Goal: Task Accomplishment & Management: Complete application form

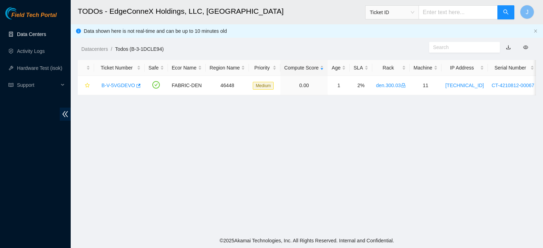
click at [23, 32] on link "Data Centers" at bounding box center [31, 34] width 29 height 6
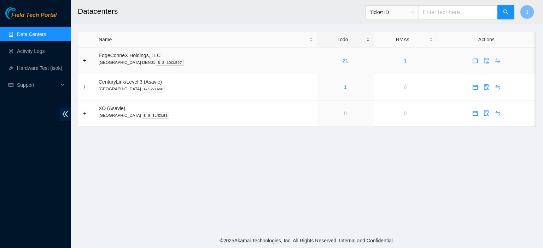
click at [342, 62] on link "21" at bounding box center [345, 61] width 6 height 6
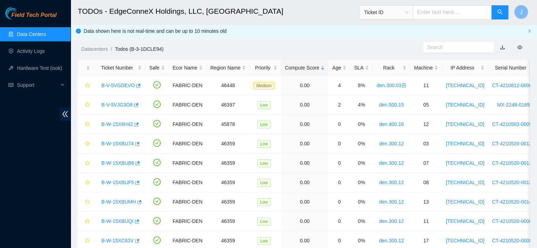
click at [27, 34] on link "Data Centers" at bounding box center [31, 34] width 29 height 6
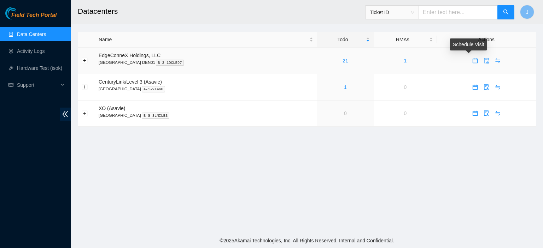
click at [472, 62] on icon "calendar" at bounding box center [475, 61] width 6 height 6
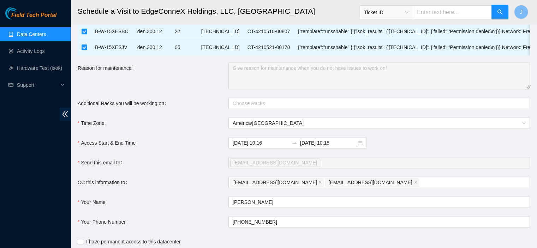
scroll to position [387, 0]
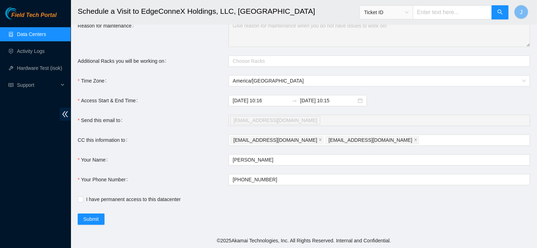
click at [336, 99] on input "2025-09-16 10:15" at bounding box center [328, 101] width 56 height 8
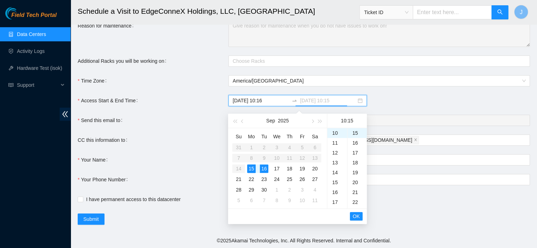
click at [251, 165] on div "15" at bounding box center [251, 169] width 8 height 8
click at [337, 178] on div "15" at bounding box center [338, 183] width 20 height 10
click at [336, 188] on div "21" at bounding box center [338, 193] width 20 height 10
click at [356, 181] on div "20" at bounding box center [357, 183] width 19 height 10
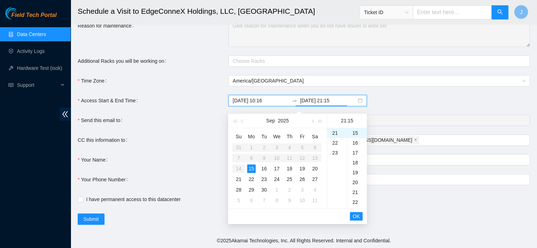
type input "2025-09-15 21:20"
click at [357, 213] on span "OK" at bounding box center [356, 217] width 7 height 8
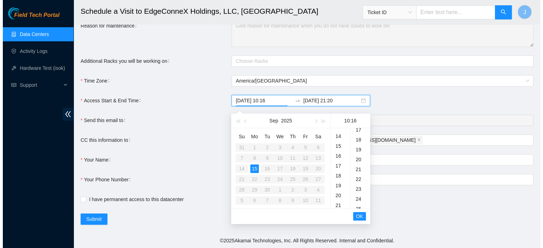
scroll to position [158, 0]
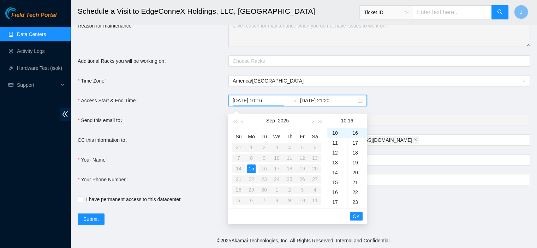
click at [357, 213] on span "OK" at bounding box center [356, 217] width 7 height 8
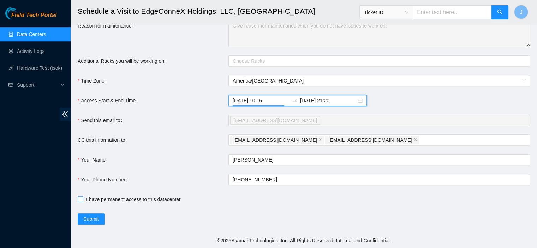
click at [81, 200] on input "I have permanent access to this datacenter" at bounding box center [80, 199] width 5 height 5
checkbox input "true"
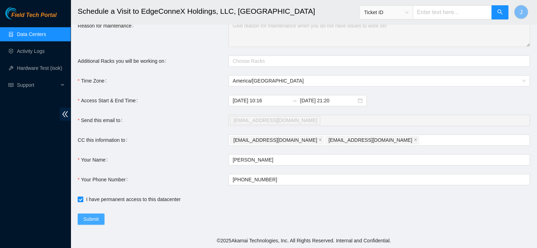
click at [99, 220] on button "Submit" at bounding box center [91, 219] width 27 height 11
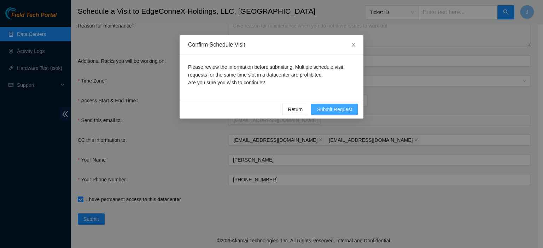
click at [346, 108] on span "Submit Request" at bounding box center [334, 110] width 35 height 8
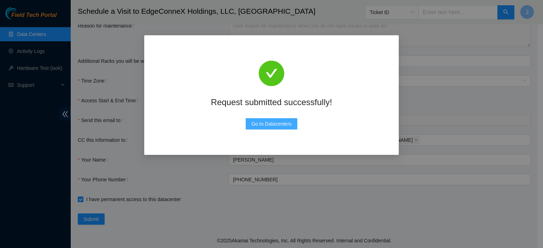
click at [284, 120] on span "Go to Datacenters" at bounding box center [271, 124] width 40 height 8
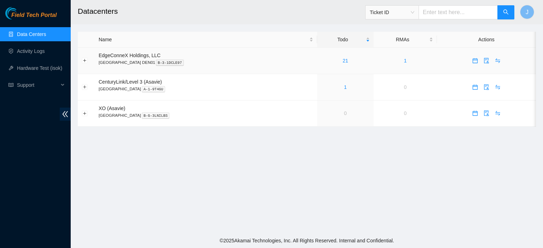
click at [342, 60] on link "21" at bounding box center [345, 61] width 6 height 6
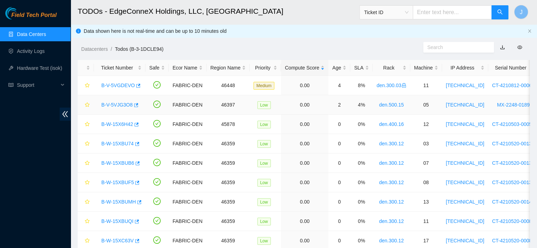
click at [111, 102] on link "B-V-5VJG3O8" at bounding box center [116, 105] width 31 height 6
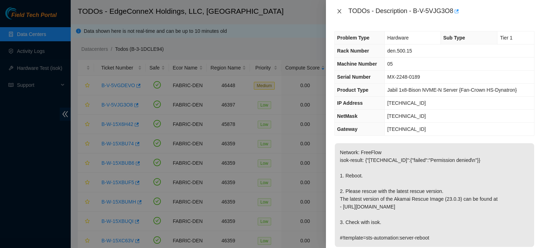
click at [339, 10] on icon "close" at bounding box center [339, 11] width 6 height 6
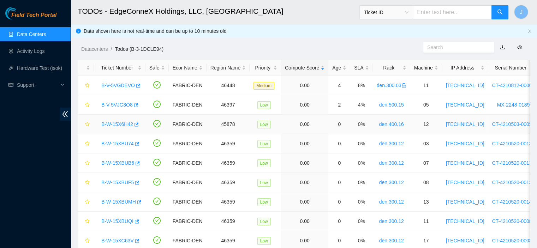
click at [128, 124] on link "B-W-15X6H42" at bounding box center [117, 125] width 32 height 6
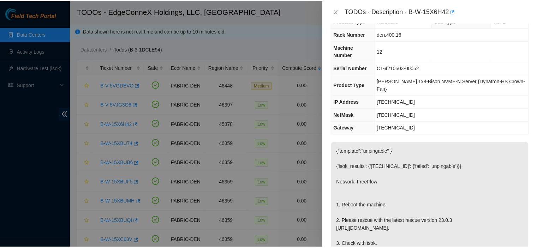
scroll to position [20, 0]
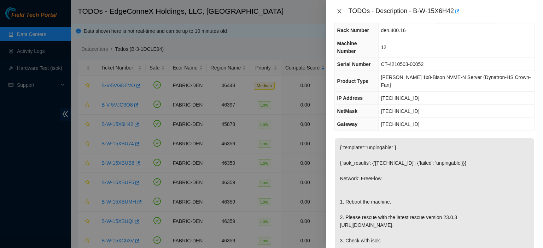
click at [341, 11] on icon "close" at bounding box center [339, 11] width 6 height 6
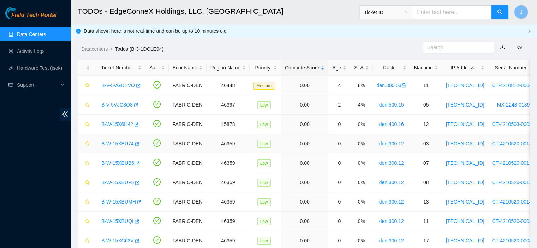
click at [130, 143] on link "B-W-15XBU74" at bounding box center [117, 144] width 33 height 6
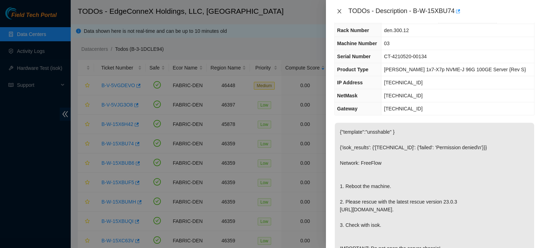
click at [338, 11] on icon "close" at bounding box center [339, 11] width 4 height 4
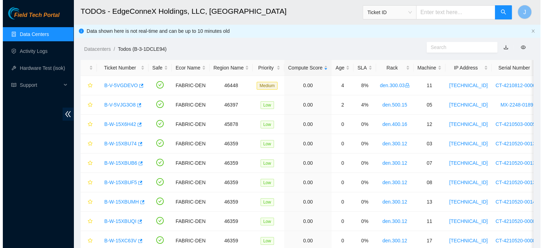
scroll to position [0, 0]
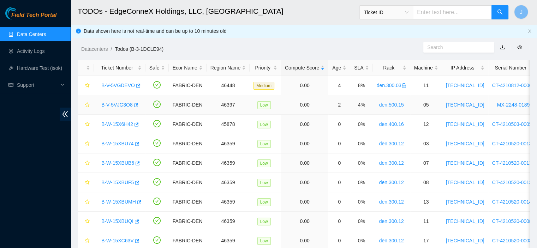
click at [112, 106] on link "B-V-5VJG3O8" at bounding box center [116, 105] width 31 height 6
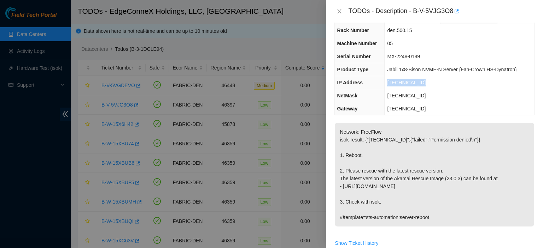
drag, startPoint x: 426, startPoint y: 83, endPoint x: 387, endPoint y: 83, distance: 38.9
click at [387, 83] on td "[TECHNICAL_ID]" at bounding box center [458, 82] width 149 height 13
copy span "[TECHNICAL_ID]"
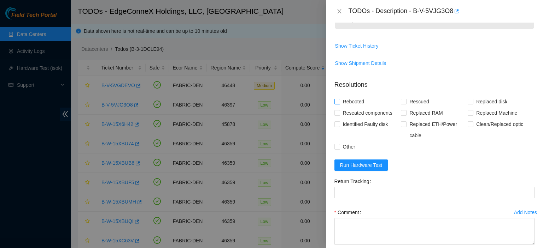
click at [336, 101] on input "Rebooted" at bounding box center [336, 101] width 5 height 5
checkbox input "true"
click at [402, 101] on input "Rescued" at bounding box center [403, 101] width 5 height 5
checkbox input "true"
click at [382, 166] on button "Run Hardware Test" at bounding box center [361, 165] width 54 height 11
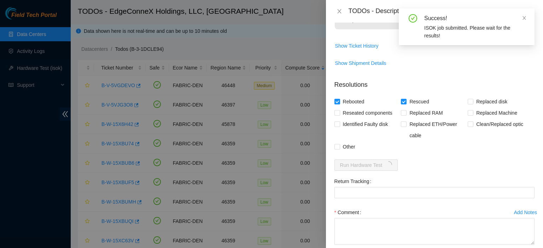
scroll to position [255, 0]
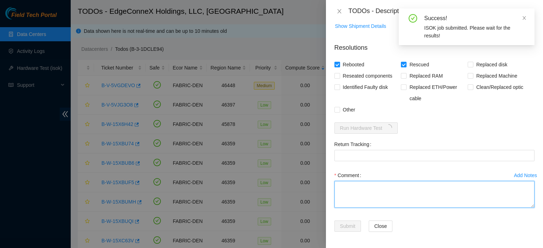
click at [383, 185] on textarea "Comment" at bounding box center [434, 194] width 200 height 27
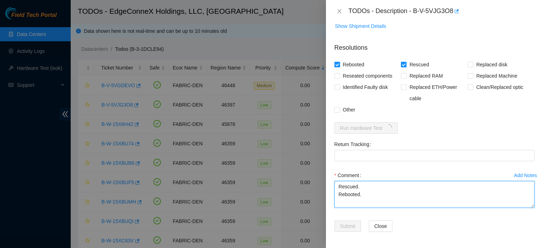
type textarea "Rescued. Rebooted."
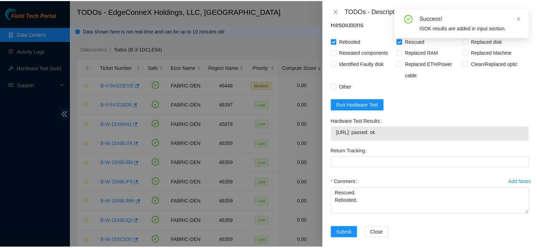
scroll to position [285, 0]
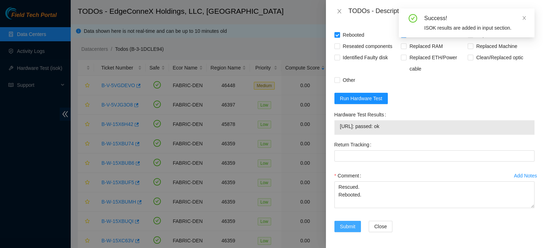
click at [352, 226] on span "Submit" at bounding box center [348, 227] width 16 height 8
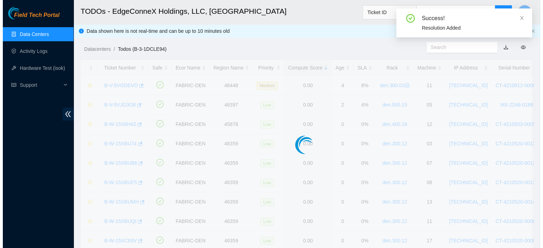
scroll to position [191, 0]
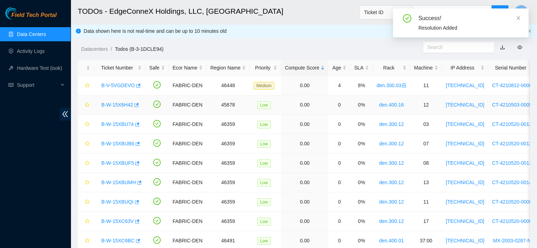
click at [116, 107] on link "B-W-15X6H42" at bounding box center [117, 105] width 32 height 6
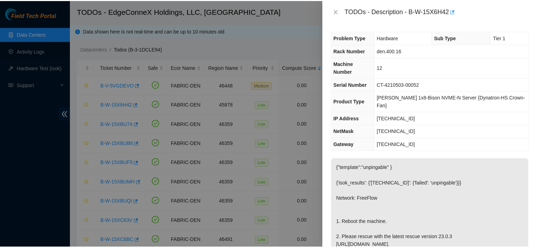
scroll to position [12, 0]
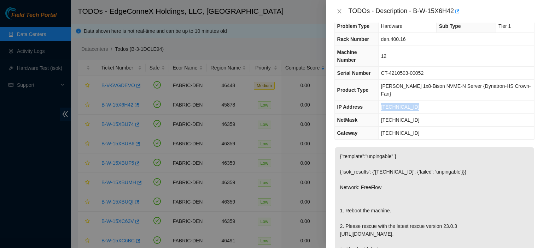
drag, startPoint x: 426, startPoint y: 87, endPoint x: 385, endPoint y: 95, distance: 41.8
click at [385, 101] on td "[TECHNICAL_ID]" at bounding box center [456, 107] width 156 height 13
copy span "[TECHNICAL_ID]"
click at [339, 10] on icon "close" at bounding box center [339, 11] width 6 height 6
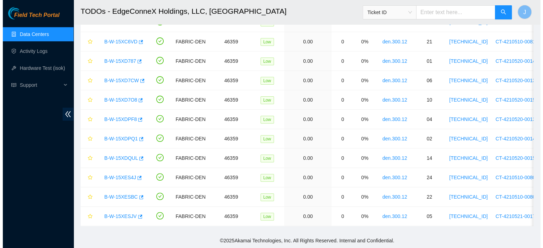
scroll to position [242, 0]
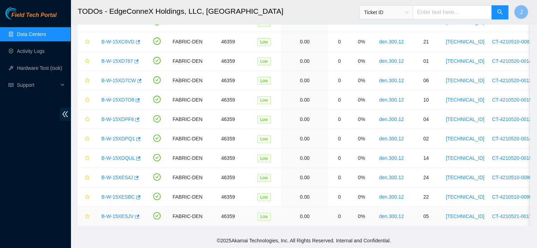
click at [393, 214] on link "den.300.12" at bounding box center [391, 217] width 25 height 6
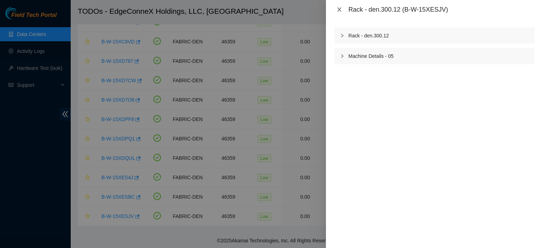
click at [338, 9] on icon "close" at bounding box center [339, 10] width 6 height 6
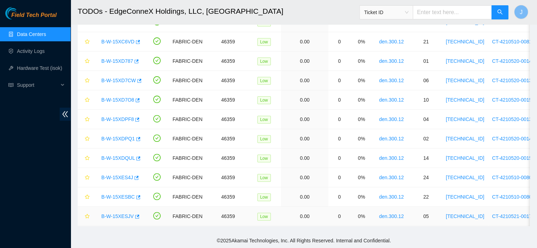
click at [125, 214] on link "B-W-15XESJV" at bounding box center [117, 217] width 33 height 6
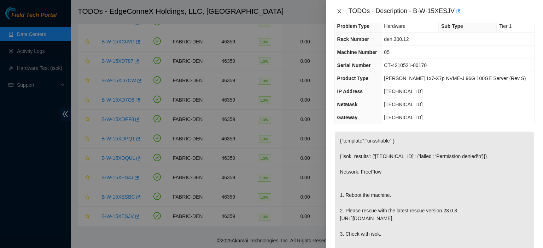
click at [340, 12] on icon "close" at bounding box center [339, 11] width 6 height 6
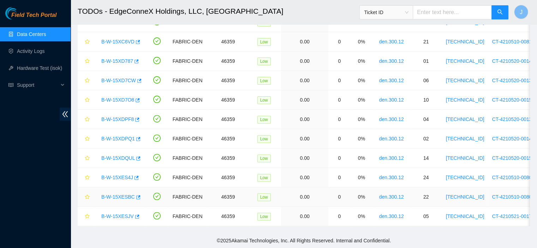
click at [117, 194] on link "B-W-15XESBC" at bounding box center [118, 197] width 34 height 6
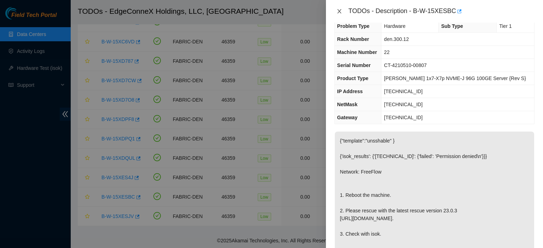
click at [338, 10] on icon "close" at bounding box center [339, 11] width 6 height 6
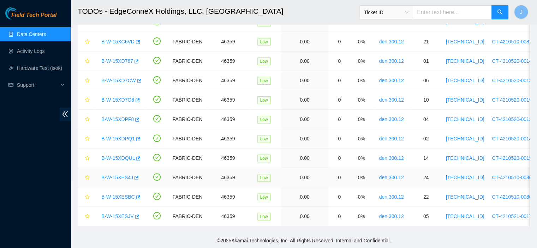
click at [108, 175] on link "B-W-15XES4J" at bounding box center [117, 178] width 32 height 6
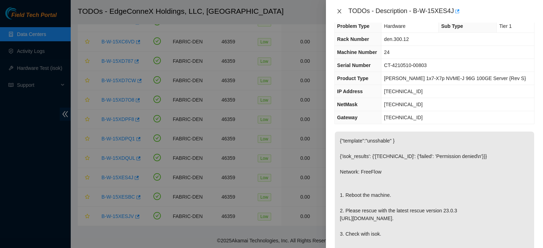
click at [338, 12] on icon "close" at bounding box center [339, 11] width 4 height 4
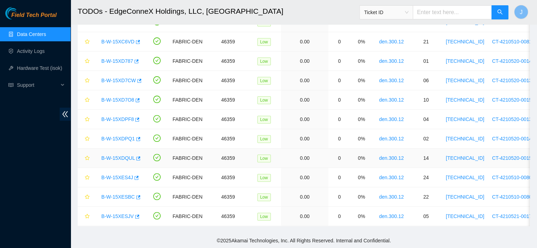
click at [123, 155] on link "B-W-15XDQUL" at bounding box center [118, 158] width 34 height 6
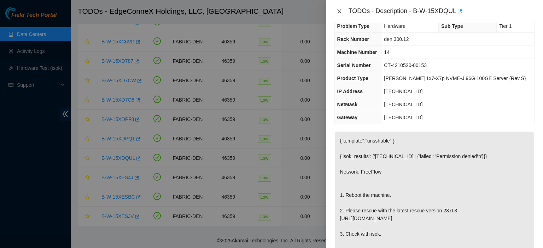
click at [340, 10] on icon "close" at bounding box center [339, 11] width 4 height 4
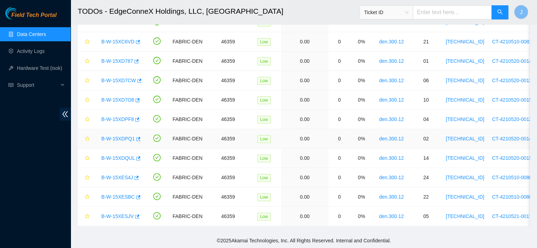
click at [128, 136] on link "B-W-15XDPQ1" at bounding box center [118, 139] width 34 height 6
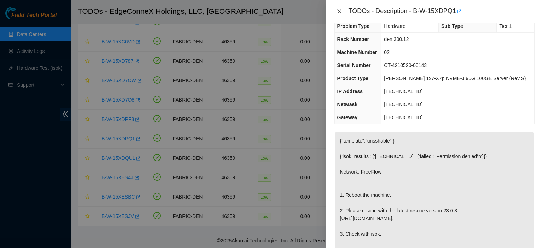
click at [339, 13] on icon "close" at bounding box center [339, 11] width 6 height 6
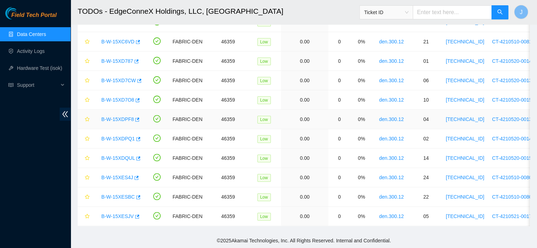
click at [123, 117] on link "B-W-15XDPF8" at bounding box center [117, 120] width 33 height 6
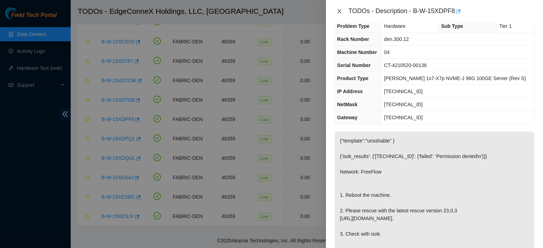
click at [340, 10] on icon "close" at bounding box center [339, 11] width 6 height 6
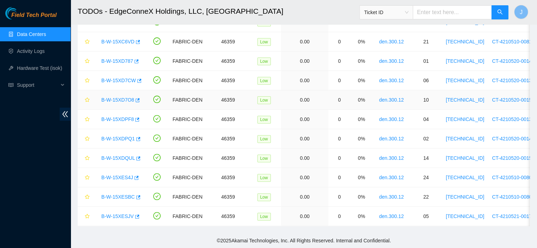
click at [113, 97] on link "B-W-15XD7O8" at bounding box center [117, 100] width 33 height 6
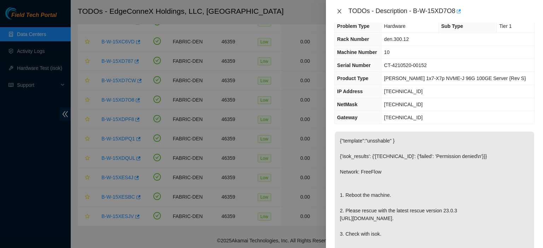
click at [339, 9] on icon "close" at bounding box center [339, 11] width 6 height 6
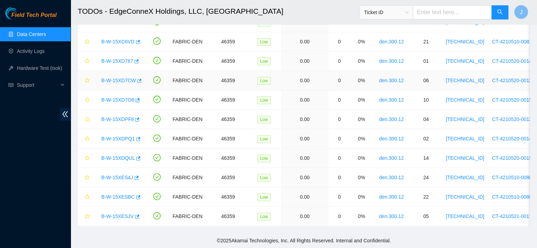
click at [116, 78] on link "B-W-15XD7CW" at bounding box center [118, 81] width 35 height 6
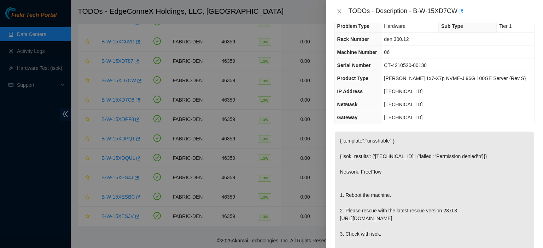
click at [115, 71] on div at bounding box center [271, 124] width 543 height 248
click at [338, 10] on icon "close" at bounding box center [339, 11] width 6 height 6
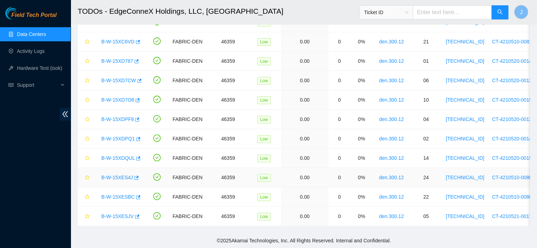
click at [122, 175] on link "B-W-15XES4J" at bounding box center [117, 178] width 32 height 6
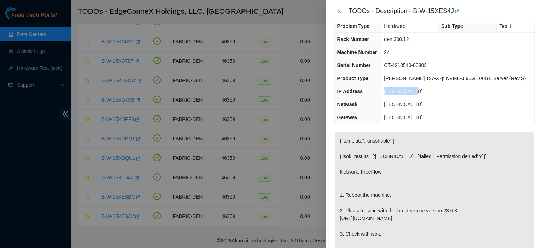
drag, startPoint x: 425, startPoint y: 93, endPoint x: 394, endPoint y: 92, distance: 31.5
click at [394, 92] on td "[TECHNICAL_ID]" at bounding box center [457, 91] width 153 height 13
copy span "[TECHNICAL_ID]"
click at [339, 11] on icon "close" at bounding box center [339, 11] width 4 height 4
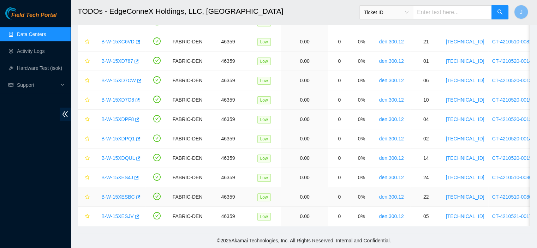
click at [113, 194] on link "B-W-15XESBC" at bounding box center [118, 197] width 34 height 6
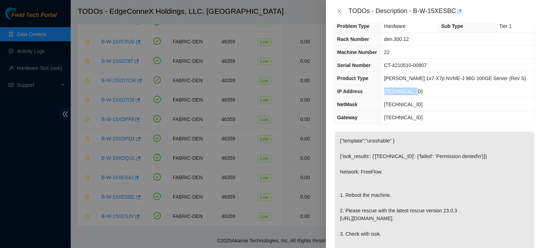
drag, startPoint x: 423, startPoint y: 92, endPoint x: 394, endPoint y: 92, distance: 29.0
click at [394, 92] on td "[TECHNICAL_ID]" at bounding box center [457, 91] width 153 height 13
copy span "[TECHNICAL_ID]"
click at [338, 13] on icon "close" at bounding box center [339, 11] width 6 height 6
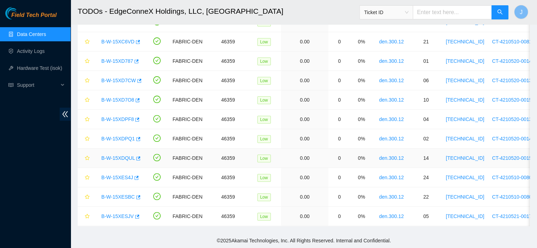
click at [124, 155] on link "B-W-15XDQUL" at bounding box center [118, 158] width 34 height 6
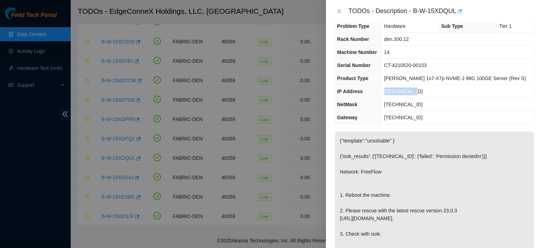
drag, startPoint x: 424, startPoint y: 90, endPoint x: 394, endPoint y: 93, distance: 29.8
click at [394, 93] on td "[TECHNICAL_ID]" at bounding box center [457, 91] width 153 height 13
copy span "[TECHNICAL_ID]"
click at [277, 7] on div at bounding box center [271, 124] width 543 height 248
click at [339, 13] on icon "close" at bounding box center [339, 11] width 6 height 6
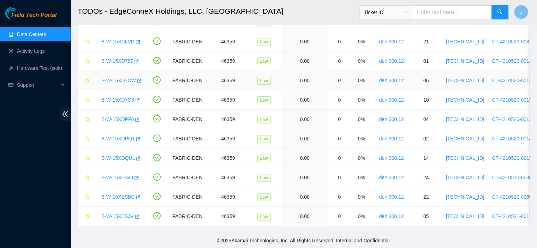
click at [129, 78] on link "B-W-15XD7CW" at bounding box center [118, 81] width 35 height 6
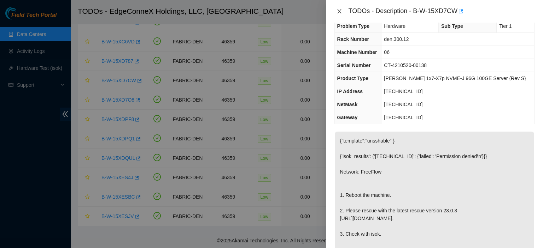
click at [340, 11] on icon "close" at bounding box center [339, 11] width 6 height 6
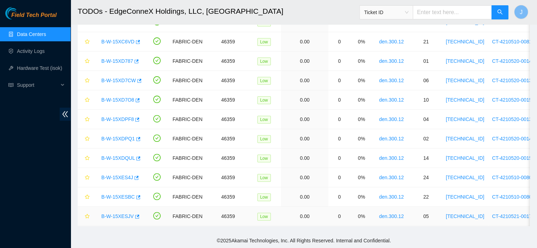
click at [114, 214] on link "B-W-15XESJV" at bounding box center [117, 217] width 33 height 6
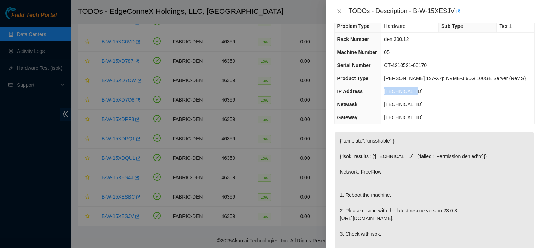
drag, startPoint x: 421, startPoint y: 90, endPoint x: 393, endPoint y: 93, distance: 28.1
click at [393, 93] on td "[TECHNICAL_ID]" at bounding box center [457, 91] width 153 height 13
copy span "[TECHNICAL_ID]"
click at [383, 22] on div "TODOs - Description - B-W-15XESJV" at bounding box center [434, 11] width 217 height 23
drag, startPoint x: 383, startPoint y: 22, endPoint x: 365, endPoint y: 3, distance: 26.0
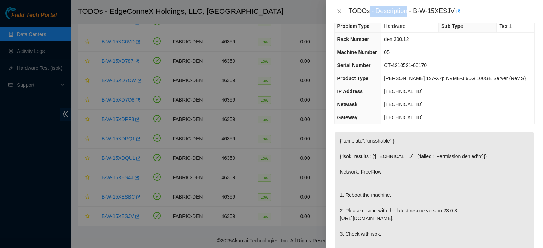
click at [365, 3] on div "TODOs - Description - B-W-15XESJV" at bounding box center [434, 11] width 217 height 23
click at [339, 11] on icon "close" at bounding box center [339, 11] width 4 height 4
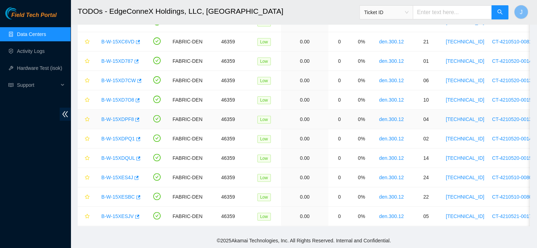
click at [123, 117] on link "B-W-15XDPF8" at bounding box center [117, 120] width 33 height 6
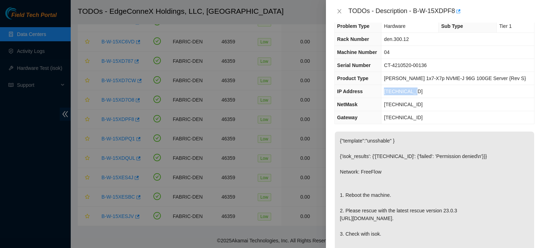
drag, startPoint x: 423, startPoint y: 91, endPoint x: 394, endPoint y: 93, distance: 29.4
click at [394, 93] on td "[TECHNICAL_ID]" at bounding box center [457, 91] width 153 height 13
copy span "[TECHNICAL_ID]"
click at [339, 12] on icon "close" at bounding box center [339, 11] width 6 height 6
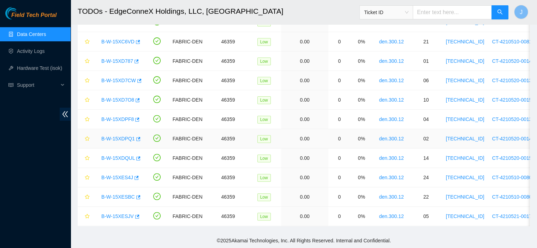
click at [125, 136] on link "B-W-15XDPQ1" at bounding box center [118, 139] width 34 height 6
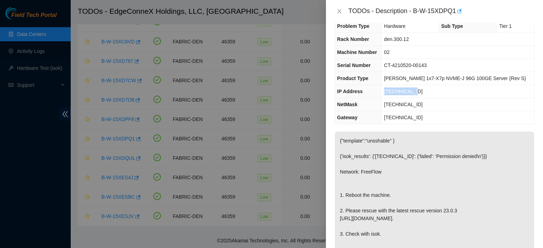
drag, startPoint x: 431, startPoint y: 90, endPoint x: 394, endPoint y: 94, distance: 37.7
click at [394, 94] on td "[TECHNICAL_ID]" at bounding box center [457, 91] width 153 height 13
copy span "[TECHNICAL_ID]"
click at [339, 11] on icon "close" at bounding box center [339, 11] width 4 height 4
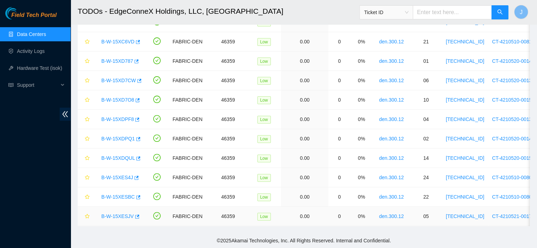
click at [123, 214] on link "B-W-15XESJV" at bounding box center [117, 217] width 33 height 6
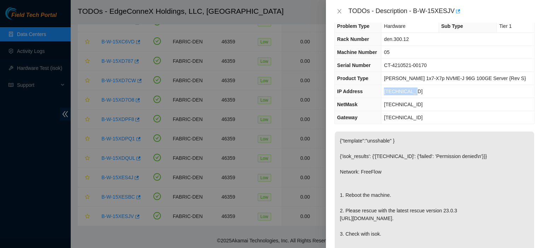
drag, startPoint x: 430, startPoint y: 92, endPoint x: 394, endPoint y: 91, distance: 36.8
click at [394, 91] on td "[TECHNICAL_ID]" at bounding box center [457, 91] width 153 height 13
copy span "[TECHNICAL_ID]"
click at [339, 11] on icon "close" at bounding box center [339, 11] width 6 height 6
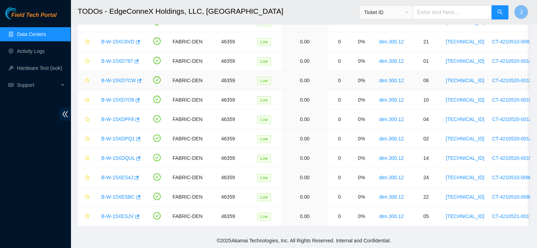
click at [114, 78] on link "B-W-15XD7CW" at bounding box center [118, 81] width 35 height 6
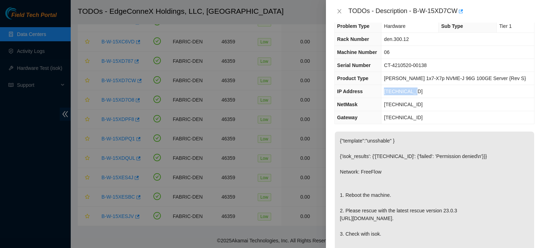
drag, startPoint x: 429, startPoint y: 91, endPoint x: 394, endPoint y: 92, distance: 35.0
click at [394, 92] on td "[TECHNICAL_ID]" at bounding box center [457, 91] width 153 height 13
copy span "[TECHNICAL_ID]"
click at [340, 10] on icon "close" at bounding box center [339, 11] width 6 height 6
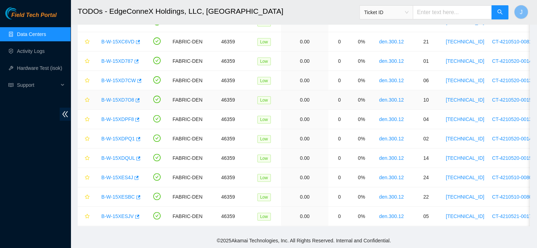
click at [118, 97] on link "B-W-15XD7O8" at bounding box center [117, 100] width 33 height 6
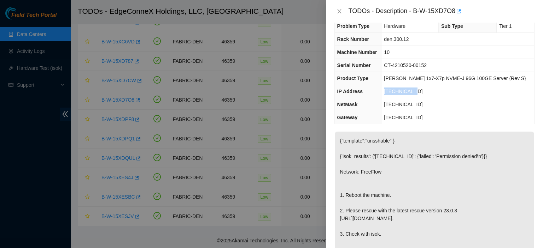
drag, startPoint x: 420, startPoint y: 90, endPoint x: 394, endPoint y: 91, distance: 25.8
click at [394, 91] on span "[TECHNICAL_ID]" at bounding box center [403, 92] width 39 height 6
click at [338, 12] on icon "close" at bounding box center [339, 11] width 6 height 6
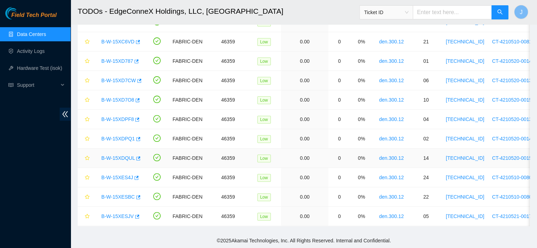
click at [115, 155] on link "B-W-15XDQUL" at bounding box center [118, 158] width 34 height 6
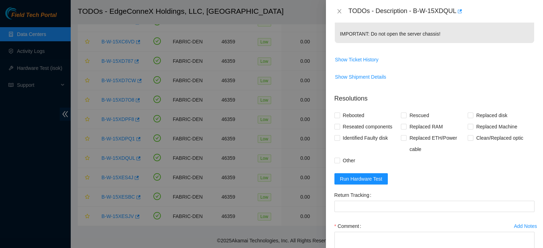
scroll to position [256, 0]
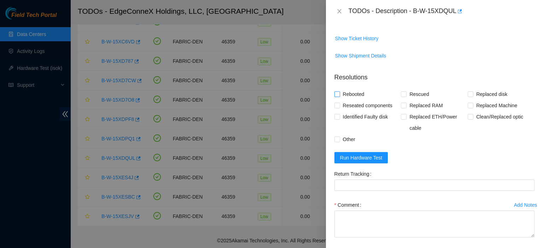
click at [338, 96] on input "Rebooted" at bounding box center [336, 94] width 5 height 5
checkbox input "true"
click at [403, 96] on input "Rescued" at bounding box center [403, 94] width 5 height 5
checkbox input "true"
click at [374, 162] on span "Run Hardware Test" at bounding box center [361, 158] width 42 height 8
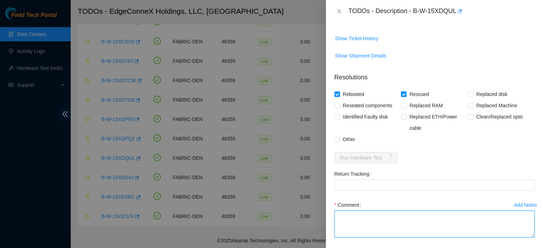
click at [342, 238] on textarea "Comment" at bounding box center [434, 224] width 200 height 27
type textarea "Rescued. Rebooted."
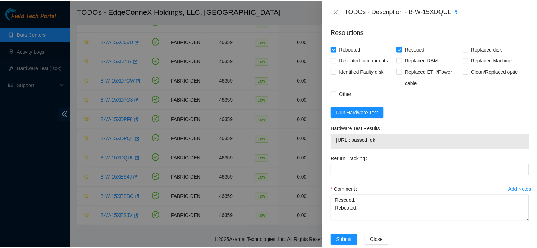
scroll to position [331, 0]
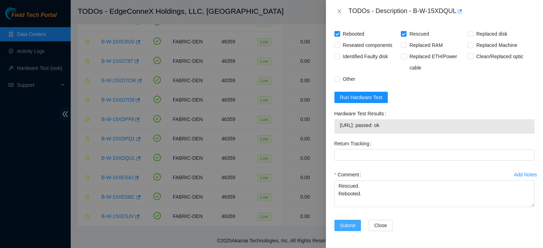
click at [353, 227] on span "Submit" at bounding box center [348, 226] width 16 height 8
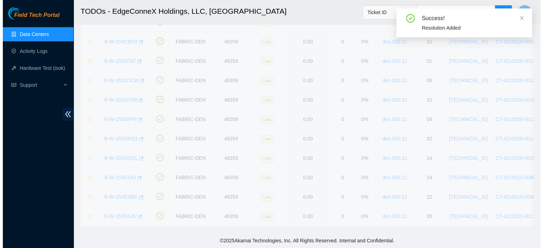
scroll to position [191, 0]
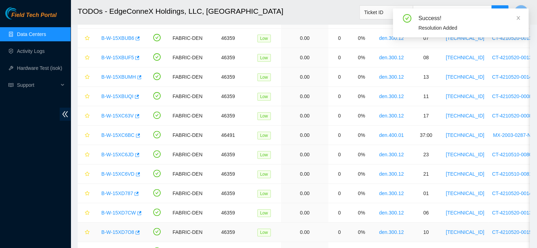
click at [115, 231] on link "B-W-15XD7O8" at bounding box center [117, 233] width 33 height 6
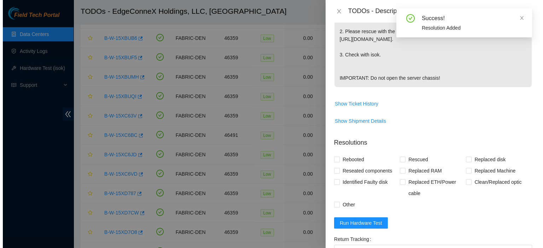
scroll to position [302, 0]
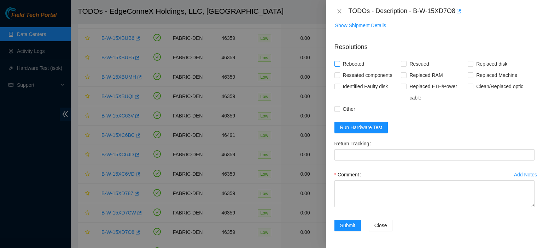
click at [338, 65] on input "Rebooted" at bounding box center [336, 63] width 5 height 5
checkbox input "true"
click at [402, 64] on input "Rescued" at bounding box center [403, 63] width 5 height 5
checkbox input "true"
click at [376, 126] on span "Run Hardware Test" at bounding box center [361, 128] width 42 height 8
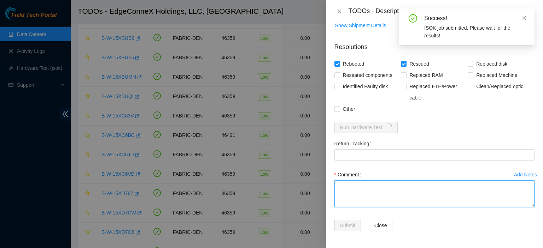
click at [355, 181] on textarea "Comment" at bounding box center [434, 194] width 200 height 27
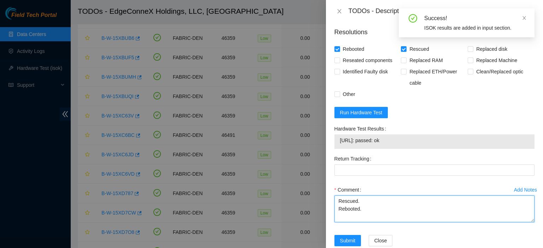
type textarea "Rescued. Rebooted."
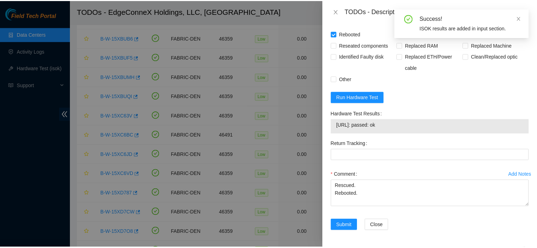
scroll to position [331, 0]
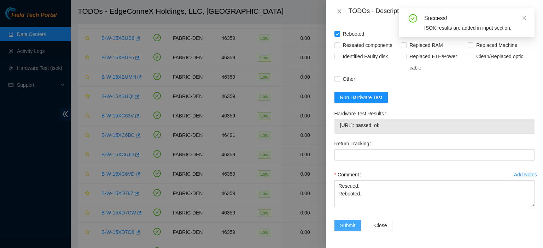
click at [352, 224] on span "Submit" at bounding box center [348, 226] width 16 height 8
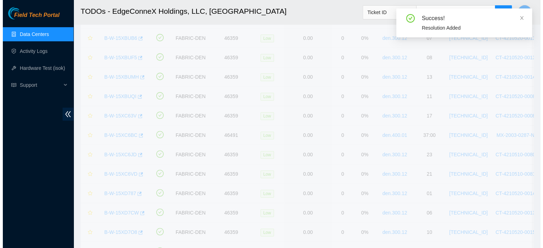
scroll to position [191, 0]
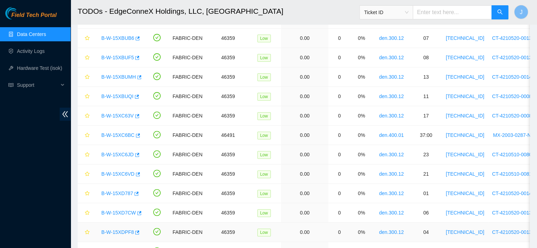
click at [128, 240] on td "B-W-15XDPF8" at bounding box center [120, 232] width 52 height 19
click at [111, 230] on link "B-W-15XDPF8" at bounding box center [117, 233] width 33 height 6
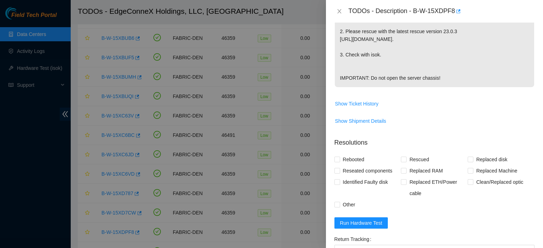
scroll to position [302, 0]
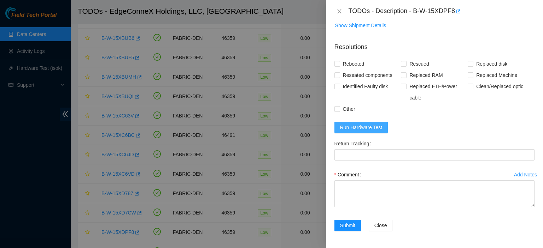
click at [365, 127] on span "Run Hardware Test" at bounding box center [361, 128] width 42 height 8
click at [336, 62] on input "Rebooted" at bounding box center [336, 63] width 5 height 5
checkbox input "true"
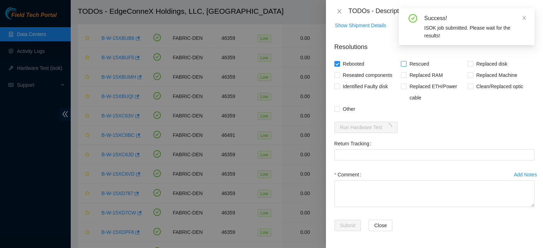
click at [403, 63] on input "Rescued" at bounding box center [403, 63] width 5 height 5
checkbox input "true"
click at [372, 186] on textarea "Comment" at bounding box center [434, 194] width 200 height 27
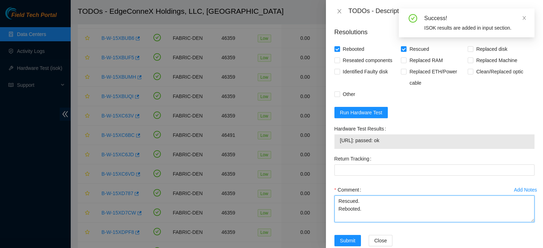
type textarea "Rescued. Rebooted."
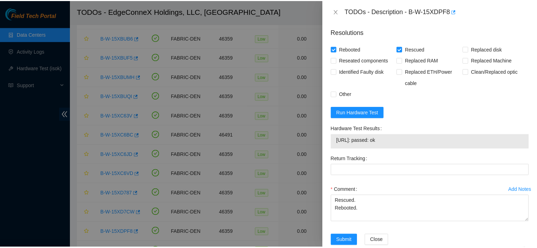
scroll to position [331, 0]
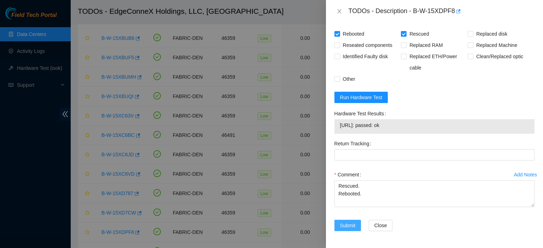
click at [348, 225] on span "Submit" at bounding box center [348, 226] width 16 height 8
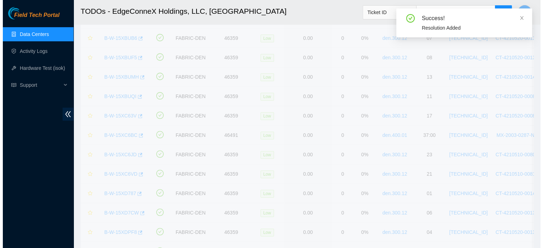
scroll to position [191, 0]
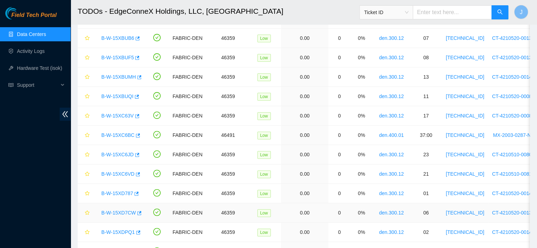
click at [366, 211] on td "0%" at bounding box center [361, 213] width 22 height 19
click at [124, 230] on link "B-W-15XDPQ1" at bounding box center [118, 233] width 34 height 6
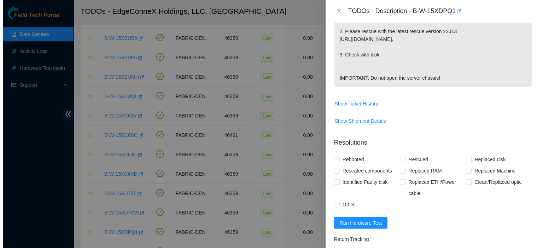
scroll to position [302, 0]
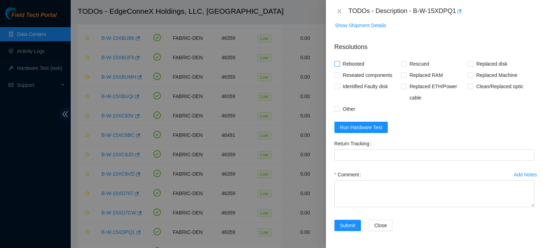
click at [336, 62] on input "Rebooted" at bounding box center [336, 63] width 5 height 5
checkbox input "true"
click at [403, 63] on input "Rescued" at bounding box center [403, 63] width 5 height 5
checkbox input "true"
click at [377, 125] on span "Run Hardware Test" at bounding box center [361, 128] width 42 height 8
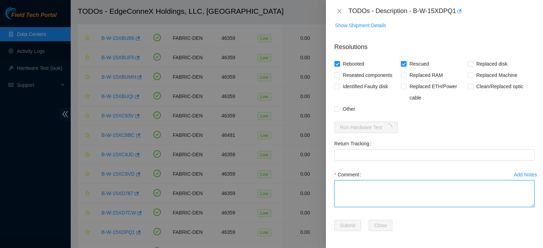
click at [368, 190] on textarea "Comment" at bounding box center [434, 194] width 200 height 27
type textarea "Rescued. Rebooted."
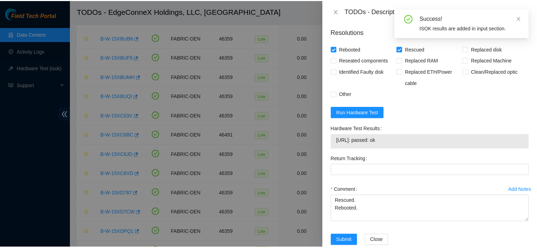
scroll to position [331, 0]
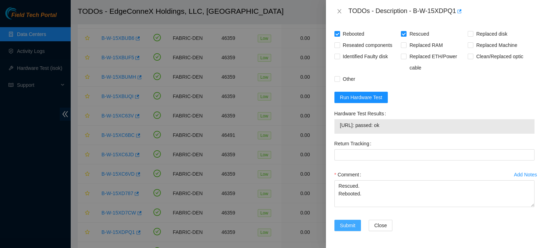
click at [350, 224] on span "Submit" at bounding box center [348, 226] width 16 height 8
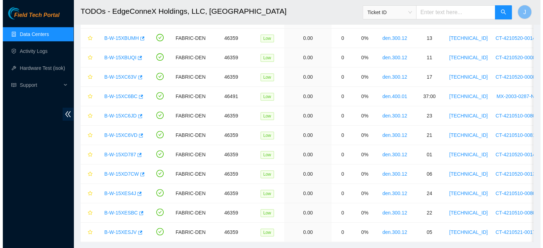
scroll to position [300, 0]
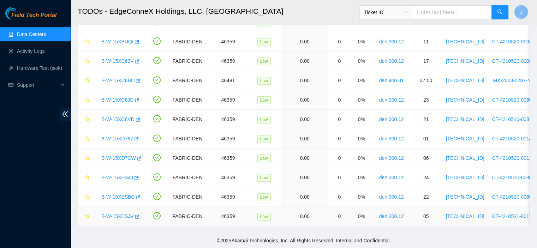
click at [126, 214] on link "B-W-15XESJV" at bounding box center [117, 217] width 33 height 6
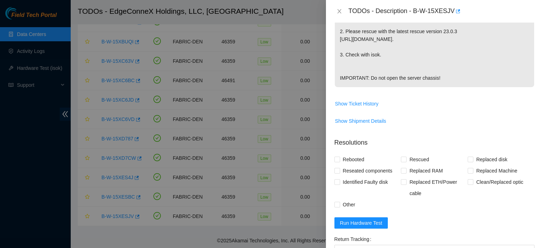
scroll to position [302, 0]
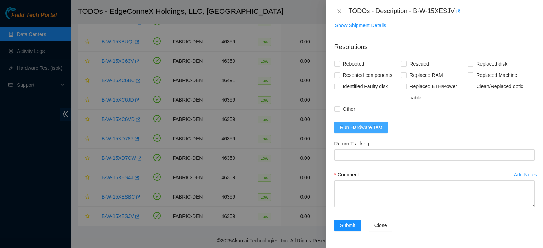
click at [354, 124] on span "Run Hardware Test" at bounding box center [361, 128] width 42 height 8
click at [337, 65] on input "Rebooted" at bounding box center [336, 63] width 5 height 5
checkbox input "true"
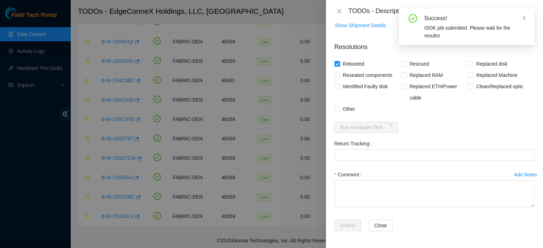
click at [402, 61] on label "Rescued" at bounding box center [416, 63] width 31 height 11
click at [402, 61] on input "Rescued" at bounding box center [403, 63] width 5 height 5
checkbox input "true"
click at [358, 184] on textarea "Comment" at bounding box center [434, 194] width 200 height 27
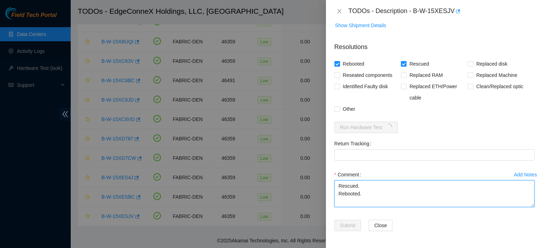
type textarea "Rescued. Rebooted."
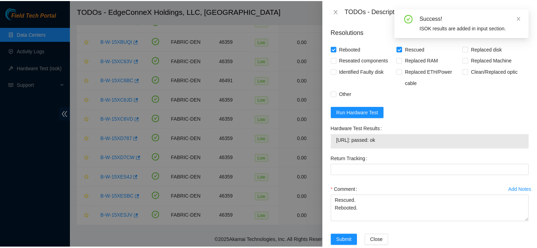
scroll to position [331, 0]
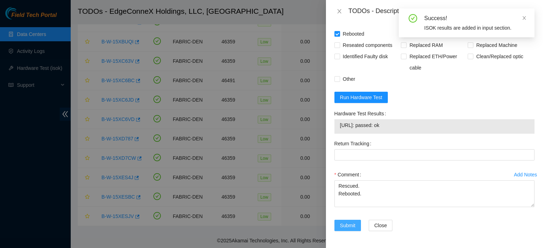
click at [344, 226] on span "Submit" at bounding box center [348, 226] width 16 height 8
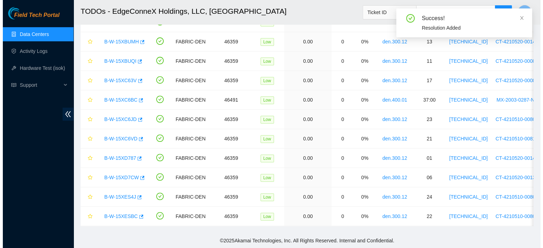
scroll to position [281, 0]
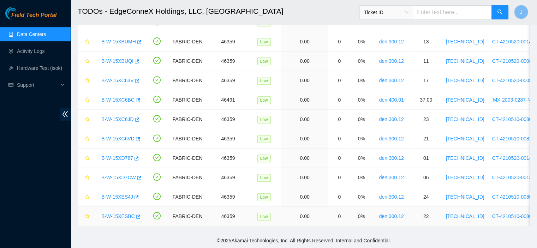
click at [116, 214] on link "B-W-15XESBC" at bounding box center [118, 217] width 34 height 6
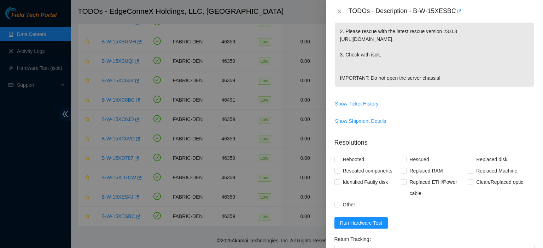
scroll to position [302, 0]
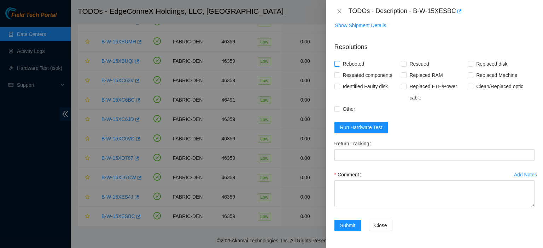
click at [336, 65] on input "Rebooted" at bounding box center [336, 63] width 5 height 5
checkbox input "true"
click at [401, 64] on input "Rescued" at bounding box center [403, 63] width 5 height 5
checkbox input "true"
click at [374, 128] on span "Run Hardware Test" at bounding box center [361, 128] width 42 height 8
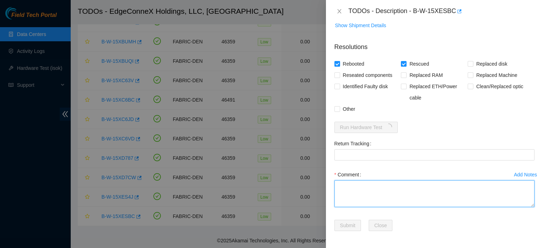
click at [346, 187] on textarea "Comment" at bounding box center [434, 194] width 200 height 27
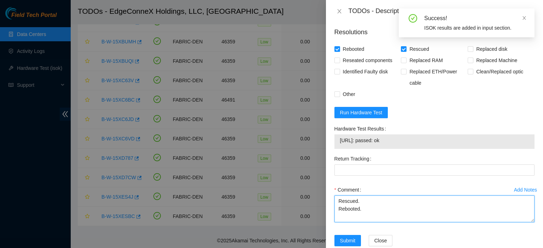
type textarea "Rescued. Rebooted."
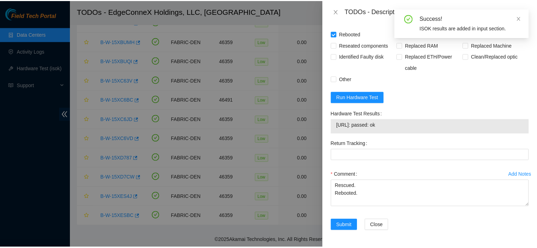
scroll to position [331, 0]
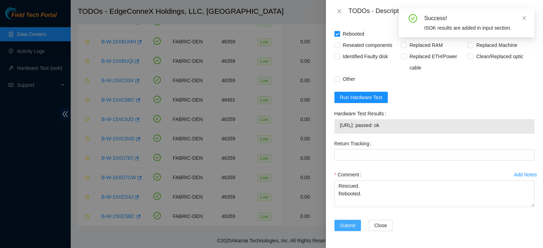
click at [348, 225] on span "Submit" at bounding box center [348, 226] width 16 height 8
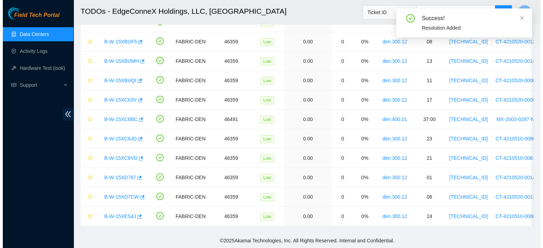
scroll to position [261, 0]
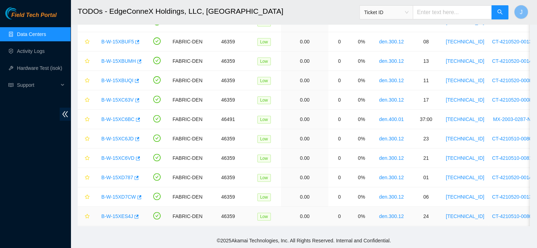
click at [112, 214] on link "B-W-15XES4J" at bounding box center [117, 217] width 32 height 6
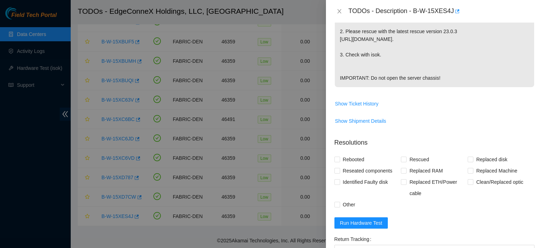
scroll to position [302, 0]
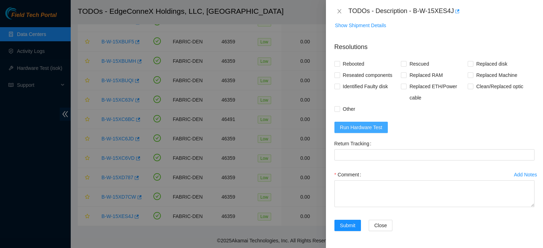
click at [364, 126] on span "Run Hardware Test" at bounding box center [361, 128] width 42 height 8
click at [333, 64] on div "Problem Type Hardware Sub Type Tier 1 Rack Number den.300.12 Machine Number 24 …" at bounding box center [434, 136] width 217 height 226
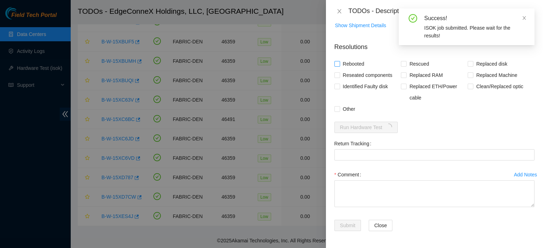
click at [337, 64] on input "Rebooted" at bounding box center [336, 63] width 5 height 5
checkbox input "true"
click at [402, 64] on input "Rescued" at bounding box center [403, 63] width 5 height 5
checkbox input "true"
click at [376, 184] on textarea "Comment" at bounding box center [434, 194] width 200 height 27
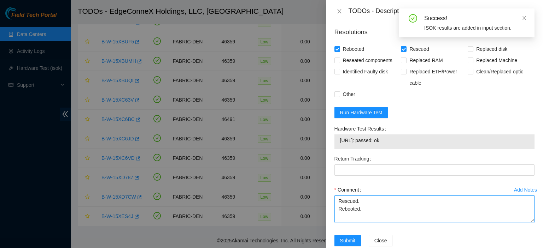
type textarea "Rescued. Rebooted."
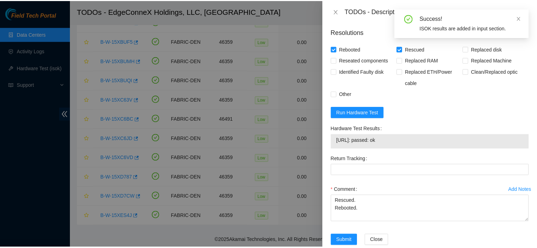
scroll to position [331, 0]
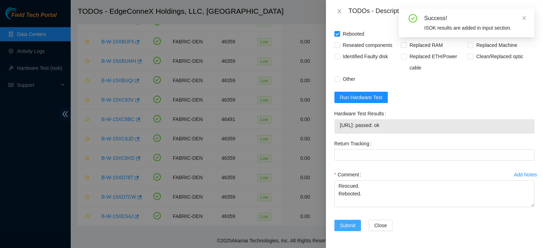
click at [341, 223] on span "Submit" at bounding box center [348, 226] width 16 height 8
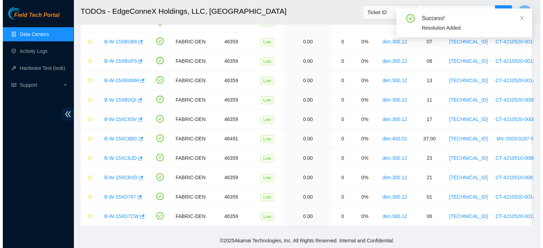
scroll to position [242, 0]
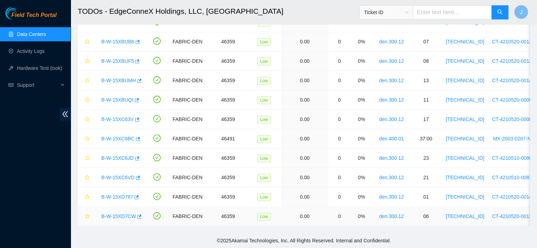
click at [124, 214] on link "B-W-15XD7CW" at bounding box center [118, 217] width 35 height 6
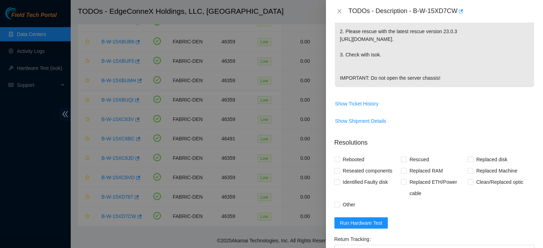
scroll to position [302, 0]
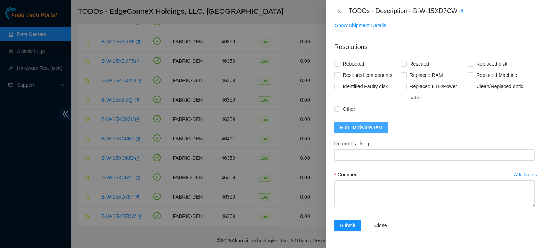
click at [342, 128] on span "Run Hardware Test" at bounding box center [361, 128] width 42 height 8
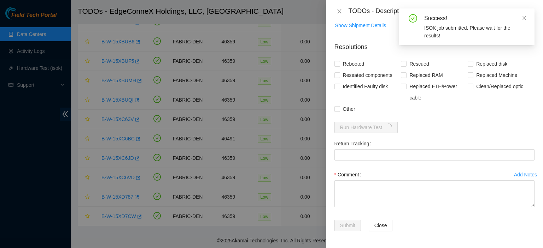
click at [339, 62] on span at bounding box center [337, 64] width 6 height 6
click at [339, 62] on input "Rebooted" at bounding box center [336, 63] width 5 height 5
checkbox input "true"
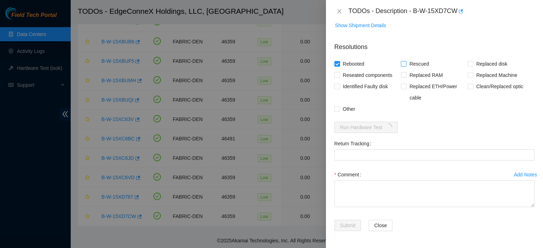
click at [402, 61] on input "Rescued" at bounding box center [403, 63] width 5 height 5
checkbox input "true"
click at [366, 184] on textarea "Comment" at bounding box center [434, 194] width 200 height 27
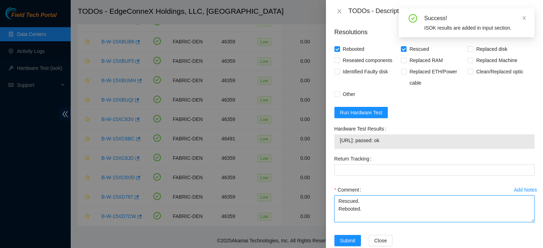
type textarea "Rescued. Rebooted."
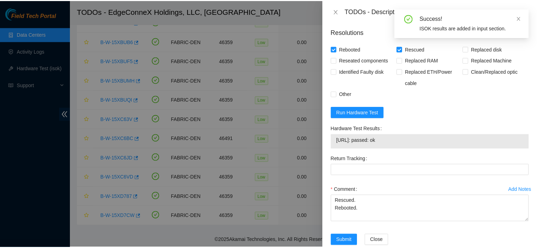
scroll to position [331, 0]
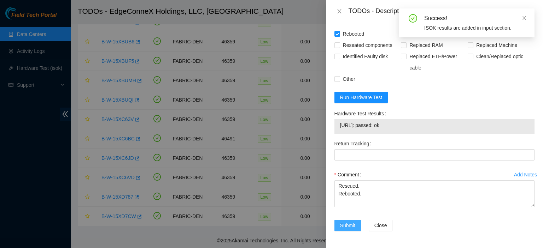
click at [341, 227] on span "Submit" at bounding box center [348, 226] width 16 height 8
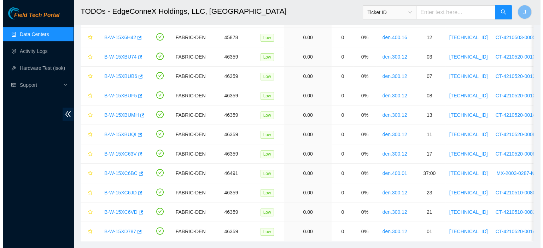
scroll to position [223, 0]
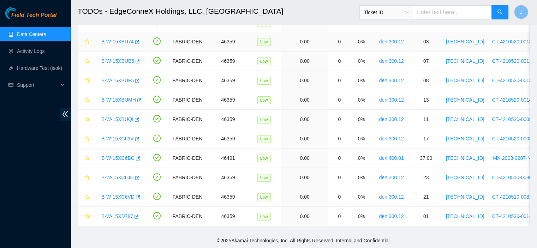
click at [125, 39] on link "B-W-15XBU74" at bounding box center [117, 42] width 33 height 6
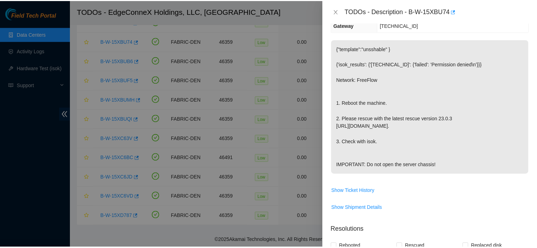
scroll to position [0, 0]
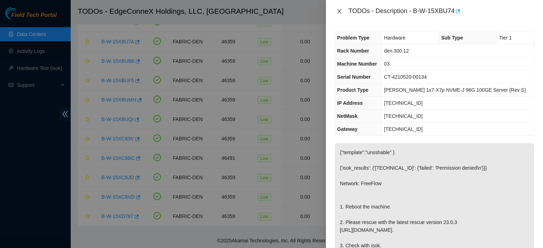
click at [340, 11] on icon "close" at bounding box center [339, 11] width 4 height 4
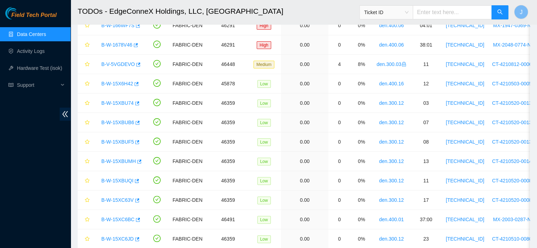
scroll to position [152, 0]
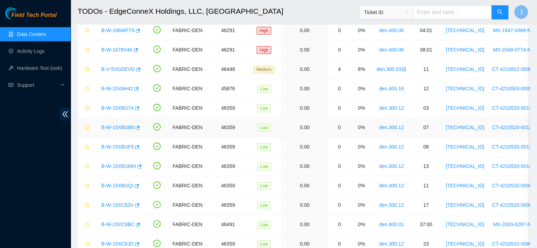
click at [123, 127] on link "B-W-15XBUB6" at bounding box center [117, 128] width 33 height 6
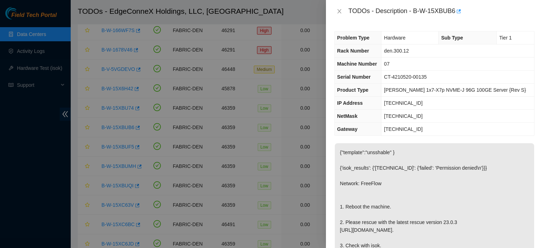
click at [123, 127] on div at bounding box center [271, 124] width 543 height 248
click at [338, 12] on icon "close" at bounding box center [339, 11] width 4 height 4
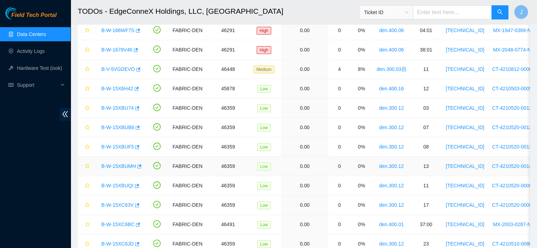
click at [127, 165] on link "B-W-15XBUMH" at bounding box center [118, 167] width 35 height 6
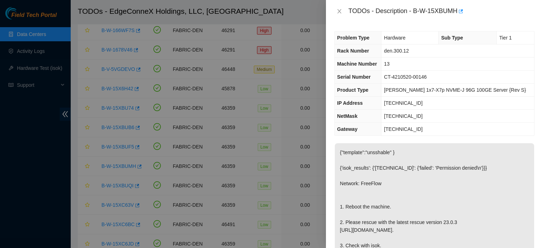
click at [337, 10] on icon "close" at bounding box center [339, 11] width 6 height 6
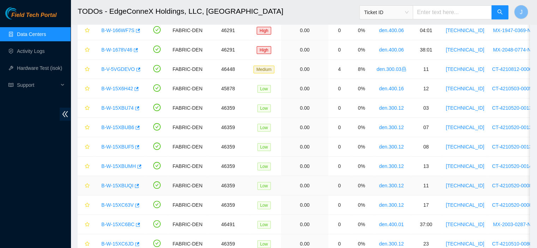
click at [122, 185] on link "B-W-15XBUQI" at bounding box center [117, 186] width 32 height 6
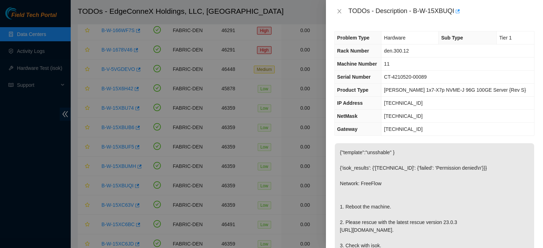
click at [339, 12] on icon "close" at bounding box center [339, 11] width 4 height 4
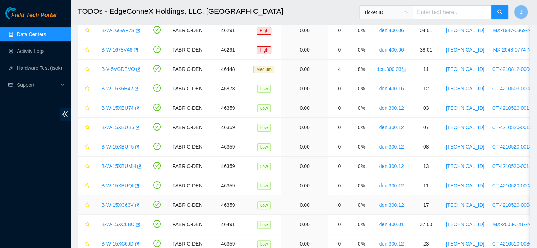
click at [124, 202] on link "B-W-15XC63V" at bounding box center [117, 205] width 33 height 6
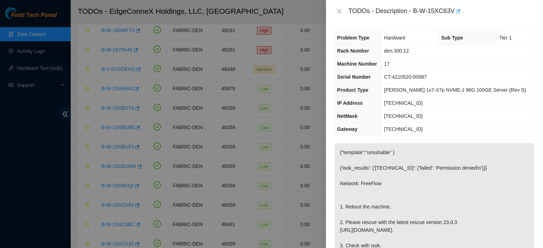
click at [339, 14] on icon "close" at bounding box center [339, 11] width 6 height 6
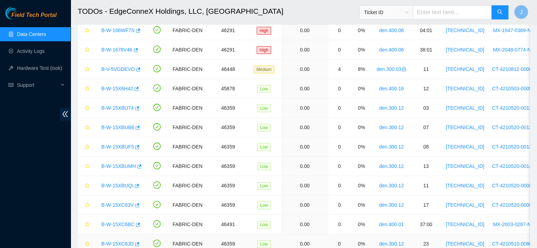
click at [125, 243] on link "B-W-15XC6JD" at bounding box center [117, 244] width 33 height 6
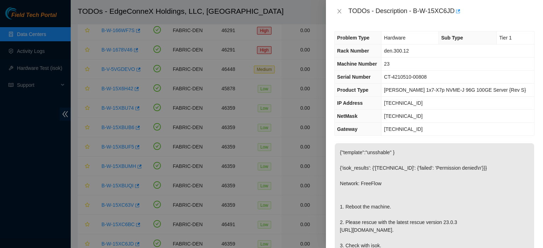
click at [339, 10] on icon "close" at bounding box center [339, 11] width 6 height 6
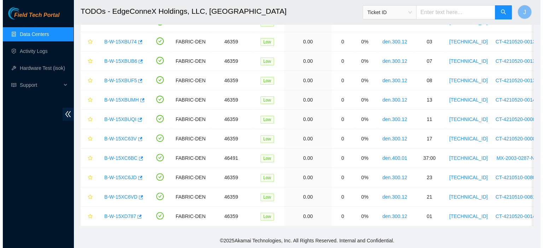
scroll to position [5, 0]
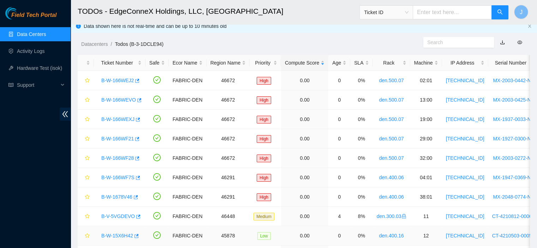
click at [119, 236] on link "B-W-15X6H42" at bounding box center [117, 236] width 32 height 6
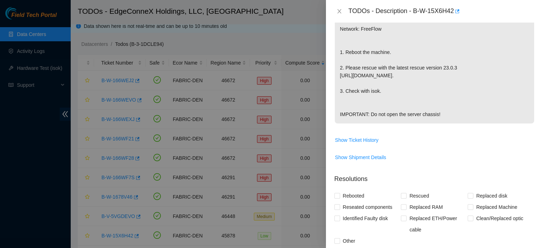
scroll to position [206, 0]
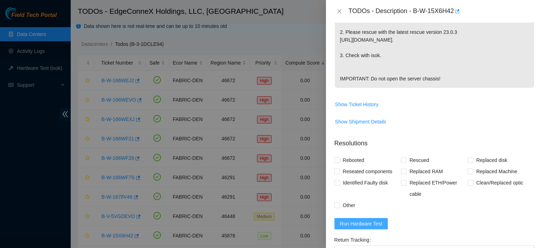
click at [361, 222] on span "Run Hardware Test" at bounding box center [361, 224] width 42 height 8
click at [337, 162] on input "Rebooted" at bounding box center [336, 160] width 5 height 5
checkbox input "true"
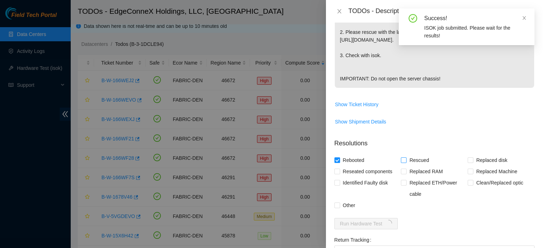
click at [403, 158] on input "Rescued" at bounding box center [403, 160] width 5 height 5
checkbox input "true"
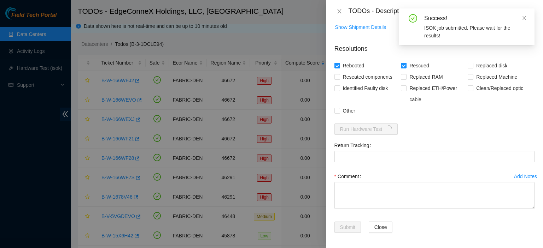
scroll to position [302, 0]
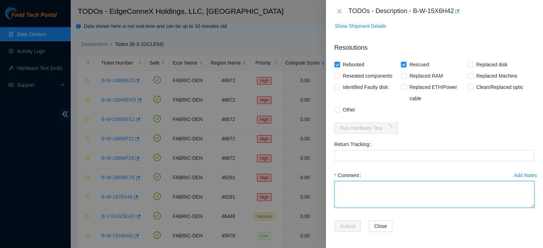
click at [441, 186] on textarea "Comment" at bounding box center [434, 194] width 200 height 27
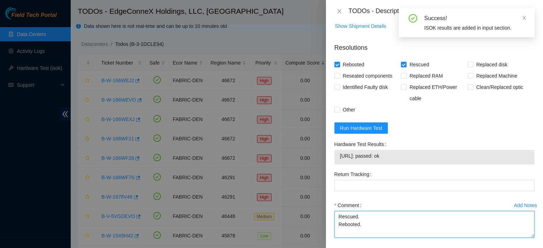
type textarea "Rescued. Rebooted."
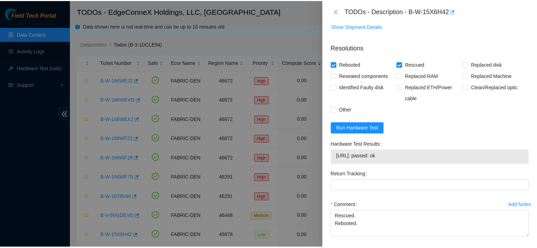
scroll to position [331, 0]
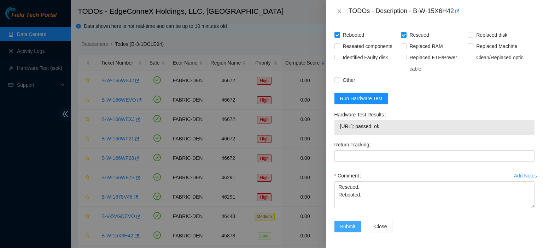
click at [353, 226] on span "Submit" at bounding box center [348, 227] width 16 height 8
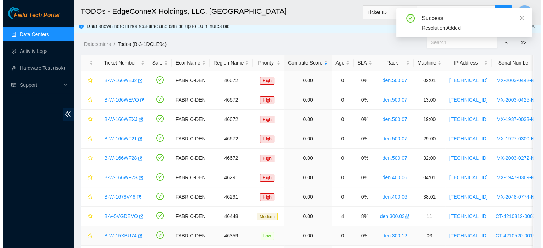
scroll to position [191, 0]
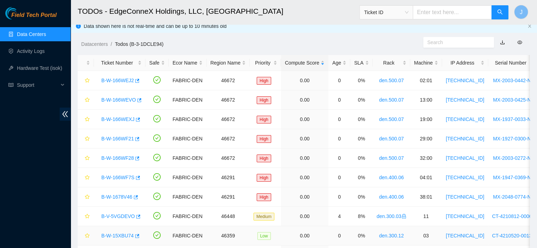
click at [120, 233] on link "B-W-15XBU74" at bounding box center [117, 236] width 33 height 6
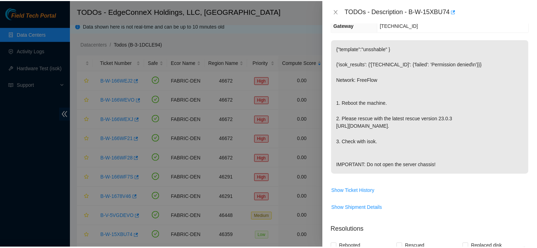
scroll to position [0, 0]
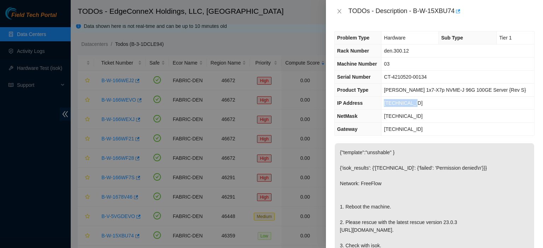
drag, startPoint x: 425, startPoint y: 106, endPoint x: 394, endPoint y: 106, distance: 31.8
click at [394, 106] on td "[TECHNICAL_ID]" at bounding box center [457, 103] width 153 height 13
click at [340, 8] on icon "close" at bounding box center [339, 11] width 6 height 6
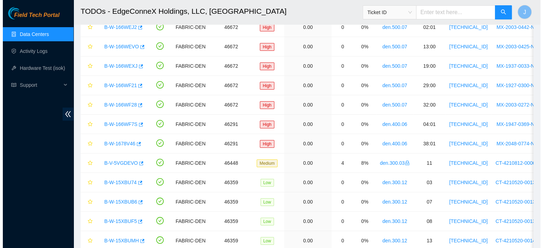
scroll to position [59, 0]
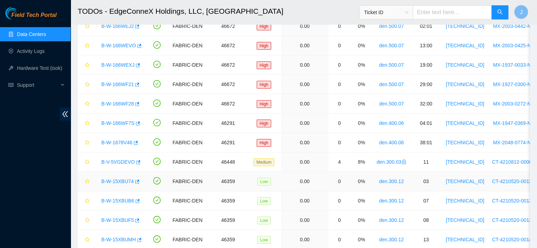
click at [114, 181] on link "B-W-15XBU74" at bounding box center [117, 182] width 33 height 6
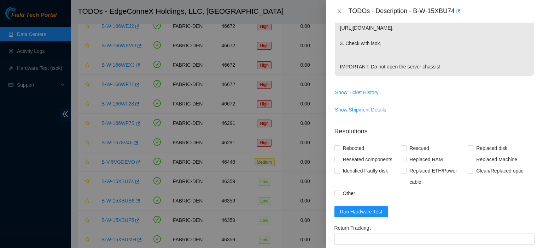
scroll to position [302, 0]
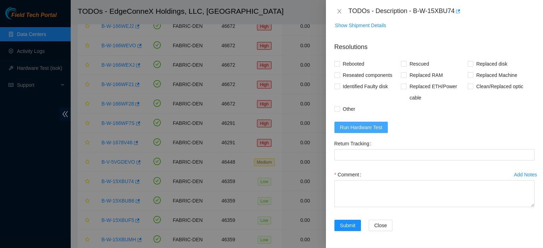
click at [377, 124] on span "Run Hardware Test" at bounding box center [361, 128] width 42 height 8
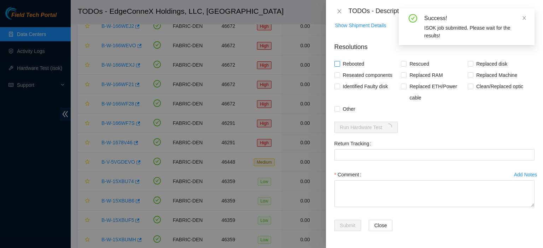
click at [337, 63] on input "Rebooted" at bounding box center [336, 63] width 5 height 5
checkbox input "true"
click at [401, 64] on input "Rescued" at bounding box center [403, 63] width 5 height 5
checkbox input "true"
click at [382, 195] on textarea "Comment" at bounding box center [434, 194] width 200 height 27
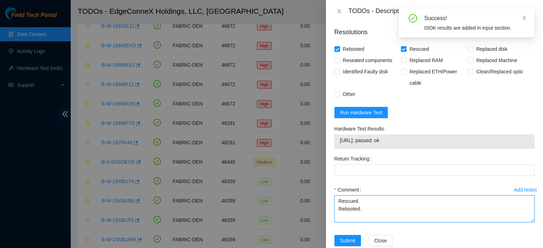
type textarea "Rescued. Rebooted."
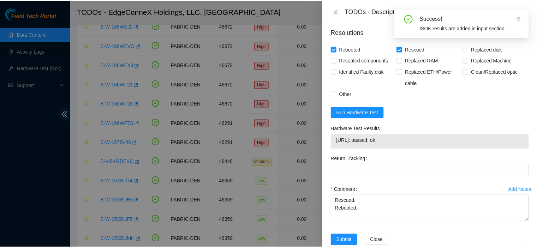
scroll to position [331, 0]
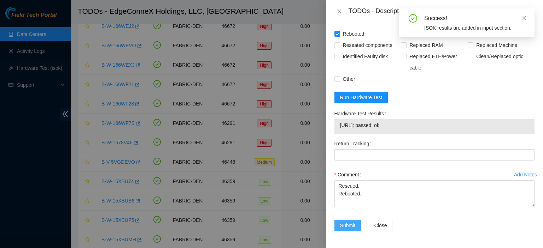
click at [348, 228] on span "Submit" at bounding box center [348, 226] width 16 height 8
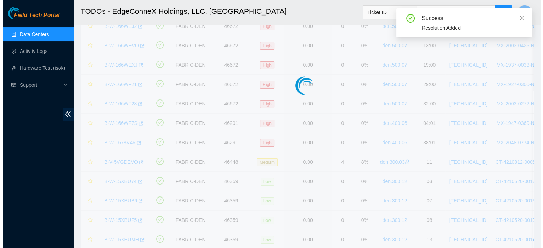
scroll to position [191, 0]
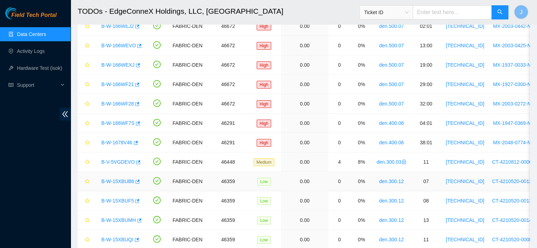
click at [117, 180] on link "B-W-15XBUB6" at bounding box center [117, 182] width 33 height 6
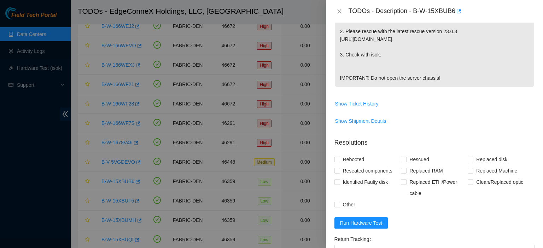
scroll to position [302, 0]
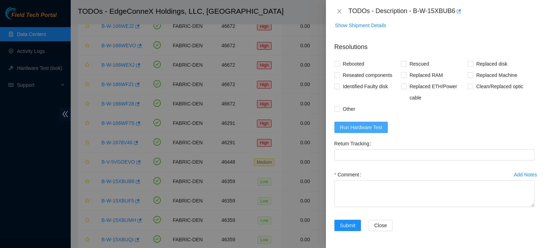
click at [367, 128] on span "Run Hardware Test" at bounding box center [361, 128] width 42 height 8
click at [337, 63] on input "Rebooted" at bounding box center [336, 63] width 5 height 5
checkbox input "true"
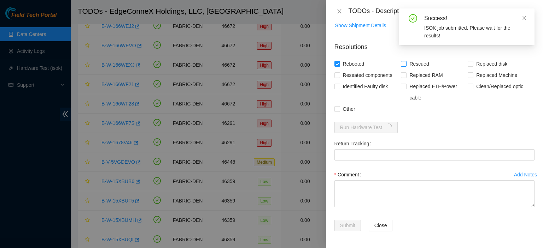
click at [402, 64] on input "Rescued" at bounding box center [403, 63] width 5 height 5
checkbox input "true"
click at [375, 187] on textarea "Comment" at bounding box center [434, 194] width 200 height 27
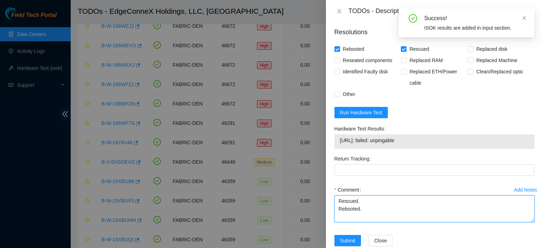
type textarea "Rescued. Rebooted."
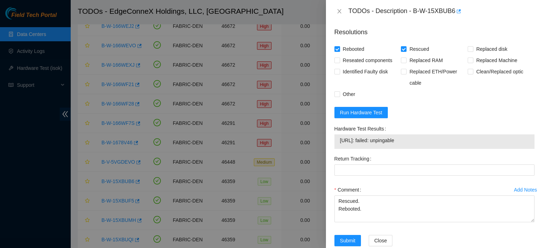
scroll to position [0, 0]
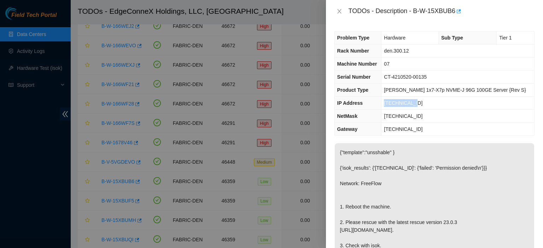
drag, startPoint x: 426, startPoint y: 102, endPoint x: 391, endPoint y: 102, distance: 34.3
click at [391, 102] on td "[TECHNICAL_ID]" at bounding box center [457, 103] width 153 height 13
click at [339, 11] on icon "close" at bounding box center [339, 11] width 4 height 4
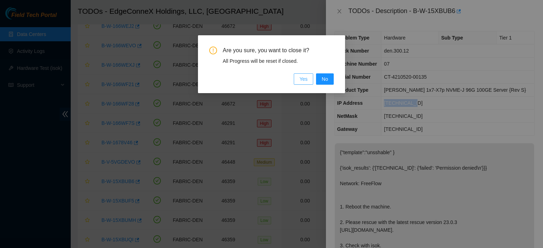
click at [307, 79] on span "Yes" at bounding box center [303, 79] width 8 height 8
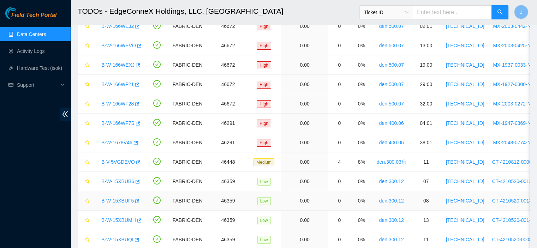
click at [117, 201] on link "B-W-15XBUF5" at bounding box center [117, 201] width 33 height 6
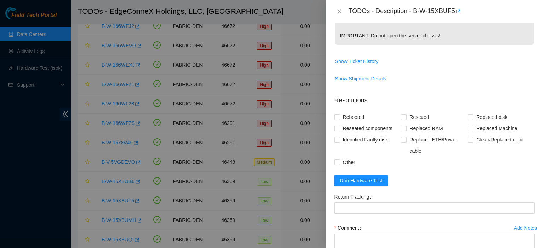
scroll to position [302, 0]
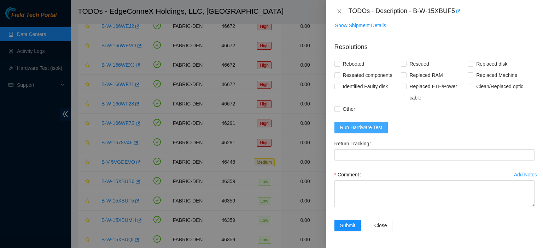
click at [369, 127] on span "Run Hardware Test" at bounding box center [361, 128] width 42 height 8
click at [338, 64] on input "Rebooted" at bounding box center [336, 63] width 5 height 5
checkbox input "true"
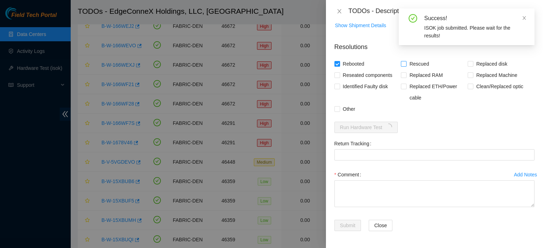
click at [403, 65] on input "Rescued" at bounding box center [403, 63] width 5 height 5
checkbox input "true"
click at [374, 187] on textarea "Comment" at bounding box center [434, 194] width 200 height 27
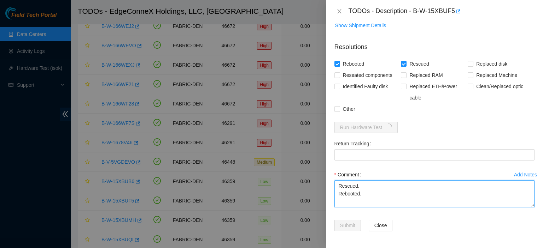
type textarea "Rescued. Rebooted."
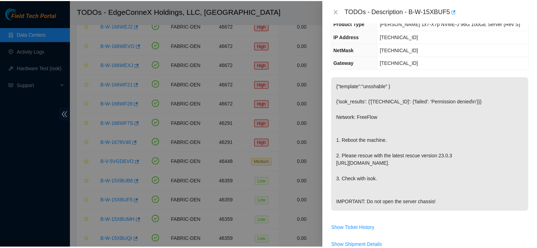
scroll to position [0, 0]
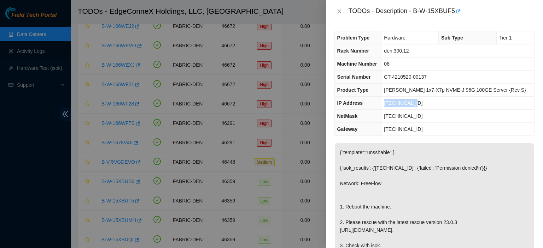
drag, startPoint x: 419, startPoint y: 103, endPoint x: 390, endPoint y: 101, distance: 29.4
click at [390, 101] on tr "IP Address [TECHNICAL_ID]" at bounding box center [434, 103] width 199 height 13
click at [340, 10] on icon "close" at bounding box center [339, 11] width 6 height 6
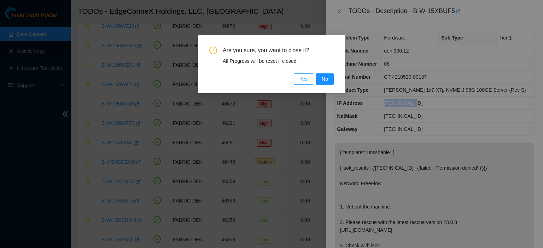
click at [306, 79] on span "Yes" at bounding box center [303, 79] width 8 height 8
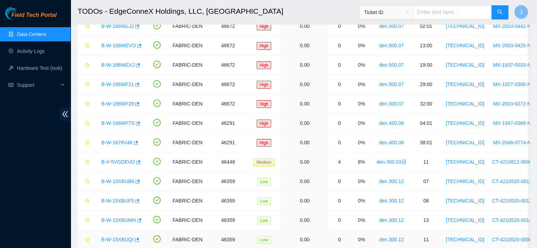
click at [119, 238] on link "B-W-15XBUQI" at bounding box center [117, 240] width 32 height 6
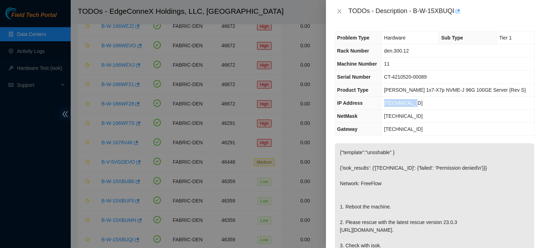
drag, startPoint x: 425, startPoint y: 104, endPoint x: 394, endPoint y: 103, distance: 30.4
click at [394, 103] on td "[TECHNICAL_ID]" at bounding box center [457, 103] width 153 height 13
click at [340, 10] on icon "close" at bounding box center [339, 11] width 4 height 4
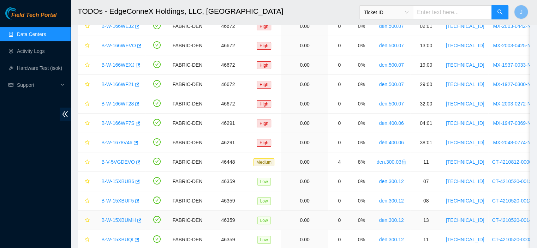
click at [126, 219] on link "B-W-15XBUMH" at bounding box center [118, 221] width 35 height 6
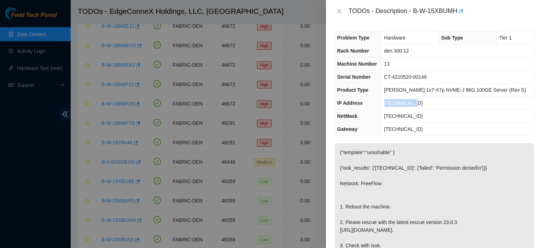
drag, startPoint x: 412, startPoint y: 103, endPoint x: 393, endPoint y: 103, distance: 19.1
click at [393, 103] on td "[TECHNICAL_ID]" at bounding box center [457, 103] width 153 height 13
click at [341, 10] on icon "close" at bounding box center [339, 11] width 6 height 6
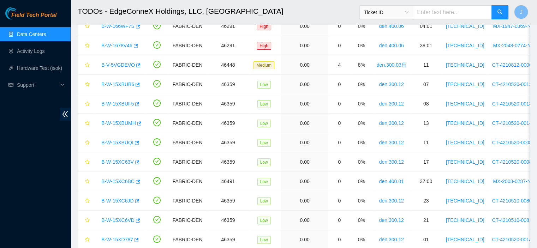
scroll to position [184, 0]
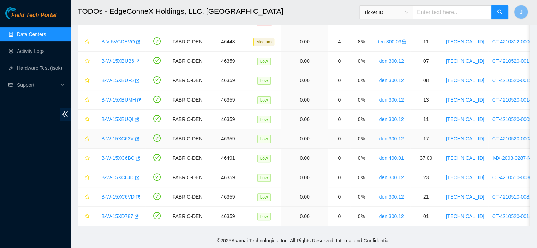
click at [125, 136] on link "B-W-15XC63V" at bounding box center [117, 139] width 33 height 6
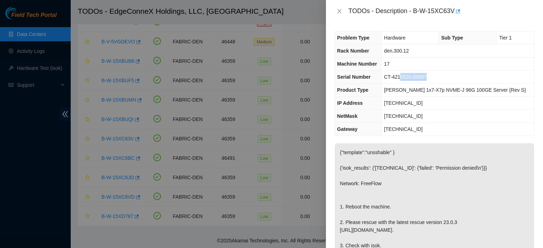
drag, startPoint x: 443, startPoint y: 79, endPoint x: 409, endPoint y: 79, distance: 33.6
click at [409, 79] on td "CT-4210520-00087" at bounding box center [457, 77] width 153 height 13
click at [433, 97] on td "[TECHNICAL_ID]" at bounding box center [457, 103] width 153 height 13
drag, startPoint x: 431, startPoint y: 101, endPoint x: 393, endPoint y: 103, distance: 38.2
click at [393, 103] on td "[TECHNICAL_ID]" at bounding box center [457, 103] width 153 height 13
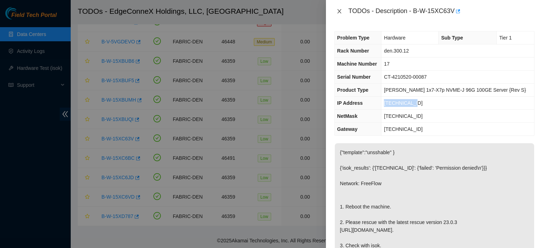
click at [338, 10] on icon "close" at bounding box center [339, 11] width 4 height 4
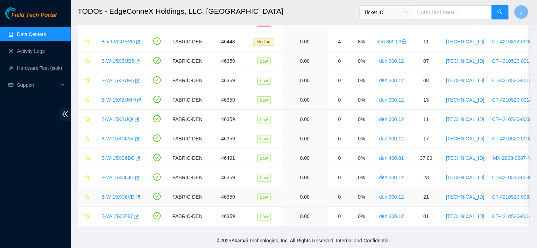
click at [113, 194] on link "B-W-15XC6VD" at bounding box center [117, 197] width 33 height 6
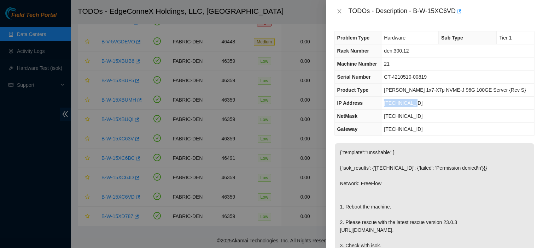
drag, startPoint x: 423, startPoint y: 101, endPoint x: 391, endPoint y: 104, distance: 32.3
click at [391, 104] on td "[TECHNICAL_ID]" at bounding box center [457, 103] width 153 height 13
click at [338, 9] on icon "close" at bounding box center [339, 11] width 6 height 6
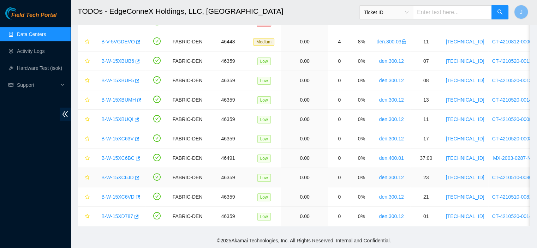
click at [121, 175] on link "B-W-15XC6JD" at bounding box center [117, 178] width 33 height 6
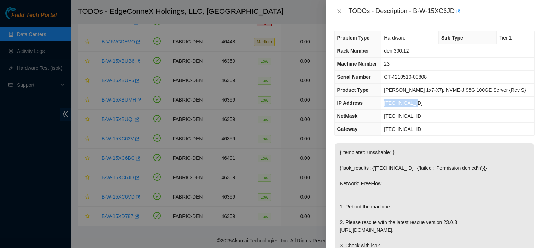
drag, startPoint x: 421, startPoint y: 103, endPoint x: 392, endPoint y: 102, distance: 28.7
click at [392, 102] on td "[TECHNICAL_ID]" at bounding box center [457, 103] width 153 height 13
click at [338, 12] on icon "close" at bounding box center [339, 11] width 6 height 6
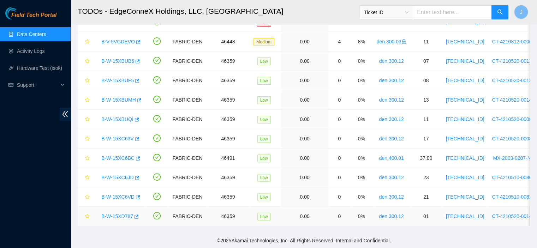
click at [125, 214] on link "B-W-15XD787" at bounding box center [117, 217] width 32 height 6
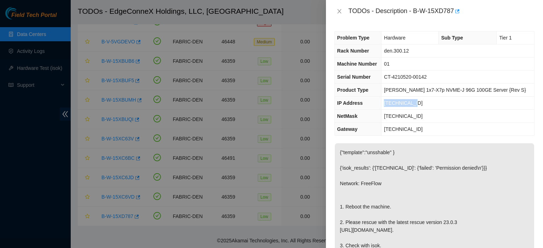
drag, startPoint x: 428, startPoint y: 102, endPoint x: 394, endPoint y: 99, distance: 34.5
click at [394, 99] on td "[TECHNICAL_ID]" at bounding box center [457, 103] width 153 height 13
click at [336, 13] on icon "close" at bounding box center [339, 11] width 6 height 6
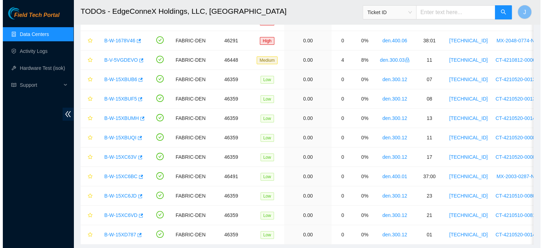
scroll to position [155, 0]
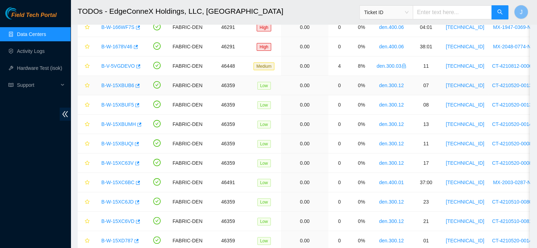
click at [117, 84] on link "B-W-15XBUB6" at bounding box center [117, 86] width 33 height 6
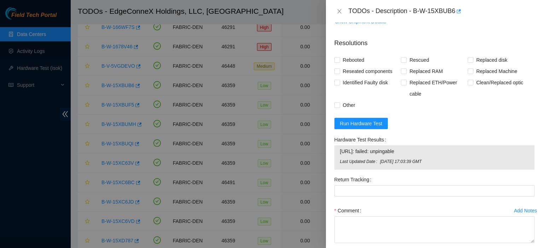
scroll to position [341, 0]
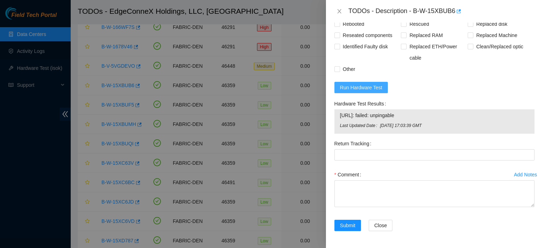
click at [371, 87] on span "Run Hardware Test" at bounding box center [361, 88] width 42 height 8
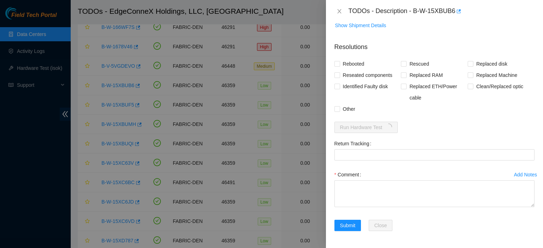
scroll to position [302, 0]
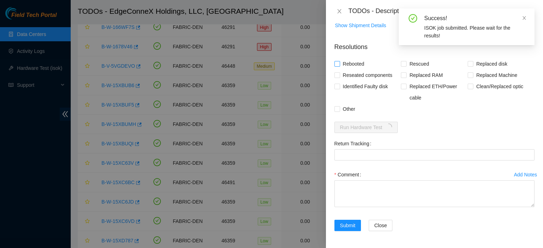
click at [336, 63] on input "Rebooted" at bounding box center [336, 63] width 5 height 5
checkbox input "true"
click at [401, 64] on input "Rescued" at bounding box center [403, 63] width 5 height 5
checkbox input "true"
click at [371, 183] on textarea "Comment" at bounding box center [434, 194] width 200 height 27
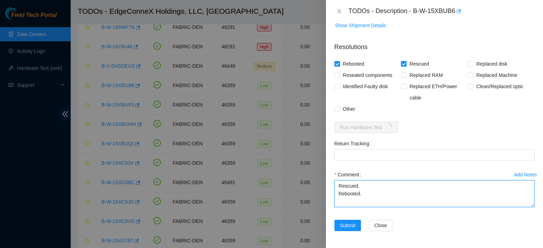
type textarea "Rescued. Rebooted."
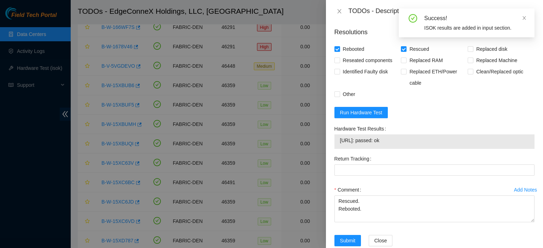
click at [472, 100] on div "Rebooted Rescued Replaced disk Reseated components Replaced RAM Replaced Machin…" at bounding box center [434, 71] width 200 height 57
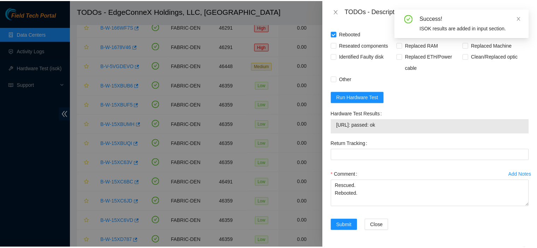
scroll to position [331, 0]
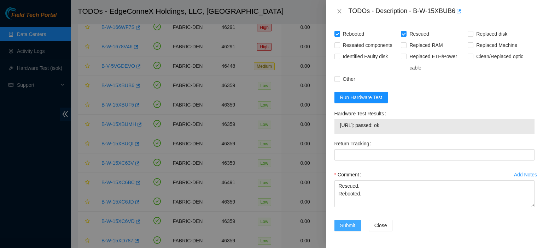
click at [353, 226] on span "Submit" at bounding box center [348, 226] width 16 height 8
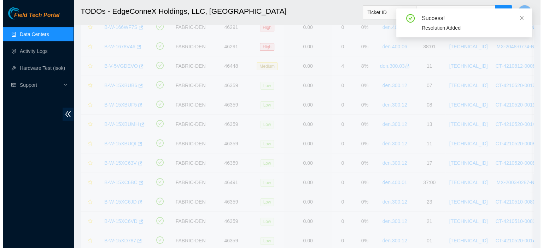
scroll to position [191, 0]
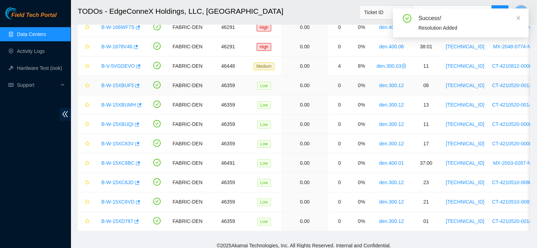
click at [120, 83] on link "B-W-15XBUF5" at bounding box center [117, 86] width 33 height 6
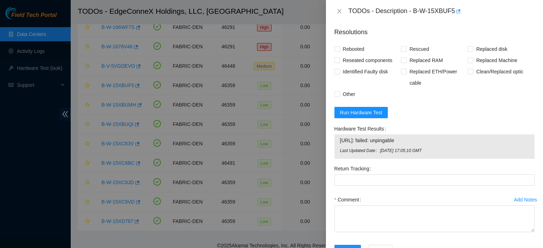
scroll to position [341, 0]
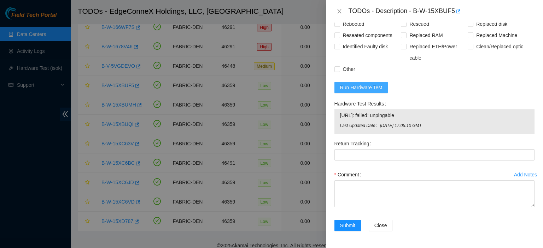
click at [366, 86] on span "Run Hardware Test" at bounding box center [361, 88] width 42 height 8
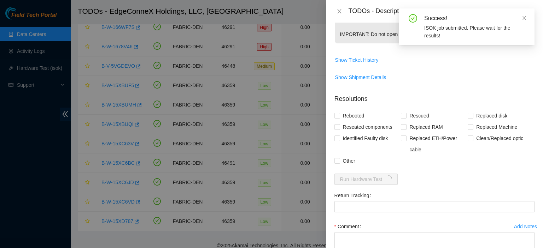
scroll to position [228, 0]
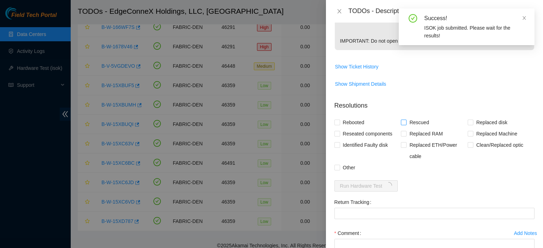
click at [402, 125] on input "Rescued" at bounding box center [403, 122] width 5 height 5
checkbox input "true"
click at [391, 151] on span "Identified Faulty disk" at bounding box center [365, 145] width 51 height 11
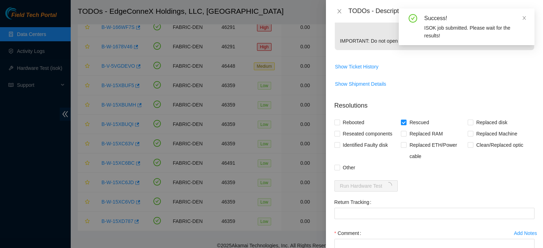
click at [339, 147] on input "Identified Faulty disk" at bounding box center [336, 144] width 5 height 5
checkbox input "true"
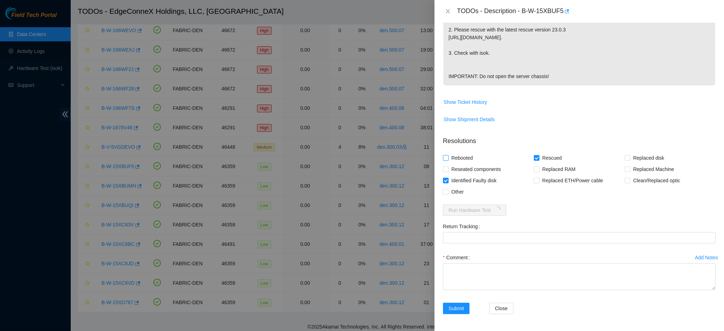
click at [447, 159] on input "Rebooted" at bounding box center [445, 157] width 5 height 5
checkbox input "true"
click at [448, 178] on span at bounding box center [446, 181] width 6 height 6
click at [448, 178] on input "Identified Faulty disk" at bounding box center [445, 180] width 5 height 5
checkbox input "false"
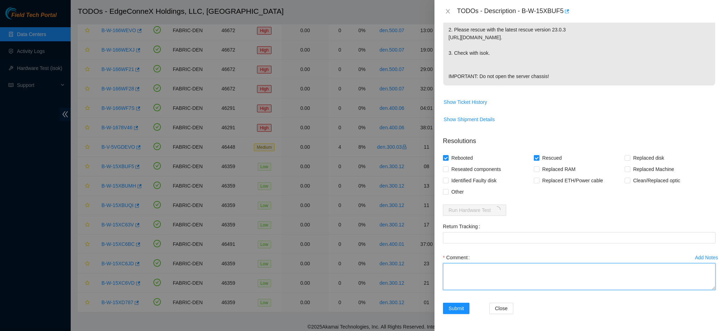
click at [472, 248] on textarea "Comment" at bounding box center [579, 276] width 272 height 27
type textarea "Rescued. Rebooted."
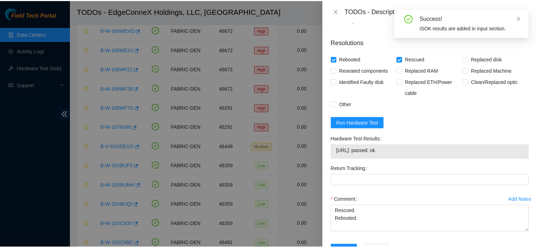
scroll to position [323, 0]
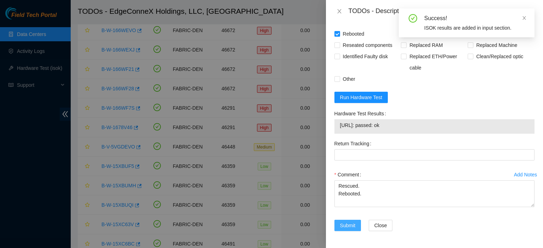
click at [350, 230] on span "Submit" at bounding box center [348, 226] width 16 height 8
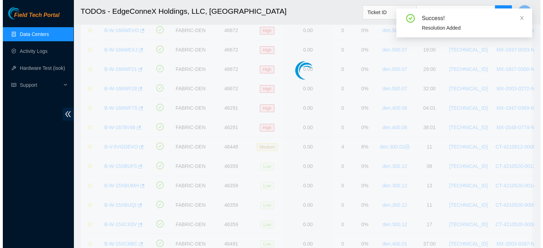
scroll to position [194, 0]
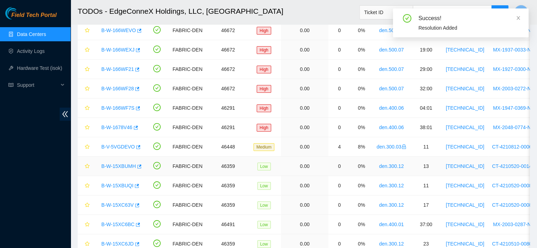
click at [120, 165] on link "B-W-15XBUMH" at bounding box center [118, 167] width 35 height 6
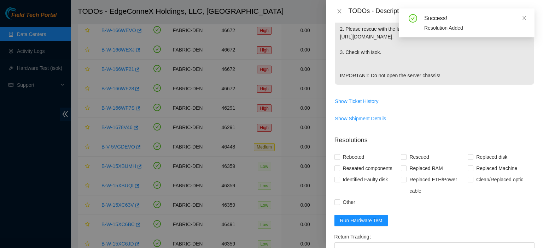
scroll to position [302, 0]
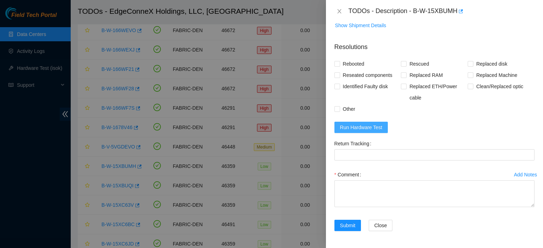
click at [346, 122] on button "Run Hardware Test" at bounding box center [361, 127] width 54 height 11
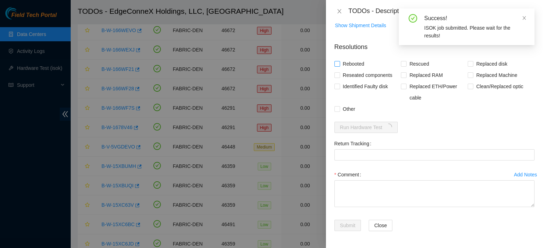
click at [336, 64] on input "Rebooted" at bounding box center [336, 63] width 5 height 5
checkbox input "true"
click at [404, 63] on span at bounding box center [404, 64] width 6 height 6
click at [404, 63] on input "Rescued" at bounding box center [403, 63] width 5 height 5
checkbox input "true"
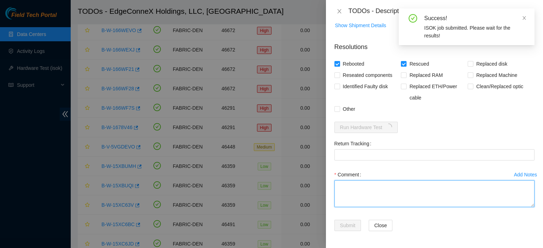
click at [360, 186] on textarea "Comment" at bounding box center [434, 194] width 200 height 27
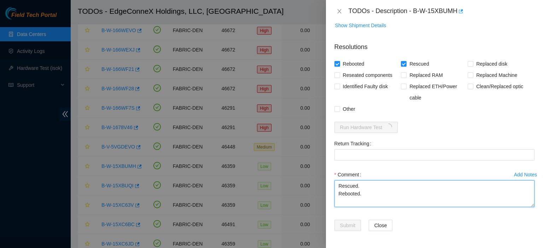
type textarea "Rescued. Rebooted."
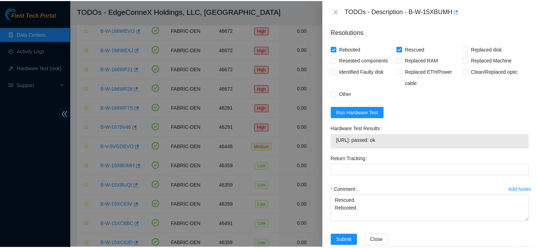
scroll to position [331, 0]
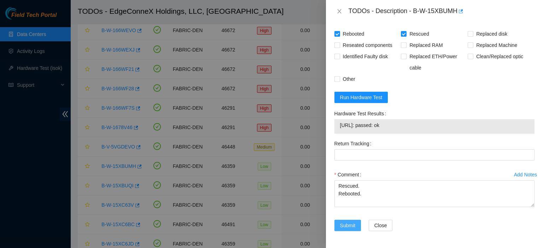
click at [346, 228] on span "Submit" at bounding box center [348, 226] width 16 height 8
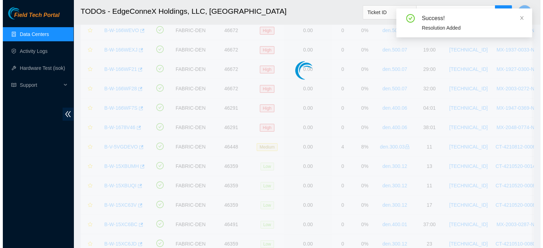
scroll to position [191, 0]
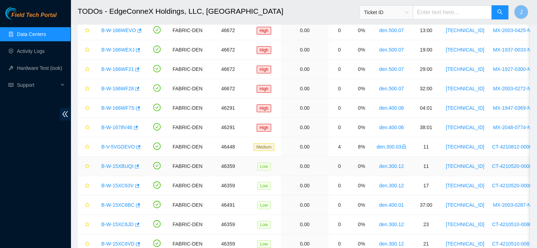
click at [123, 165] on link "B-W-15XBUQI" at bounding box center [117, 167] width 32 height 6
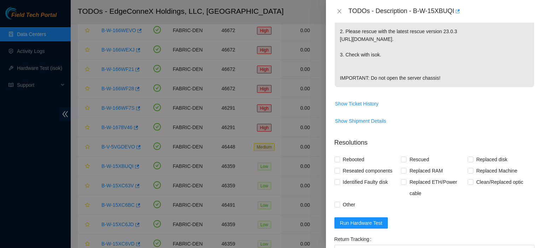
scroll to position [302, 0]
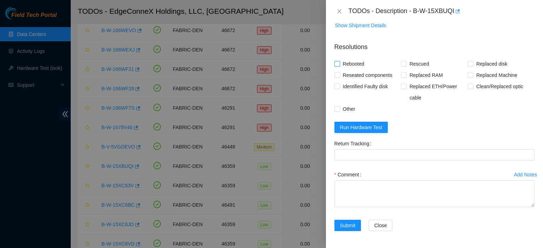
click at [337, 61] on input "Rebooted" at bounding box center [336, 63] width 5 height 5
checkbox input "true"
click at [402, 63] on input "Rescued" at bounding box center [403, 63] width 5 height 5
checkbox input "true"
click at [362, 126] on span "Run Hardware Test" at bounding box center [361, 128] width 42 height 8
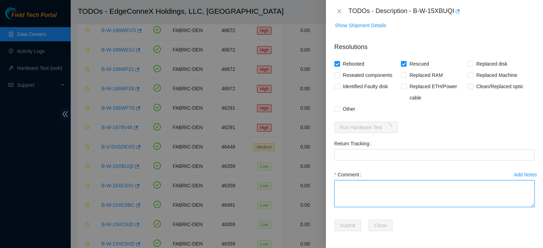
click at [360, 187] on textarea "Comment" at bounding box center [434, 194] width 200 height 27
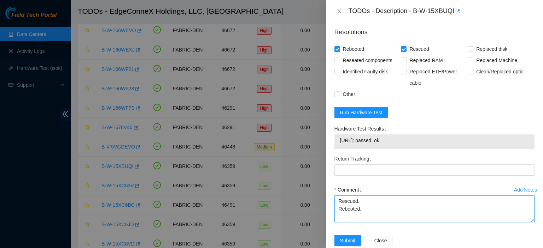
type textarea "Rescued. Rebooted."
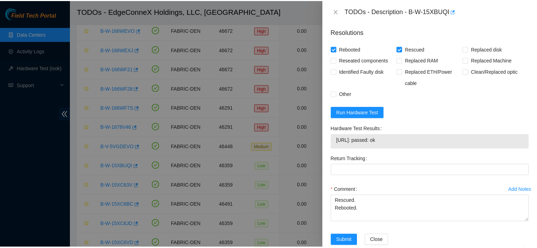
scroll to position [331, 0]
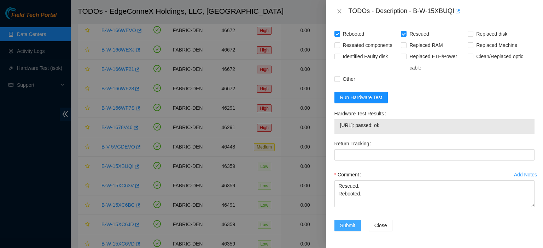
click at [357, 226] on button "Submit" at bounding box center [347, 225] width 27 height 11
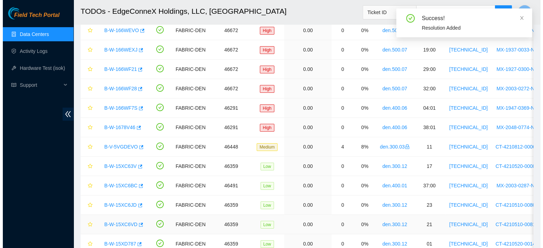
scroll to position [191, 0]
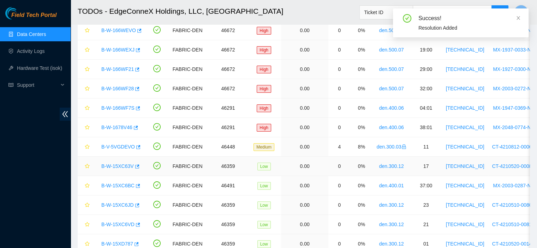
click at [117, 165] on link "B-W-15XC63V" at bounding box center [117, 167] width 33 height 6
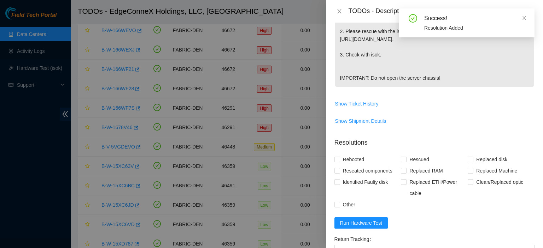
scroll to position [302, 0]
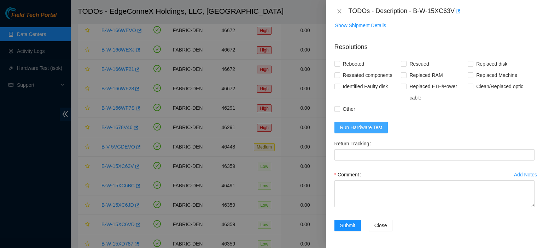
click at [354, 128] on span "Run Hardware Test" at bounding box center [361, 128] width 42 height 8
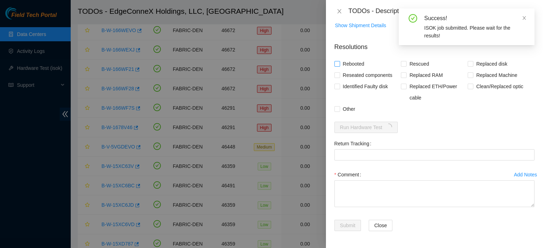
click at [337, 64] on input "Rebooted" at bounding box center [336, 63] width 5 height 5
checkbox input "true"
click at [403, 64] on input "Rescued" at bounding box center [403, 63] width 5 height 5
checkbox input "true"
click at [352, 187] on textarea "Comment" at bounding box center [434, 194] width 200 height 27
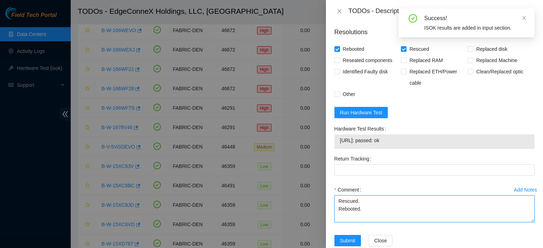
type textarea "Rescued. Rebooted."
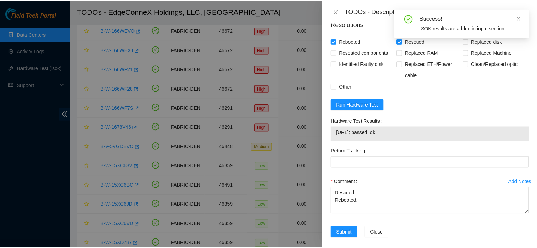
scroll to position [316, 0]
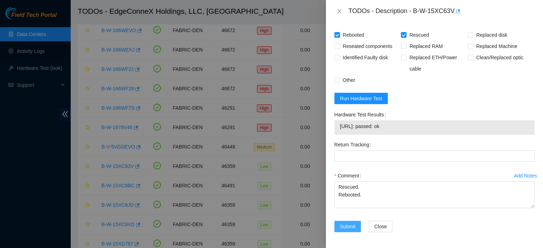
click at [345, 231] on span "Submit" at bounding box center [348, 227] width 16 height 8
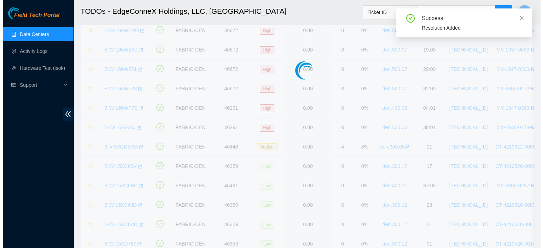
scroll to position [186, 0]
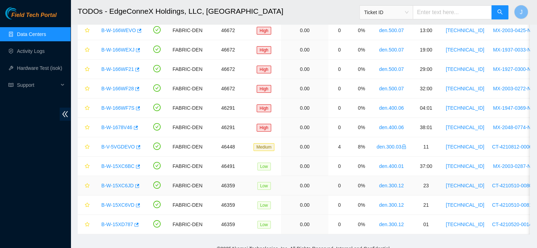
click at [121, 183] on link "B-W-15XC6JD" at bounding box center [117, 186] width 33 height 6
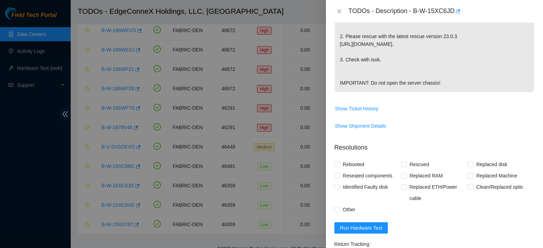
scroll to position [302, 0]
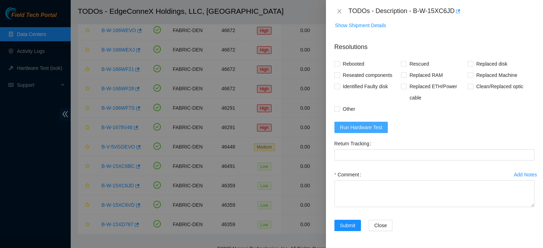
click at [351, 128] on span "Run Hardware Test" at bounding box center [361, 128] width 42 height 8
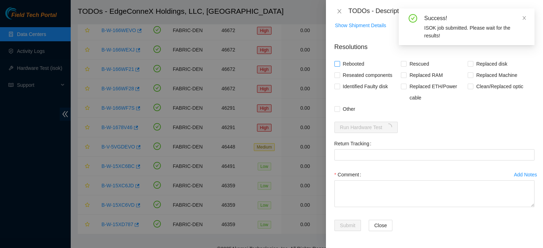
click at [336, 64] on input "Rebooted" at bounding box center [336, 63] width 5 height 5
checkbox input "true"
click at [402, 63] on input "Rescued" at bounding box center [403, 63] width 5 height 5
checkbox input "true"
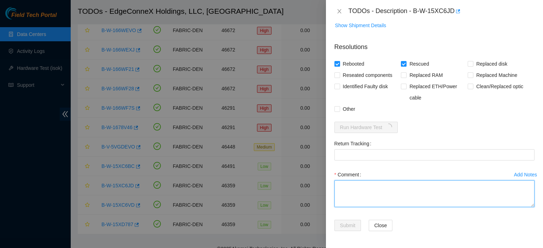
click at [399, 190] on textarea "Comment" at bounding box center [434, 194] width 200 height 27
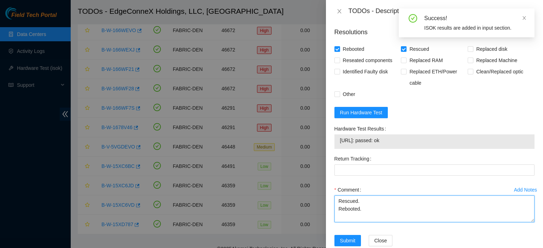
type textarea "Rescued. Rebooted."
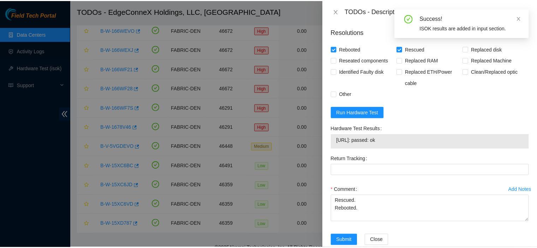
scroll to position [331, 0]
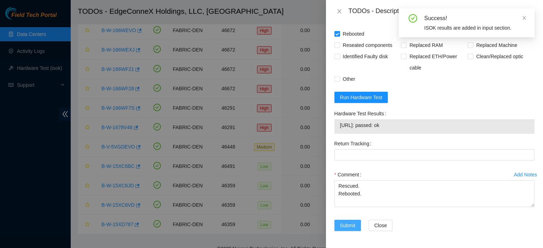
click at [347, 223] on span "Submit" at bounding box center [348, 226] width 16 height 8
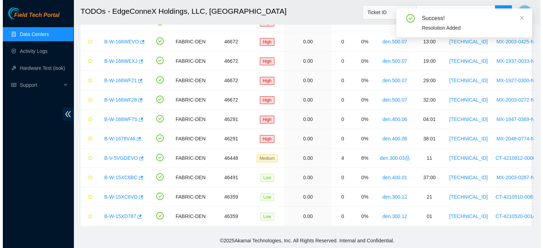
scroll to position [67, 0]
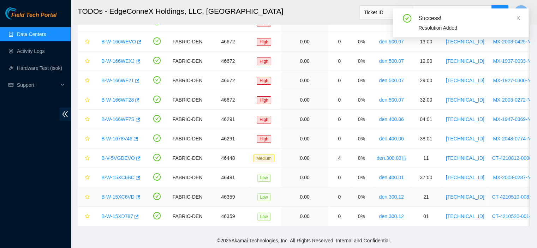
click at [118, 194] on link "B-W-15XC6VD" at bounding box center [117, 197] width 33 height 6
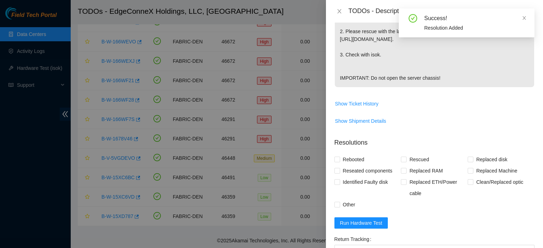
scroll to position [302, 0]
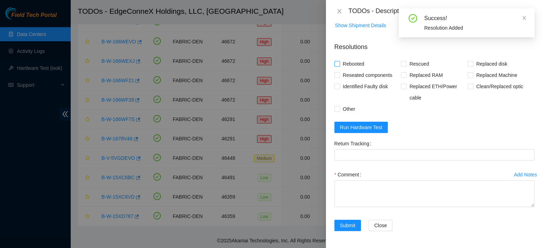
click at [336, 64] on input "Rebooted" at bounding box center [336, 63] width 5 height 5
checkbox input "true"
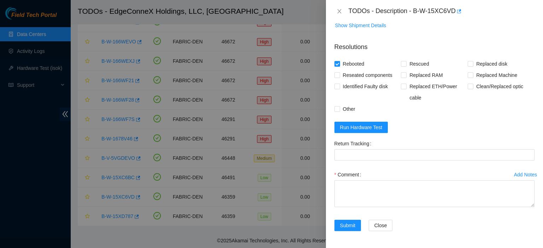
click at [406, 65] on span "Rescued" at bounding box center [418, 63] width 25 height 11
click at [405, 65] on input "Rescued" at bounding box center [403, 63] width 5 height 5
checkbox input "true"
click at [377, 125] on span "Run Hardware Test" at bounding box center [361, 128] width 42 height 8
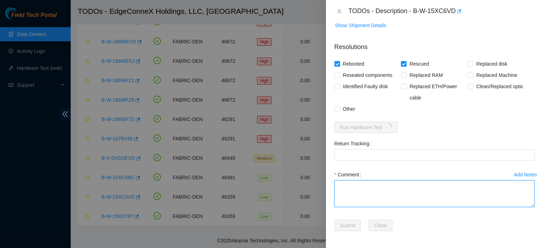
click at [372, 186] on textarea "Comment" at bounding box center [434, 194] width 200 height 27
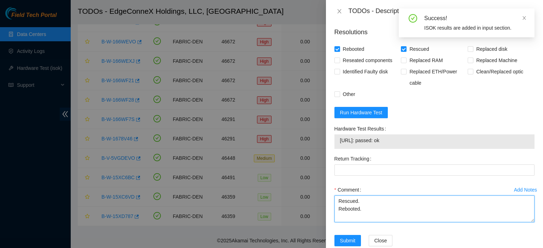
type textarea "Rescued. Rebooted."
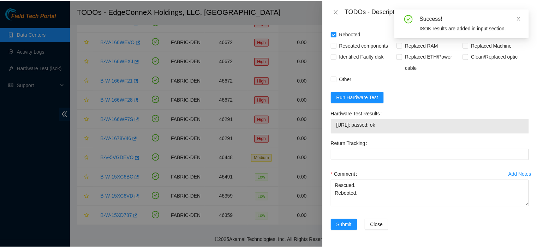
scroll to position [331, 0]
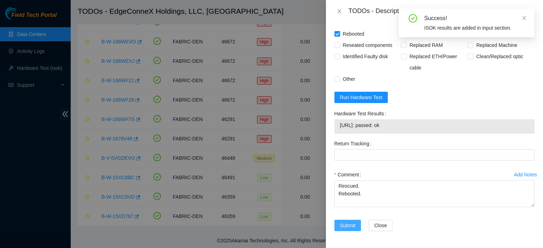
click at [342, 223] on span "Submit" at bounding box center [348, 226] width 16 height 8
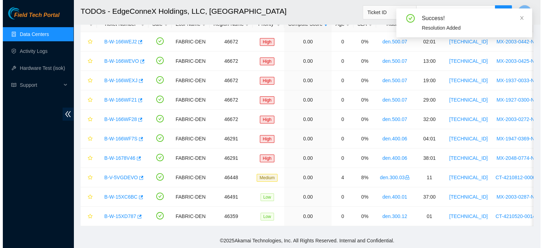
scroll to position [48, 0]
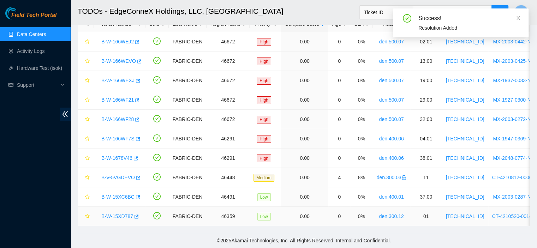
click at [118, 214] on link "B-W-15XD787" at bounding box center [117, 217] width 32 height 6
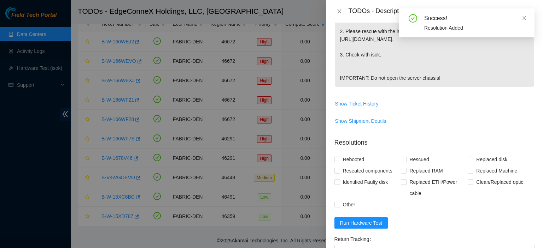
scroll to position [302, 0]
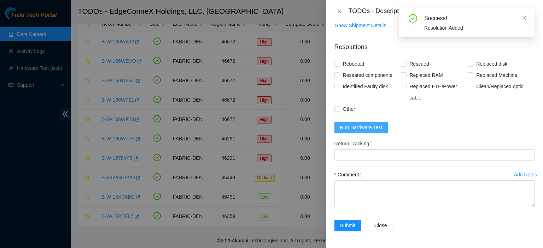
click at [374, 127] on span "Run Hardware Test" at bounding box center [361, 128] width 42 height 8
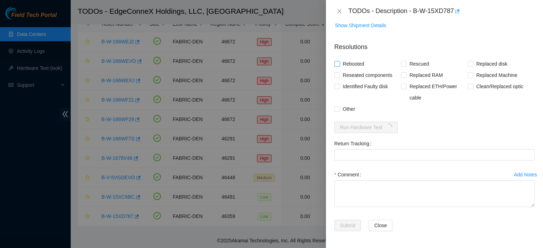
click at [338, 62] on input "Rebooted" at bounding box center [336, 63] width 5 height 5
checkbox input "true"
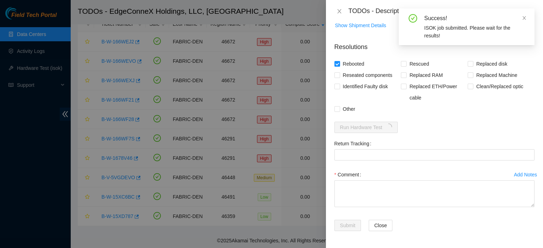
click at [401, 66] on span at bounding box center [404, 64] width 6 height 6
click at [401, 66] on input "Rescued" at bounding box center [403, 63] width 5 height 5
checkbox input "true"
click at [381, 189] on textarea "Comment" at bounding box center [434, 194] width 200 height 27
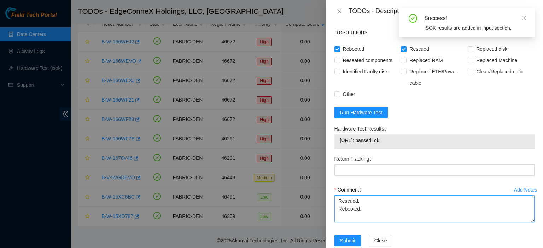
type textarea "Rescued. Rebooted."
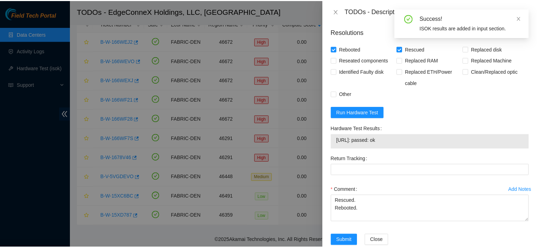
scroll to position [331, 0]
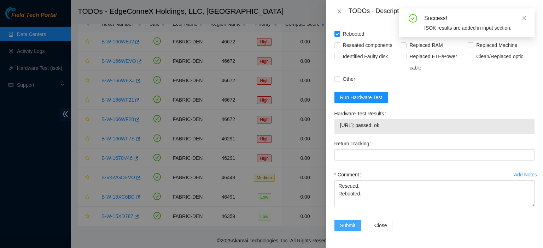
click at [345, 224] on span "Submit" at bounding box center [348, 226] width 16 height 8
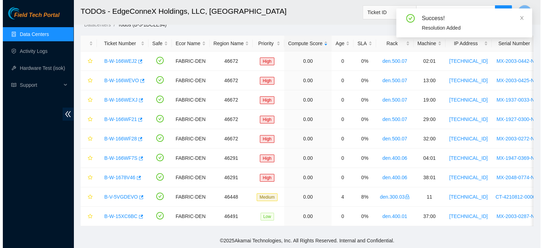
scroll to position [29, 0]
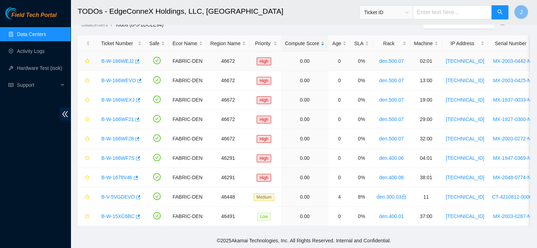
click at [119, 58] on link "B-W-166WEJ2" at bounding box center [117, 61] width 33 height 6
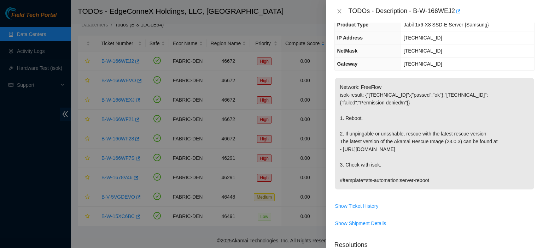
scroll to position [0, 0]
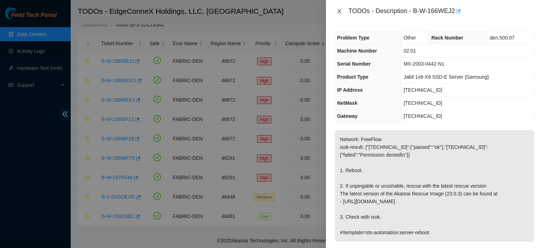
click at [338, 9] on icon "close" at bounding box center [339, 11] width 6 height 6
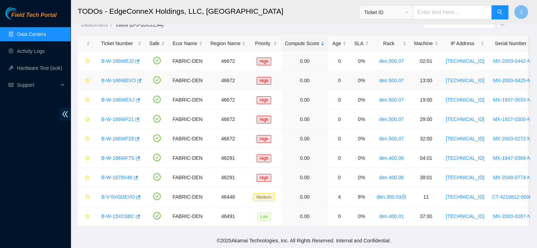
click at [125, 78] on link "B-W-166WEVO" at bounding box center [118, 81] width 35 height 6
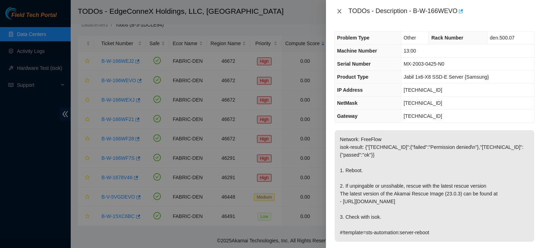
click at [339, 13] on icon "close" at bounding box center [339, 11] width 6 height 6
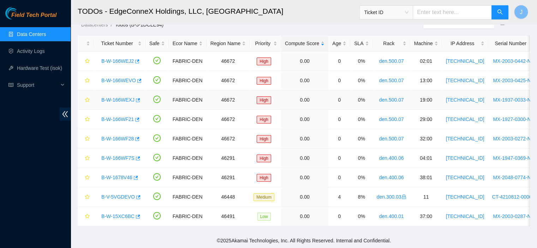
click at [110, 97] on link "B-W-166WEXJ" at bounding box center [117, 100] width 33 height 6
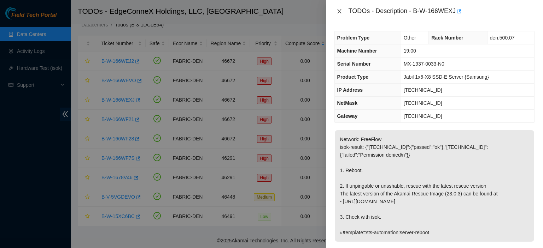
click at [337, 12] on icon "close" at bounding box center [339, 11] width 6 height 6
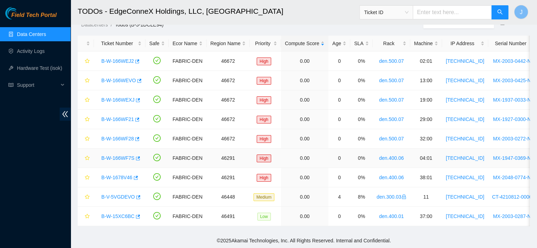
click at [123, 155] on link "B-W-166WF7S" at bounding box center [117, 158] width 33 height 6
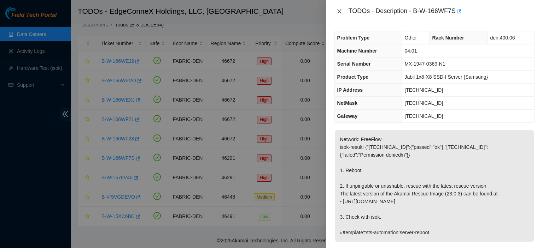
click at [342, 13] on button "Close" at bounding box center [339, 11] width 10 height 7
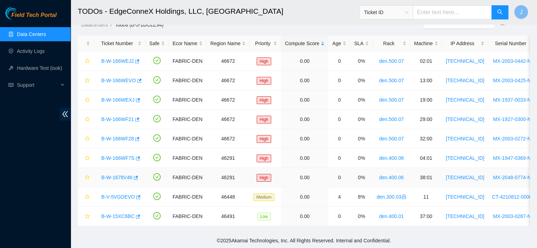
click at [124, 175] on link "B-W-1678V46" at bounding box center [116, 178] width 31 height 6
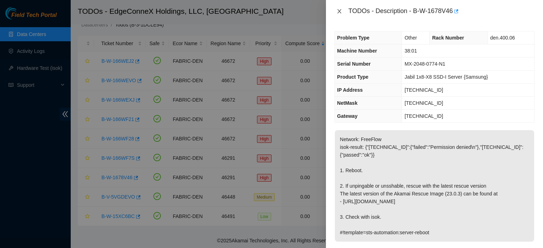
click at [339, 13] on icon "close" at bounding box center [339, 11] width 6 height 6
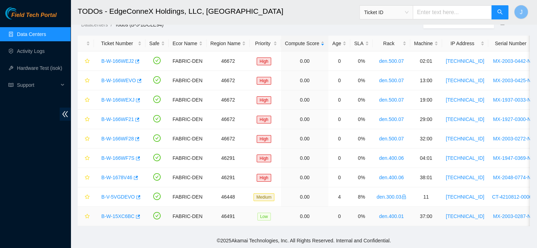
click at [110, 214] on link "B-W-15XC6BC" at bounding box center [117, 217] width 33 height 6
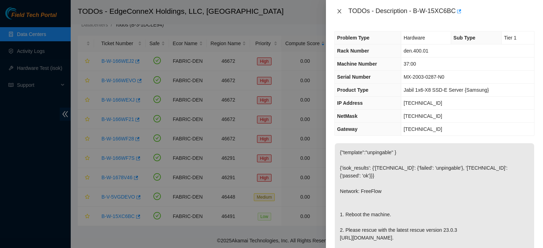
click at [338, 11] on icon "close" at bounding box center [339, 11] width 6 height 6
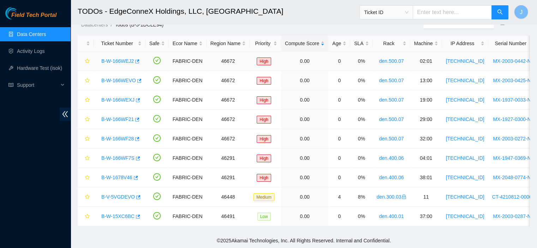
click at [119, 58] on link "B-W-166WEJ2" at bounding box center [117, 61] width 33 height 6
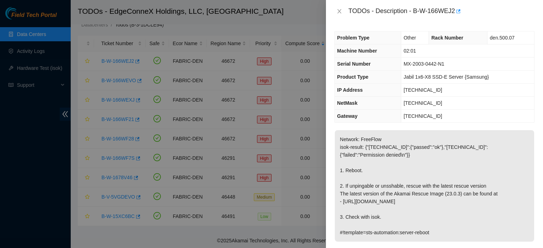
scroll to position [197, 0]
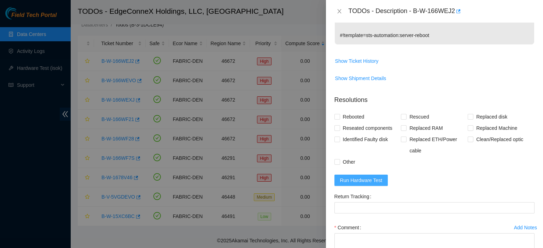
click at [379, 181] on span "Run Hardware Test" at bounding box center [361, 181] width 42 height 8
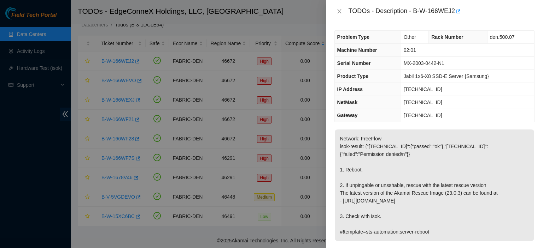
scroll to position [0, 0]
click at [338, 12] on icon "close" at bounding box center [339, 11] width 6 height 6
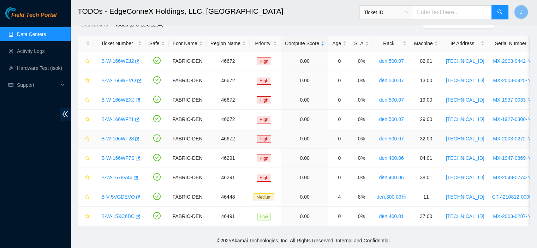
click at [112, 136] on link "B-W-166WF28" at bounding box center [117, 139] width 33 height 6
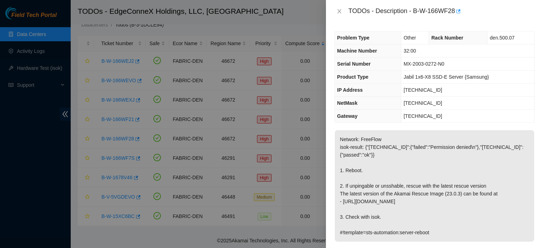
scroll to position [197, 0]
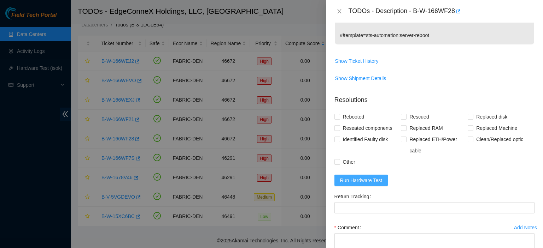
click at [371, 178] on span "Run Hardware Test" at bounding box center [361, 181] width 42 height 8
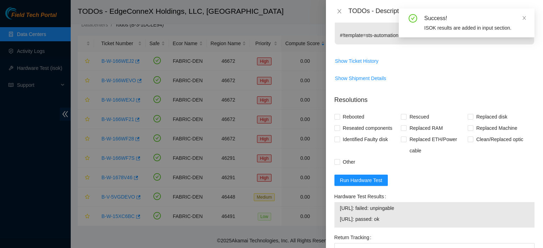
click at [537, 33] on div "Problem Type Other Rack Number den.500.07 Machine Number 32:00 Serial Number MX…" at bounding box center [434, 136] width 217 height 226
click at [540, 32] on div "Problem Type Other Rack Number den.500.07 Machine Number 32:00 Serial Number MX…" at bounding box center [434, 136] width 217 height 226
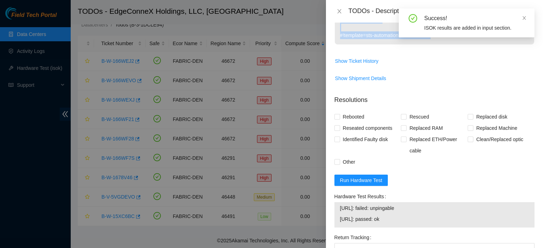
scroll to position [0, 0]
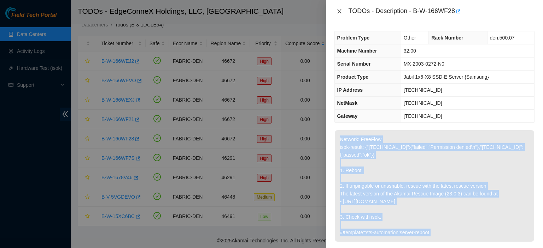
click at [341, 12] on icon "close" at bounding box center [339, 11] width 6 height 6
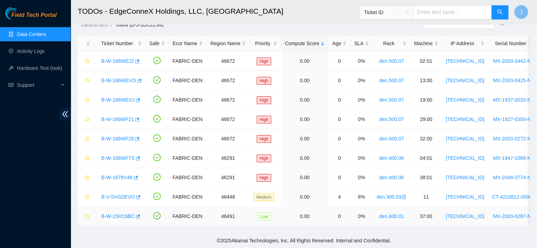
click at [115, 214] on link "B-W-15XC6BC" at bounding box center [117, 217] width 33 height 6
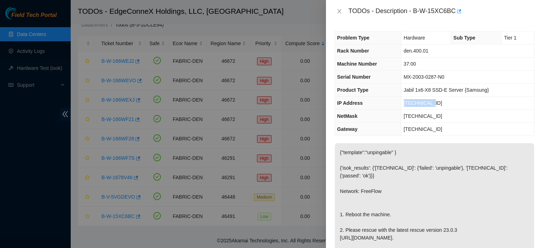
drag, startPoint x: 432, startPoint y: 102, endPoint x: 405, endPoint y: 103, distance: 26.5
click at [405, 103] on td "[TECHNICAL_ID]" at bounding box center [467, 103] width 133 height 13
click at [338, 10] on icon "close" at bounding box center [339, 11] width 6 height 6
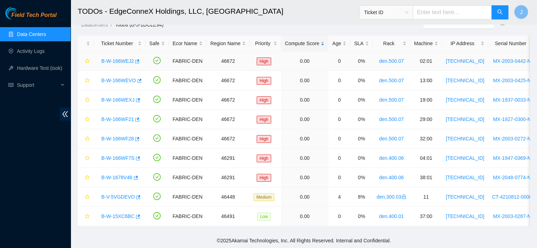
click at [125, 58] on link "B-W-166WEJ2" at bounding box center [117, 61] width 33 height 6
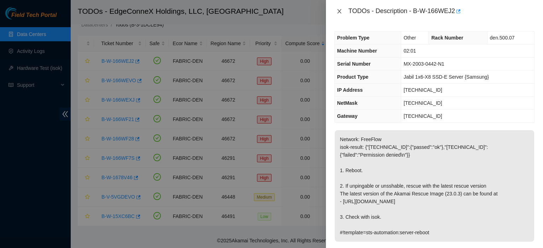
click at [338, 9] on icon "close" at bounding box center [339, 11] width 6 height 6
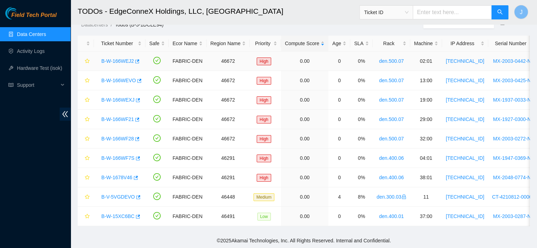
click at [125, 58] on link "B-W-166WEJ2" at bounding box center [117, 61] width 33 height 6
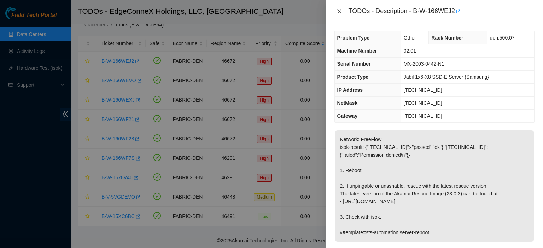
click at [338, 9] on icon "close" at bounding box center [339, 11] width 6 height 6
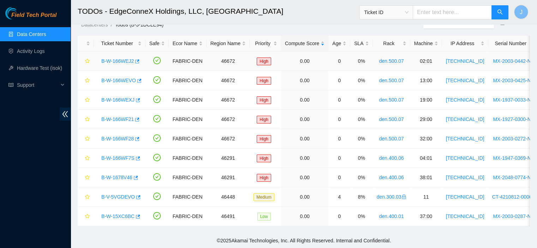
click at [120, 58] on link "B-W-166WEJ2" at bounding box center [117, 61] width 33 height 6
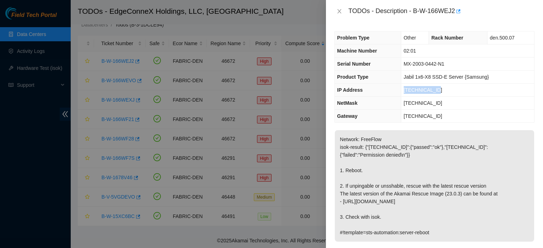
drag, startPoint x: 436, startPoint y: 90, endPoint x: 406, endPoint y: 93, distance: 30.2
click at [406, 93] on td "[TECHNICAL_ID]" at bounding box center [467, 90] width 133 height 13
click at [338, 10] on icon "close" at bounding box center [339, 11] width 6 height 6
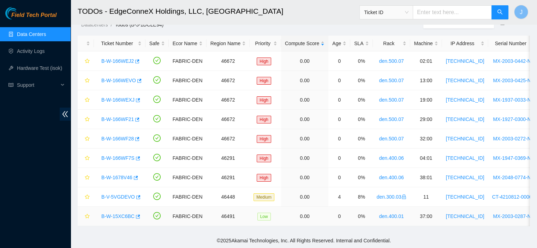
click at [114, 214] on link "B-W-15XC6BC" at bounding box center [117, 217] width 33 height 6
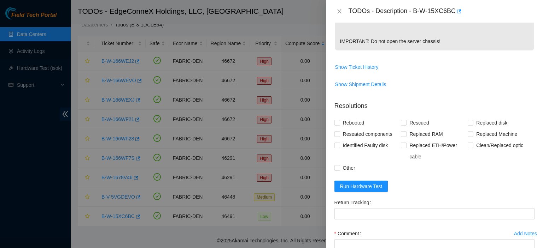
scroll to position [301, 0]
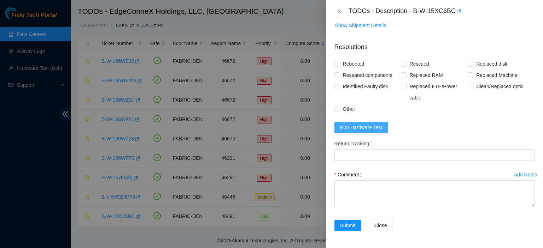
click at [356, 126] on span "Run Hardware Test" at bounding box center [361, 128] width 42 height 8
click at [336, 64] on input "Rebooted" at bounding box center [336, 63] width 5 height 5
checkbox input "true"
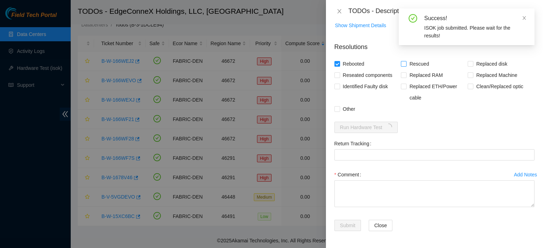
click at [403, 65] on input "Rescued" at bounding box center [403, 63] width 5 height 5
checkbox input "true"
click at [361, 190] on textarea "Comment" at bounding box center [434, 194] width 200 height 27
click at [361, 190] on textarea "R" at bounding box center [434, 194] width 200 height 27
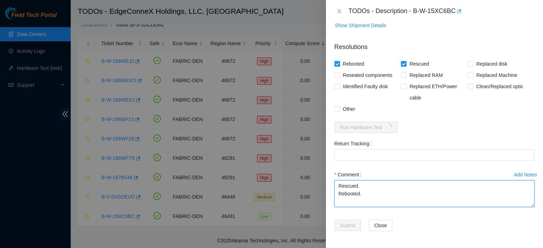
type textarea "Rescued. Rebooted."
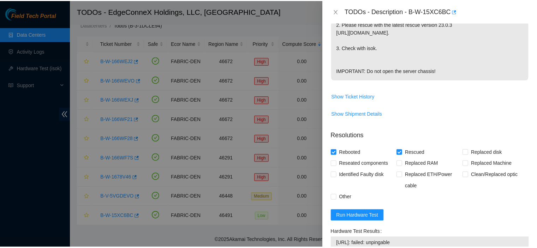
scroll to position [343, 0]
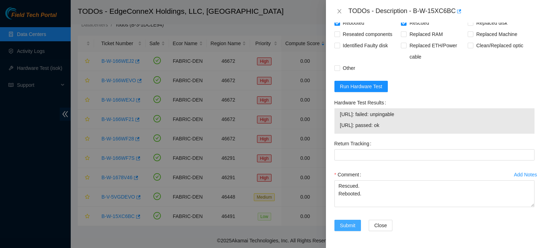
click at [348, 226] on span "Submit" at bounding box center [348, 226] width 16 height 8
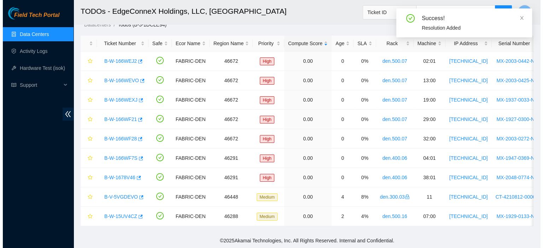
scroll to position [191, 0]
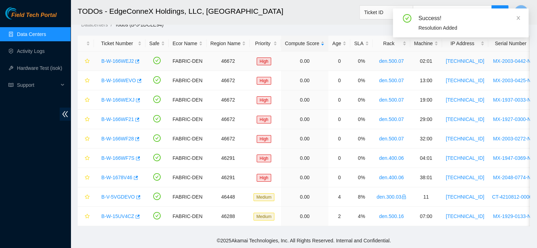
click at [117, 58] on link "B-W-166WEJ2" at bounding box center [117, 61] width 33 height 6
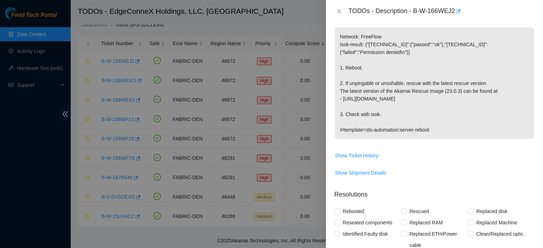
scroll to position [0, 0]
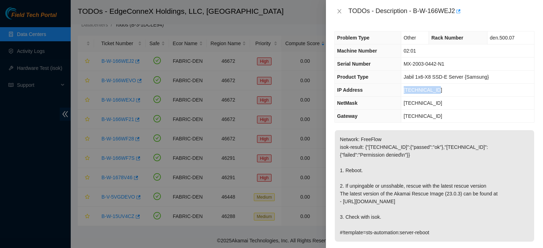
drag, startPoint x: 439, startPoint y: 89, endPoint x: 402, endPoint y: 90, distance: 36.8
click at [402, 90] on td "[TECHNICAL_ID]" at bounding box center [467, 90] width 133 height 13
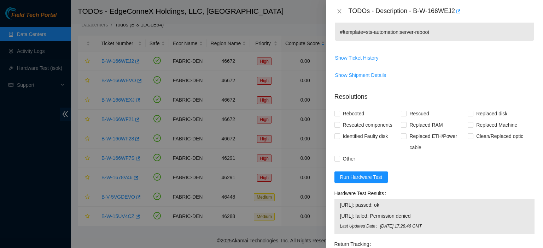
scroll to position [300, 0]
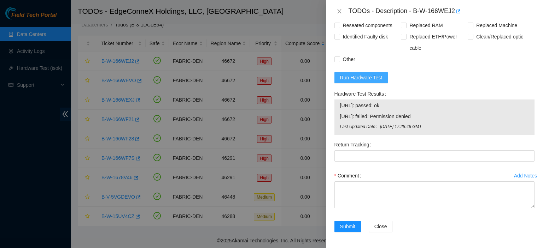
click at [363, 75] on span "Run Hardware Test" at bounding box center [361, 78] width 42 height 8
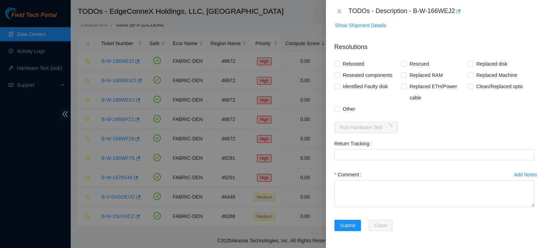
scroll to position [250, 0]
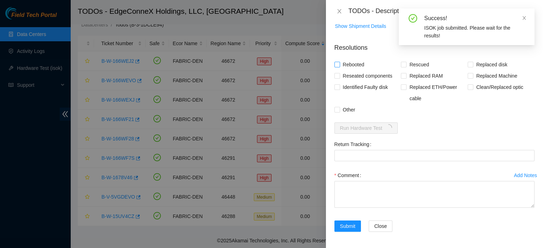
click at [338, 63] on input "Rebooted" at bounding box center [336, 64] width 5 height 5
checkbox input "true"
click at [403, 65] on input "Rescued" at bounding box center [403, 64] width 5 height 5
checkbox input "true"
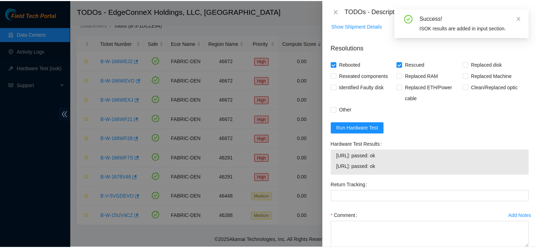
scroll to position [291, 0]
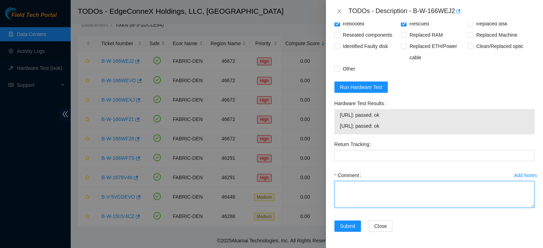
click at [484, 195] on textarea "Comment" at bounding box center [434, 194] width 200 height 27
type textarea "rescued. rebooted"
click at [352, 227] on span "Submit" at bounding box center [348, 227] width 16 height 8
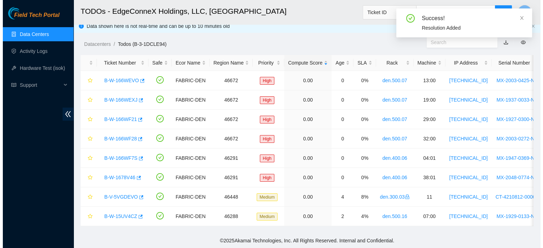
scroll to position [10, 0]
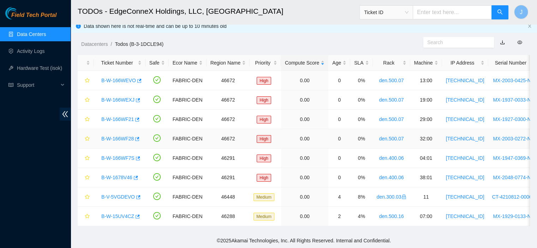
click at [117, 136] on link "B-W-166WF28" at bounding box center [117, 139] width 33 height 6
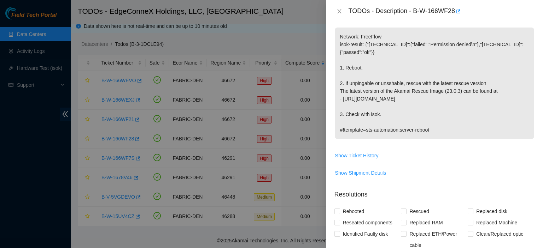
scroll to position [0, 0]
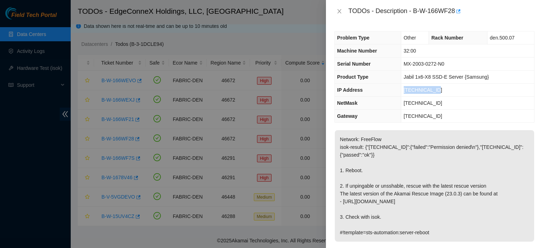
drag, startPoint x: 428, startPoint y: 87, endPoint x: 405, endPoint y: 90, distance: 23.2
click at [405, 90] on td "[TECHNICAL_ID]" at bounding box center [467, 90] width 133 height 13
click at [337, 11] on icon "close" at bounding box center [339, 11] width 6 height 6
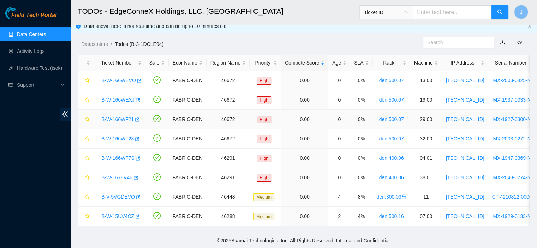
click at [122, 117] on link "B-W-166WF21" at bounding box center [117, 120] width 33 height 6
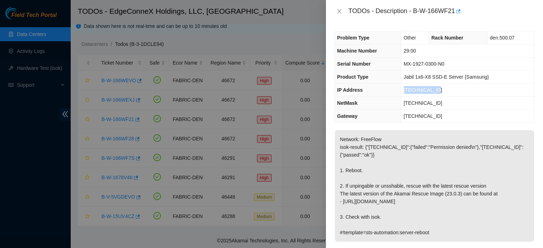
drag, startPoint x: 437, startPoint y: 87, endPoint x: 404, endPoint y: 90, distance: 33.4
click at [404, 90] on td "[TECHNICAL_ID]" at bounding box center [467, 90] width 133 height 13
click at [340, 9] on icon "close" at bounding box center [339, 11] width 6 height 6
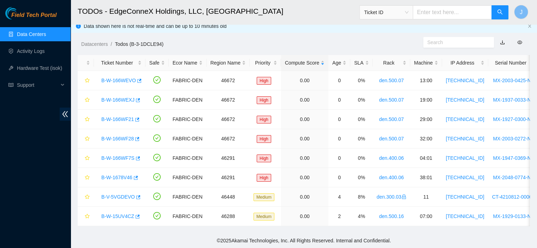
click at [308, 21] on h2 "TODOs - EdgeConneX Holdings, LLC, [GEOGRAPHIC_DATA]" at bounding box center [261, 11] width 366 height 23
click at [113, 78] on link "B-W-166WEVO" at bounding box center [118, 81] width 35 height 6
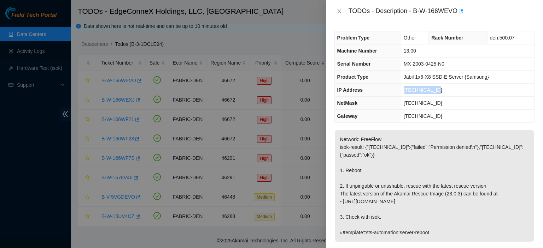
drag, startPoint x: 436, startPoint y: 90, endPoint x: 405, endPoint y: 93, distance: 31.6
click at [405, 93] on td "[TECHNICAL_ID]" at bounding box center [467, 90] width 133 height 13
click at [340, 11] on icon "close" at bounding box center [339, 11] width 6 height 6
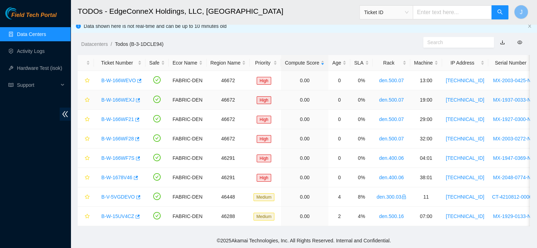
click at [127, 97] on link "B-W-166WEXJ" at bounding box center [117, 100] width 33 height 6
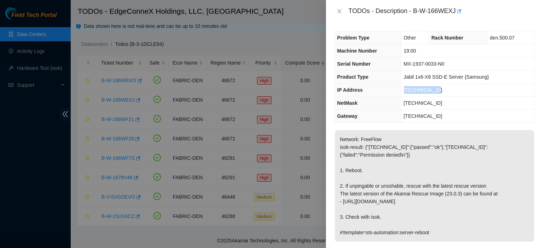
drag, startPoint x: 440, startPoint y: 90, endPoint x: 405, endPoint y: 90, distance: 35.3
click at [405, 91] on td "[TECHNICAL_ID]" at bounding box center [467, 90] width 133 height 13
click at [340, 11] on icon "close" at bounding box center [339, 11] width 6 height 6
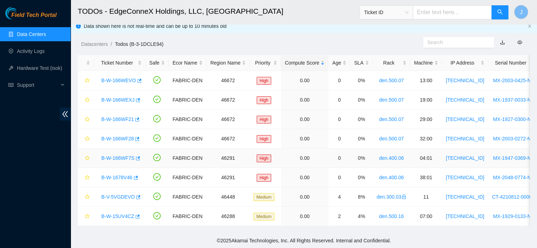
click at [124, 155] on link "B-W-166WF7S" at bounding box center [117, 158] width 33 height 6
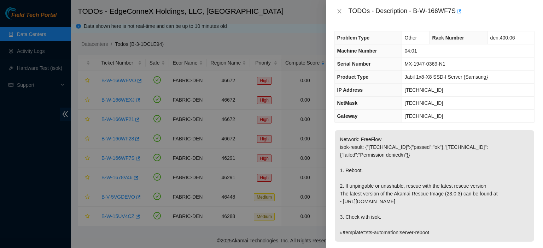
scroll to position [197, 0]
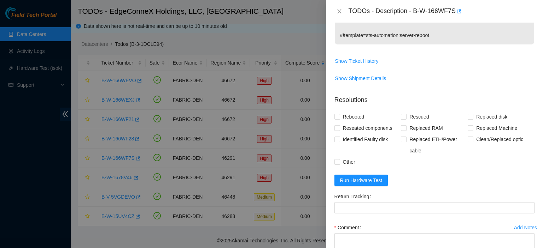
click at [359, 174] on form "Resolutions Rebooted Rescued Replaced disk Reseated components Replaced RAM Rep…" at bounding box center [434, 191] width 200 height 203
click at [360, 179] on span "Run Hardware Test" at bounding box center [361, 181] width 42 height 8
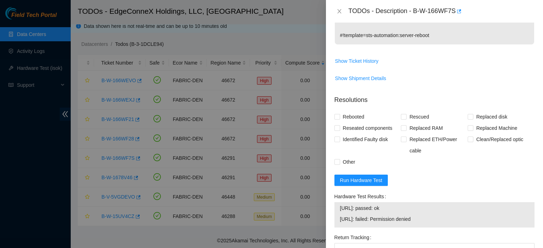
scroll to position [0, 0]
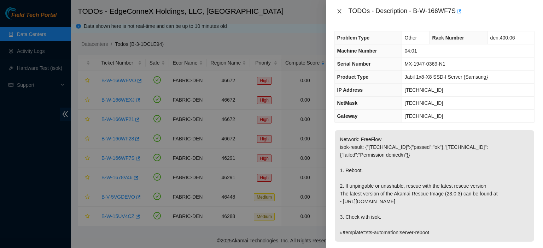
click at [337, 9] on icon "close" at bounding box center [339, 11] width 6 height 6
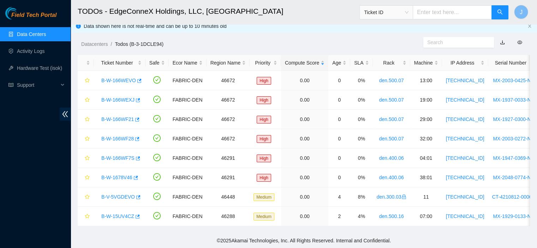
click at [349, 11] on h2 "TODOs - EdgeConneX Holdings, LLC, [GEOGRAPHIC_DATA]" at bounding box center [261, 11] width 366 height 23
click at [123, 78] on link "B-W-166WEVO" at bounding box center [118, 81] width 35 height 6
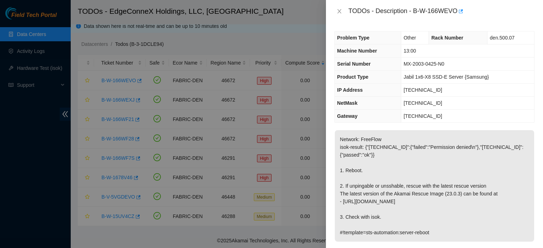
scroll to position [232, 0]
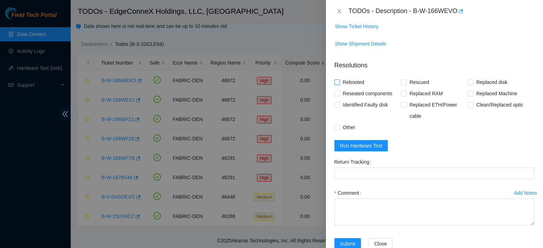
click at [337, 80] on input "Rebooted" at bounding box center [336, 81] width 5 height 5
checkbox input "true"
click at [403, 81] on input "Rescued" at bounding box center [403, 81] width 5 height 5
checkbox input "true"
click at [368, 147] on span "Run Hardware Test" at bounding box center [361, 146] width 42 height 8
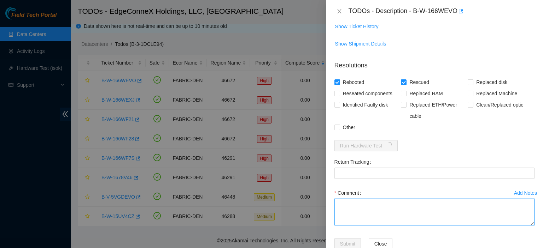
click at [364, 203] on textarea "Comment" at bounding box center [434, 212] width 200 height 27
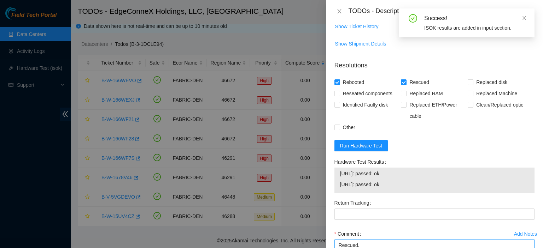
type textarea "Rescued. Rebooted."
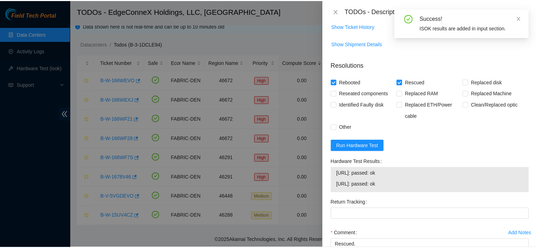
scroll to position [291, 0]
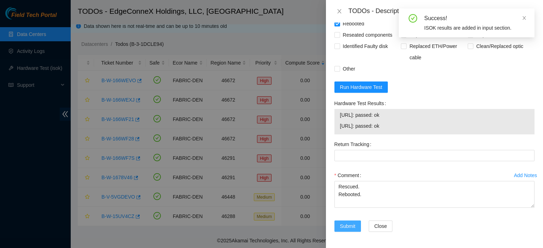
click at [346, 226] on span "Submit" at bounding box center [348, 227] width 16 height 8
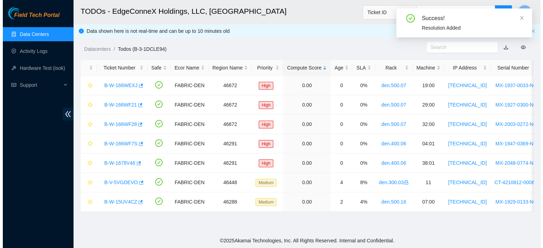
scroll to position [0, 0]
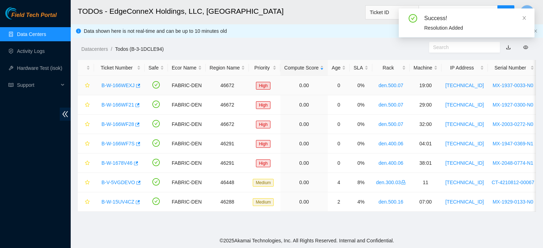
click at [107, 84] on link "B-W-166WEXJ" at bounding box center [117, 86] width 33 height 6
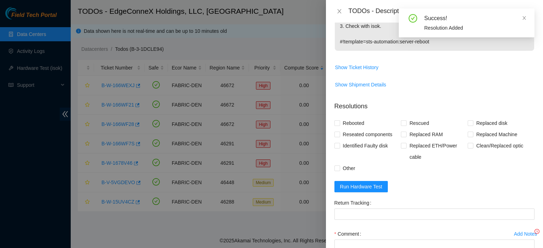
scroll to position [250, 0]
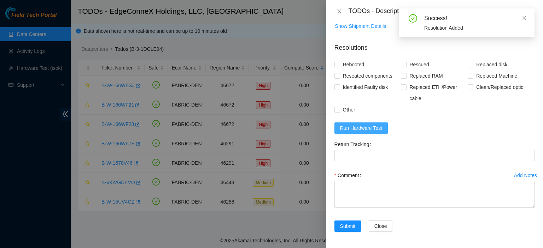
click at [348, 127] on span "Run Hardware Test" at bounding box center [361, 128] width 42 height 8
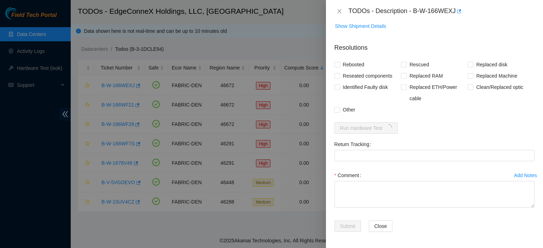
click at [339, 63] on span at bounding box center [337, 65] width 6 height 6
click at [339, 63] on input "Rebooted" at bounding box center [336, 64] width 5 height 5
checkbox input "true"
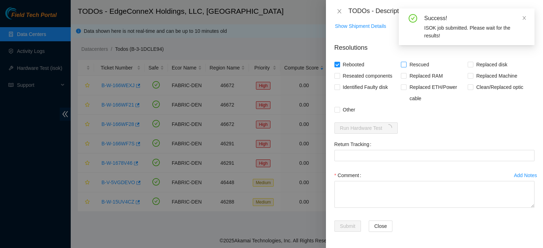
click at [401, 64] on input "Rescued" at bounding box center [403, 64] width 5 height 5
checkbox input "true"
click at [387, 187] on textarea "Comment" at bounding box center [434, 194] width 200 height 27
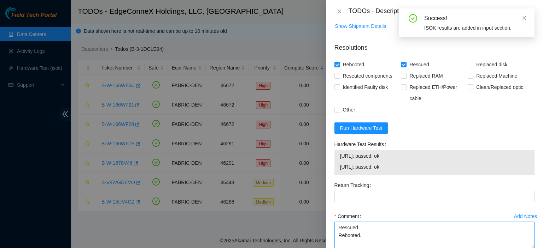
type textarea "Rescued. Rebooted."
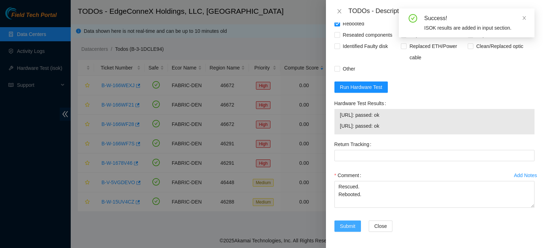
click at [350, 225] on span "Submit" at bounding box center [348, 227] width 16 height 8
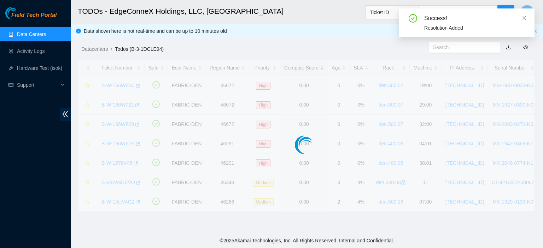
scroll to position [191, 0]
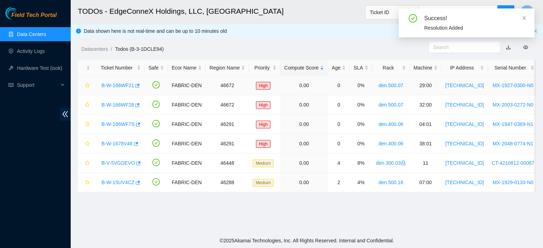
click at [110, 84] on link "B-W-166WF21" at bounding box center [117, 86] width 33 height 6
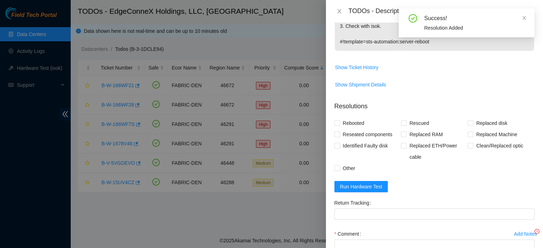
scroll to position [250, 0]
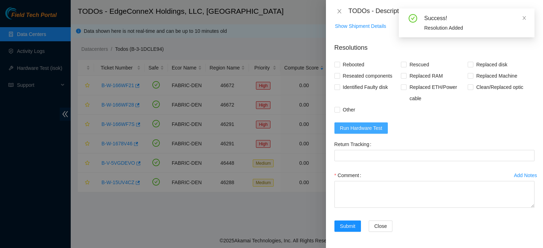
click at [353, 126] on span "Run Hardware Test" at bounding box center [361, 128] width 42 height 8
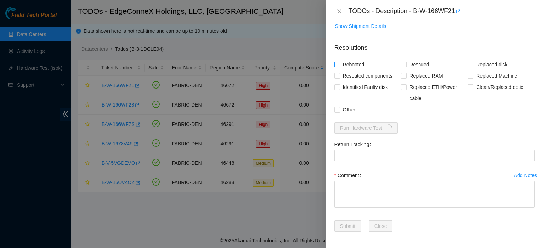
click at [337, 62] on input "Rebooted" at bounding box center [336, 64] width 5 height 5
checkbox input "true"
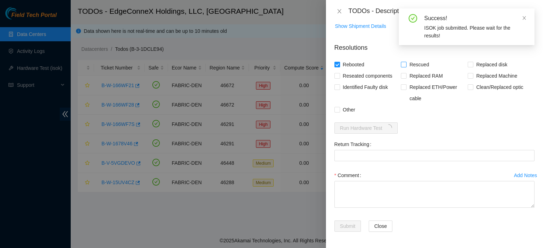
click at [403, 65] on input "Rescued" at bounding box center [403, 64] width 5 height 5
checkbox input "true"
click at [446, 184] on textarea "Comment" at bounding box center [434, 194] width 200 height 27
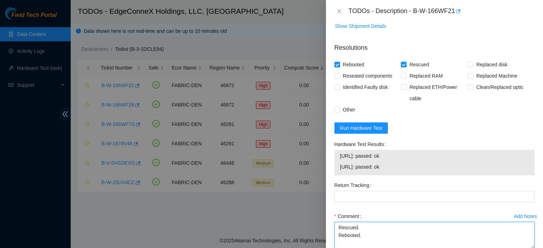
type textarea "Rescued. Rebooted."
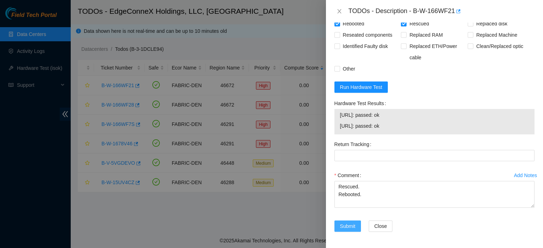
click at [352, 223] on span "Submit" at bounding box center [348, 227] width 16 height 8
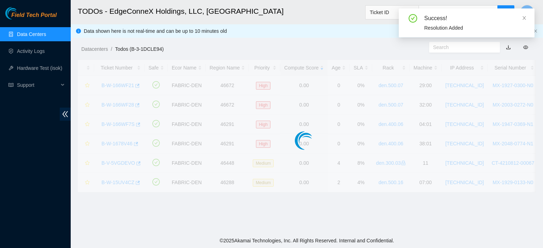
scroll to position [191, 0]
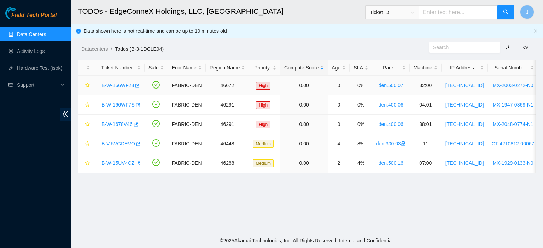
click at [118, 85] on link "B-W-166WF28" at bounding box center [117, 86] width 33 height 6
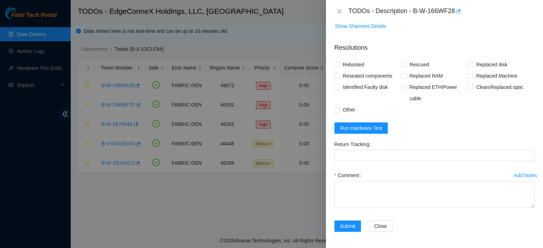
scroll to position [300, 0]
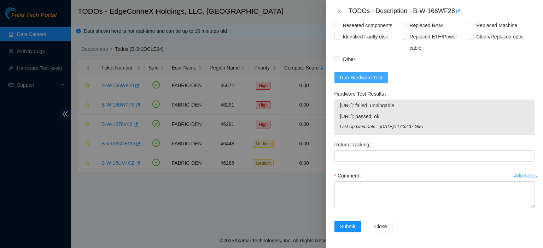
click at [361, 76] on span "Run Hardware Test" at bounding box center [361, 78] width 42 height 8
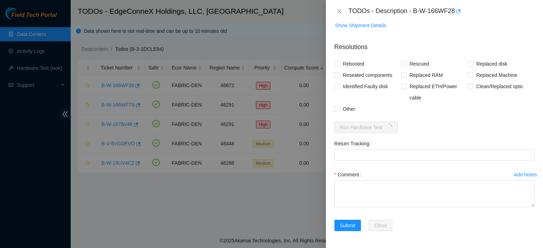
scroll to position [250, 0]
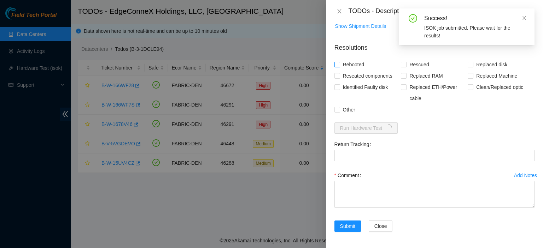
click at [336, 64] on input "Rebooted" at bounding box center [336, 64] width 5 height 5
checkbox input "true"
click at [403, 66] on input "Rescued" at bounding box center [403, 64] width 5 height 5
checkbox input "true"
click at [384, 191] on textarea "Comment" at bounding box center [434, 194] width 200 height 27
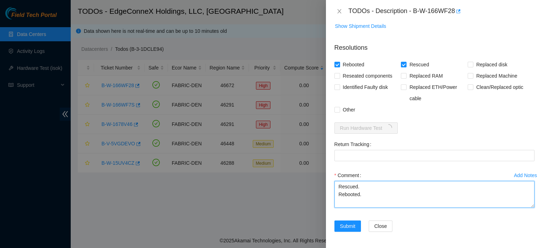
type textarea "Rescued. Rebooted."
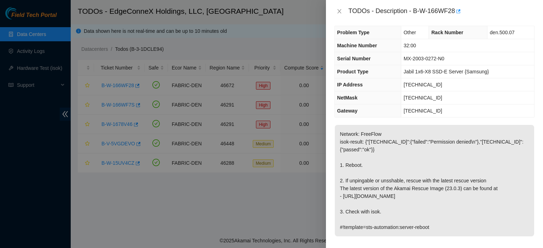
scroll to position [0, 0]
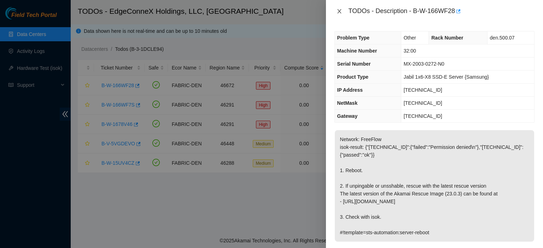
click at [337, 11] on icon "close" at bounding box center [339, 11] width 6 height 6
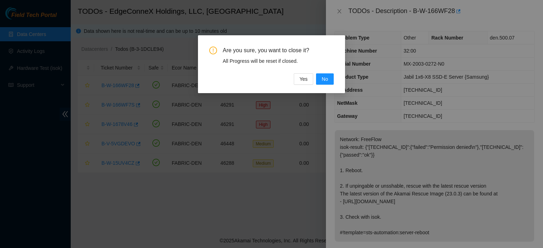
click at [328, 77] on span "No" at bounding box center [325, 79] width 6 height 8
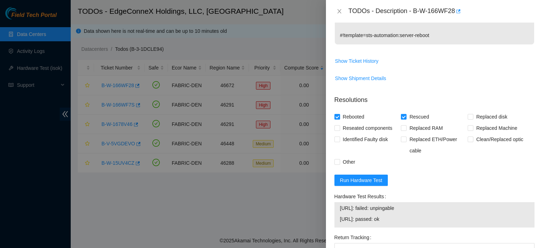
scroll to position [291, 0]
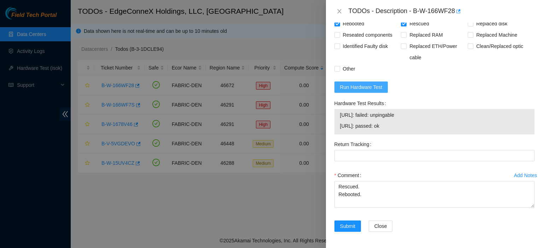
click at [354, 86] on span "Run Hardware Test" at bounding box center [361, 87] width 42 height 8
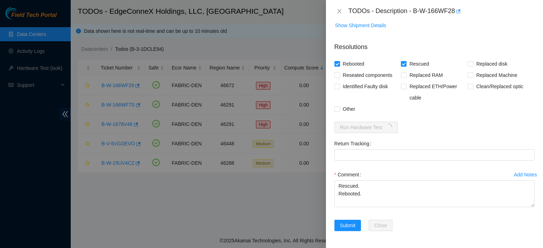
scroll to position [250, 0]
click at [338, 12] on icon "close" at bounding box center [339, 11] width 6 height 6
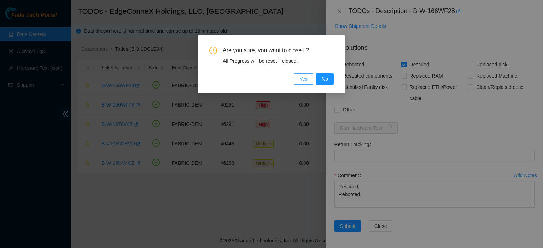
click at [301, 79] on span "Yes" at bounding box center [303, 79] width 8 height 8
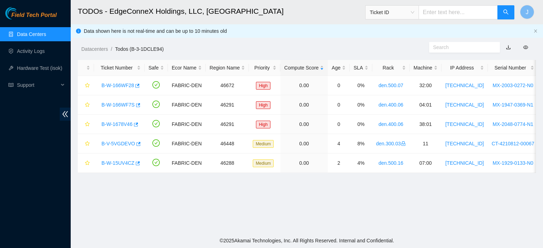
scroll to position [172, 0]
click at [127, 124] on link "B-W-1678V46" at bounding box center [116, 125] width 31 height 6
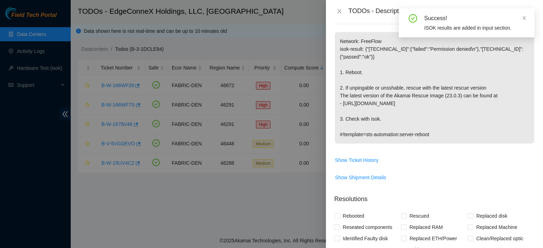
scroll to position [234, 0]
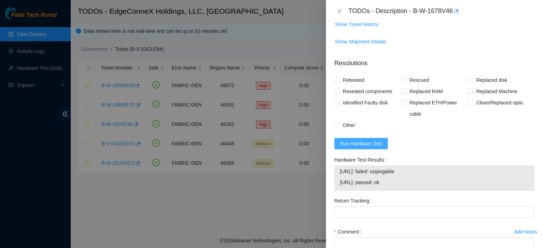
click at [365, 144] on span "Run Hardware Test" at bounding box center [361, 144] width 42 height 8
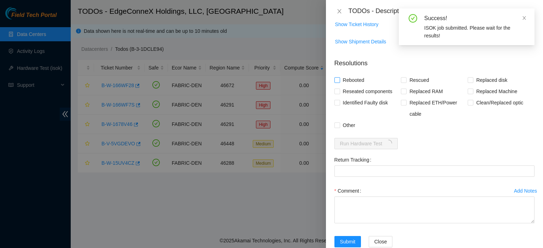
click at [337, 79] on input "Rebooted" at bounding box center [336, 79] width 5 height 5
checkbox input "true"
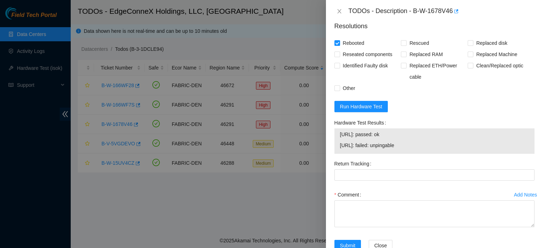
scroll to position [291, 0]
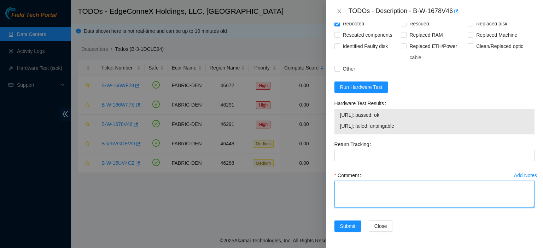
click at [359, 194] on textarea "Comment" at bounding box center [434, 194] width 200 height 27
type textarea "rebooted"
click at [348, 228] on span "Submit" at bounding box center [348, 227] width 16 height 8
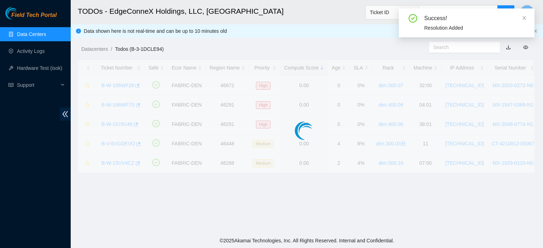
scroll to position [191, 0]
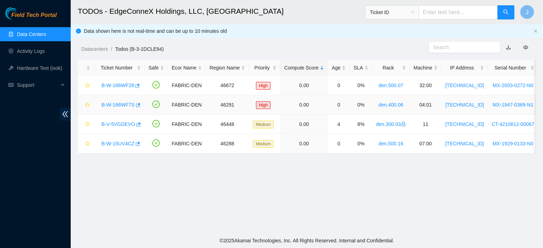
click at [122, 105] on link "B-W-166WF7S" at bounding box center [117, 105] width 33 height 6
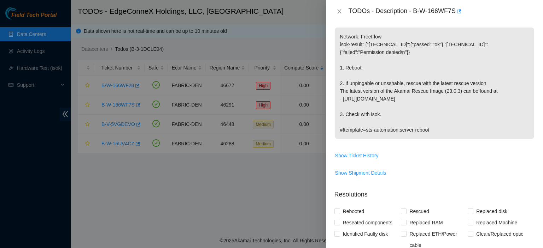
scroll to position [0, 0]
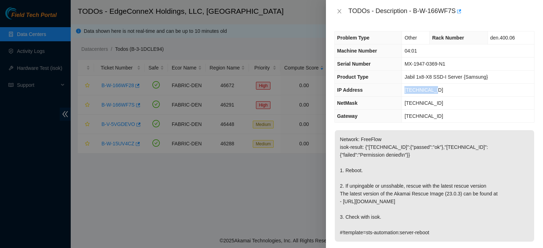
drag, startPoint x: 438, startPoint y: 87, endPoint x: 405, endPoint y: 91, distance: 33.1
click at [405, 91] on td "[TECHNICAL_ID]" at bounding box center [468, 90] width 132 height 13
click at [339, 11] on icon "close" at bounding box center [339, 11] width 4 height 4
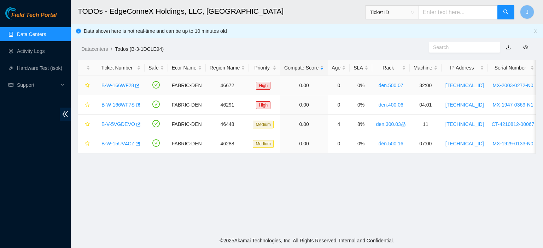
click at [116, 85] on link "B-W-166WF28" at bounding box center [117, 86] width 33 height 6
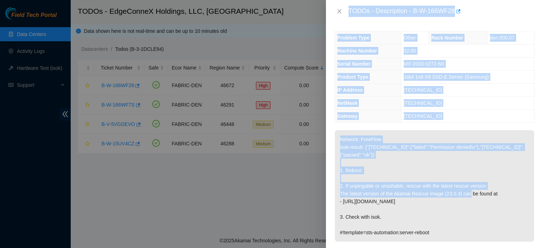
drag, startPoint x: 116, startPoint y: 85, endPoint x: 493, endPoint y: 214, distance: 398.1
click at [493, 214] on div "TODOs - Description - B-W-166WF28 Problem Type Other Rack Number den.500.07 Mac…" at bounding box center [271, 124] width 543 height 248
click at [496, 102] on td "[TECHNICAL_ID]" at bounding box center [467, 103] width 133 height 13
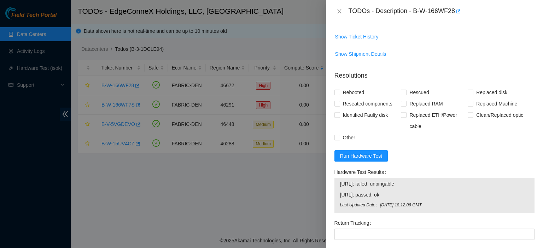
scroll to position [223, 0]
click at [357, 147] on form "Resolutions Rebooted Rescued Replaced disk Reseated components Replaced RAM Rep…" at bounding box center [434, 191] width 200 height 254
click at [359, 153] on span "Run Hardware Test" at bounding box center [361, 155] width 42 height 8
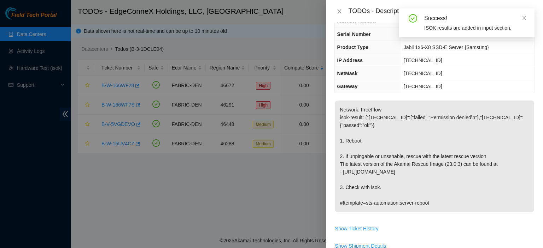
scroll to position [0, 0]
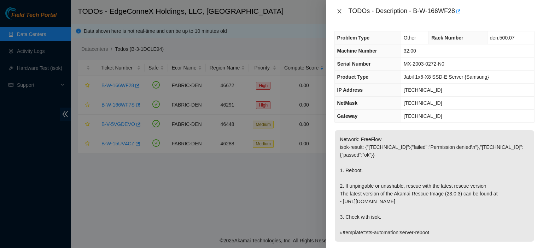
click at [338, 12] on icon "close" at bounding box center [339, 11] width 6 height 6
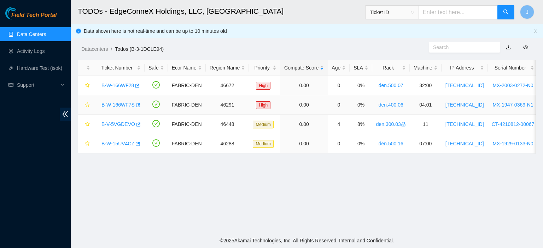
click at [114, 103] on link "B-W-166WF7S" at bounding box center [117, 105] width 33 height 6
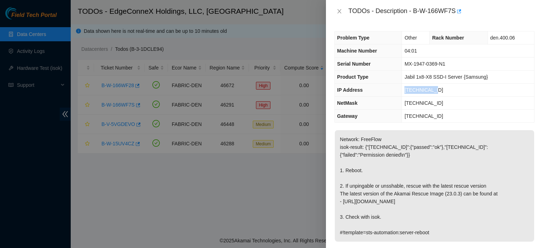
drag, startPoint x: 433, startPoint y: 90, endPoint x: 405, endPoint y: 92, distance: 28.7
click at [405, 92] on td "[TECHNICAL_ID]" at bounding box center [468, 90] width 132 height 13
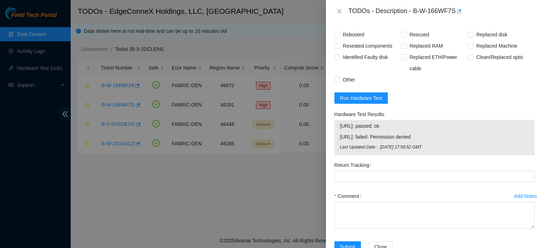
scroll to position [300, 0]
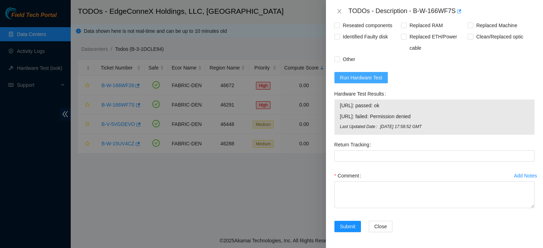
click at [372, 77] on span "Run Hardware Test" at bounding box center [361, 78] width 42 height 8
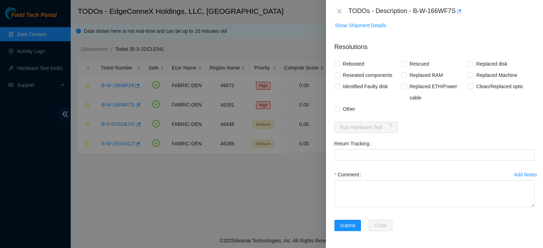
scroll to position [250, 0]
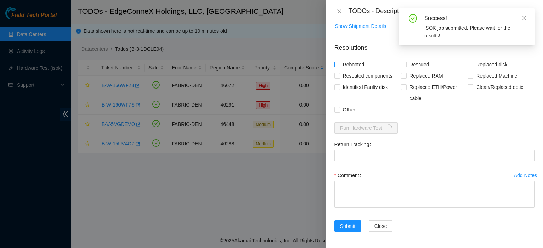
click at [336, 64] on input "Rebooted" at bounding box center [336, 64] width 5 height 5
checkbox input "true"
click at [401, 63] on input "Rescued" at bounding box center [403, 64] width 5 height 5
checkbox input "true"
click at [375, 188] on textarea "Comment" at bounding box center [434, 194] width 200 height 27
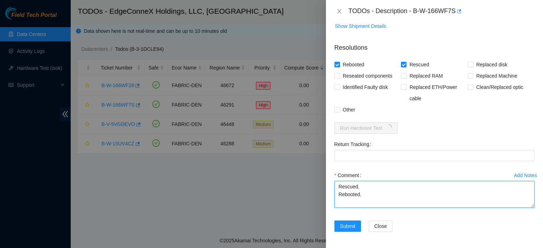
type textarea "Rescued. Rebooted."
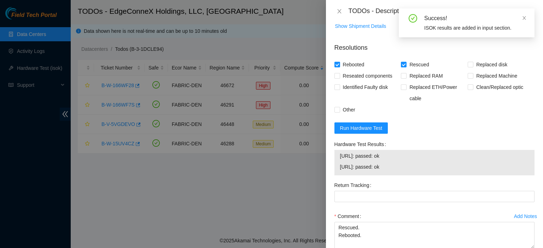
scroll to position [291, 0]
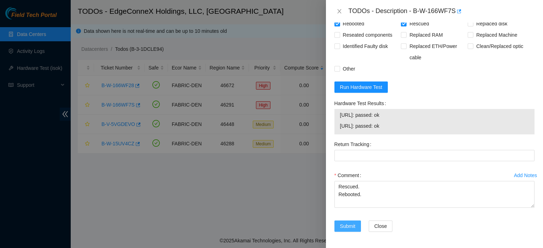
click at [349, 224] on span "Submit" at bounding box center [348, 227] width 16 height 8
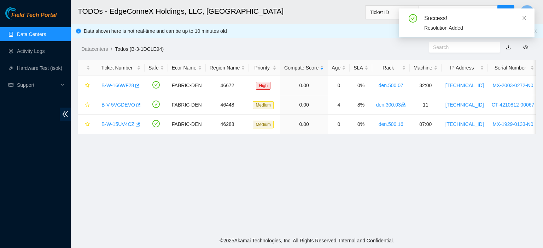
scroll to position [191, 0]
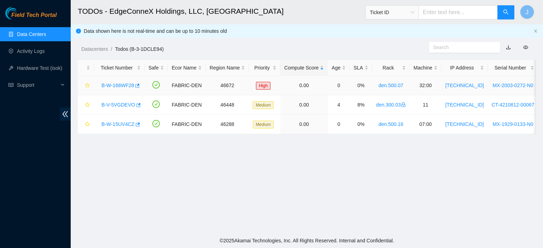
click at [124, 84] on link "B-W-166WF28" at bounding box center [117, 86] width 33 height 6
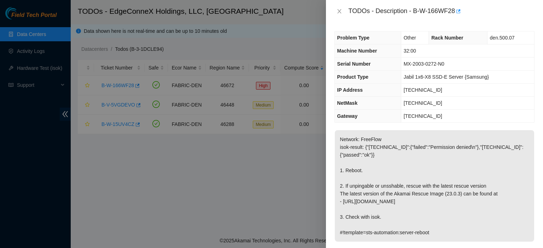
scroll to position [197, 0]
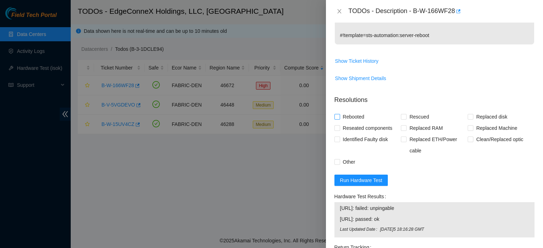
click at [337, 115] on input "Rebooted" at bounding box center [336, 116] width 5 height 5
checkbox input "true"
click at [402, 115] on input "Rescued" at bounding box center [403, 116] width 5 height 5
checkbox input "true"
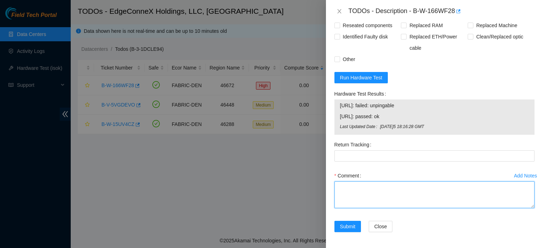
click at [348, 183] on textarea "Comment" at bounding box center [434, 195] width 200 height 27
type textarea "Rescued. Rebooted."
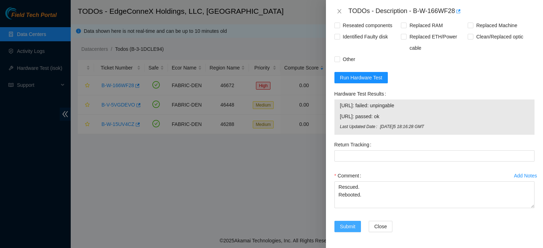
click at [353, 226] on span "Submit" at bounding box center [348, 227] width 16 height 8
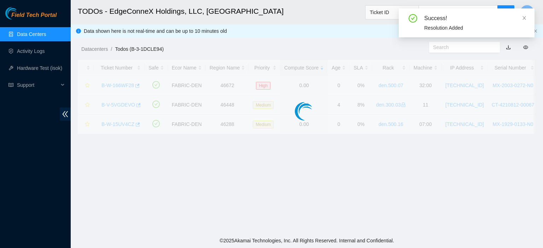
scroll to position [191, 0]
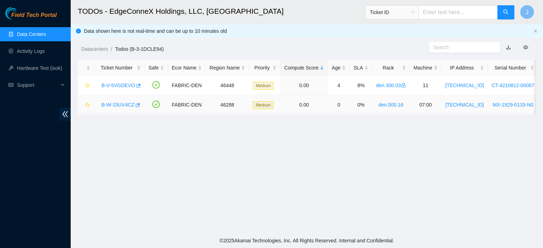
click at [123, 104] on link "B-W-15UV4CZ" at bounding box center [117, 105] width 33 height 6
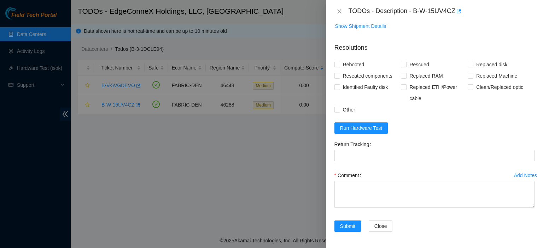
scroll to position [3, 0]
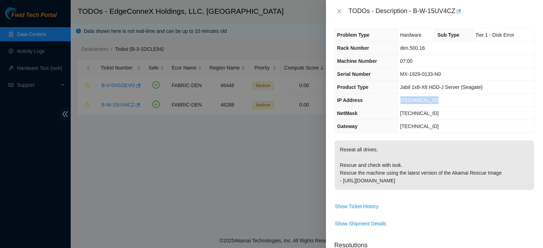
drag, startPoint x: 423, startPoint y: 100, endPoint x: 399, endPoint y: 98, distance: 23.4
click at [399, 98] on td "[TECHNICAL_ID]" at bounding box center [465, 100] width 137 height 13
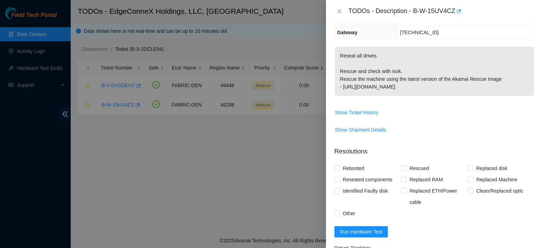
scroll to position [136, 0]
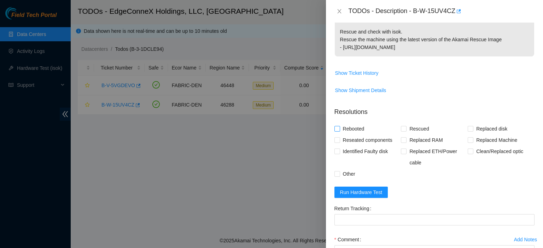
click at [337, 129] on input "Rebooted" at bounding box center [336, 128] width 5 height 5
checkbox input "true"
click at [401, 130] on input "Rescued" at bounding box center [403, 128] width 5 height 5
checkbox input "true"
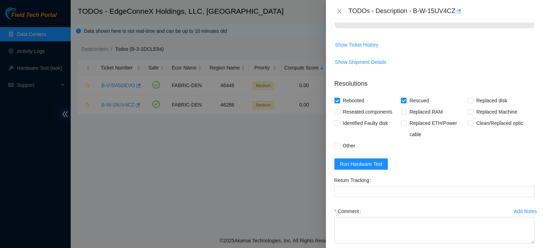
scroll to position [201, 0]
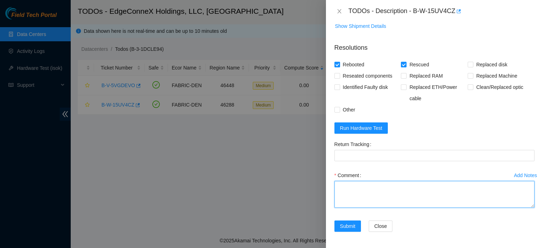
click at [400, 188] on textarea "Comment" at bounding box center [434, 194] width 200 height 27
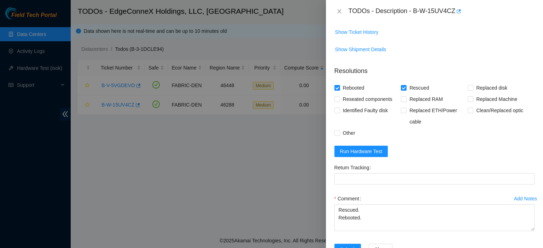
scroll to position [179, 0]
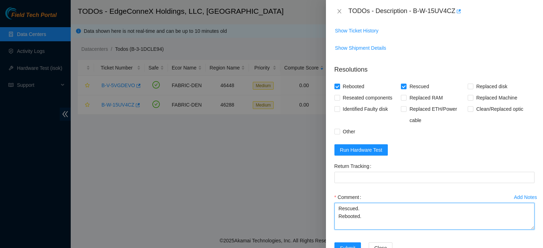
click at [340, 207] on textarea "Rescued. Rebooted." at bounding box center [434, 216] width 200 height 27
click at [336, 207] on textarea "Rescued. Rebooted." at bounding box center [434, 216] width 200 height 27
click at [338, 210] on textarea "Rescued. Rebooted." at bounding box center [434, 216] width 200 height 27
type textarea "reseated all drives. Rescued. Rebooted."
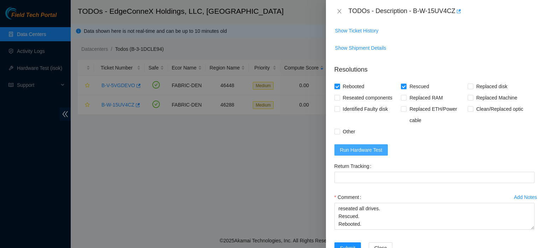
click at [359, 148] on span "Run Hardware Test" at bounding box center [361, 150] width 42 height 8
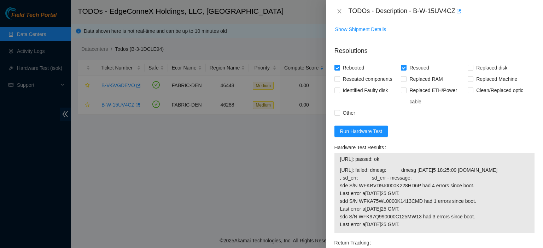
scroll to position [304, 0]
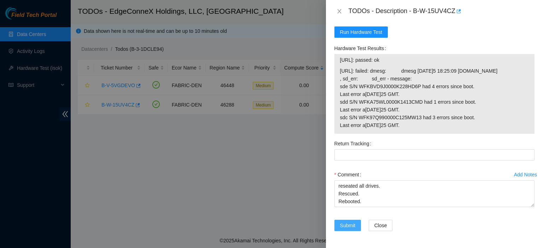
click at [349, 225] on span "Submit" at bounding box center [348, 226] width 16 height 8
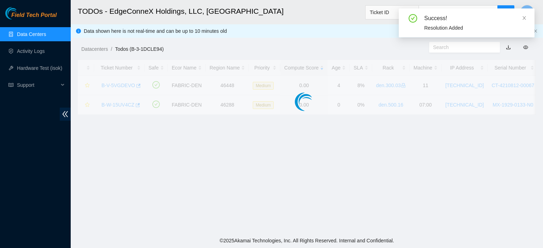
scroll to position [191, 0]
